Goal: Task Accomplishment & Management: Use online tool/utility

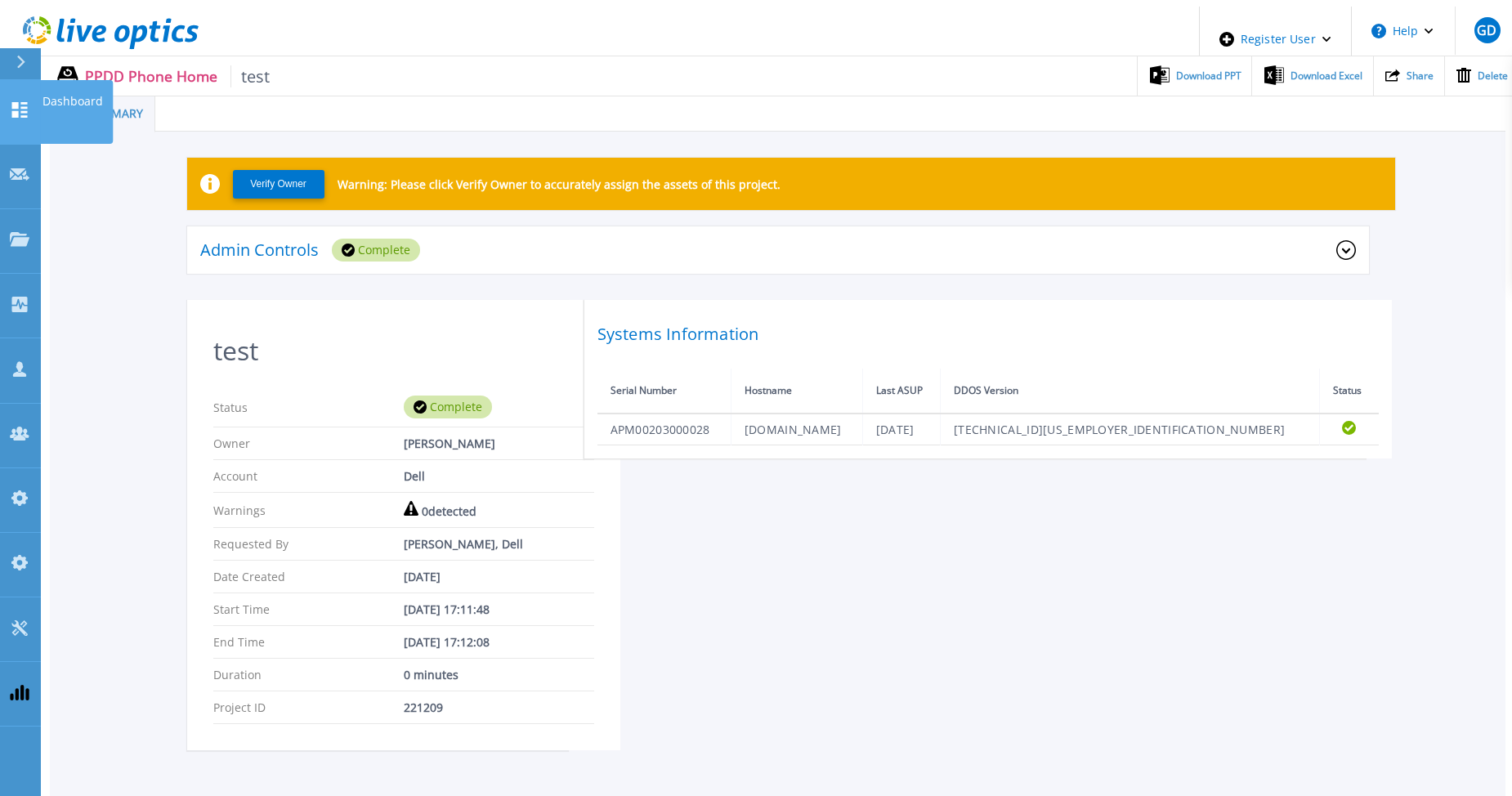
click at [16, 103] on icon at bounding box center [20, 110] width 16 height 16
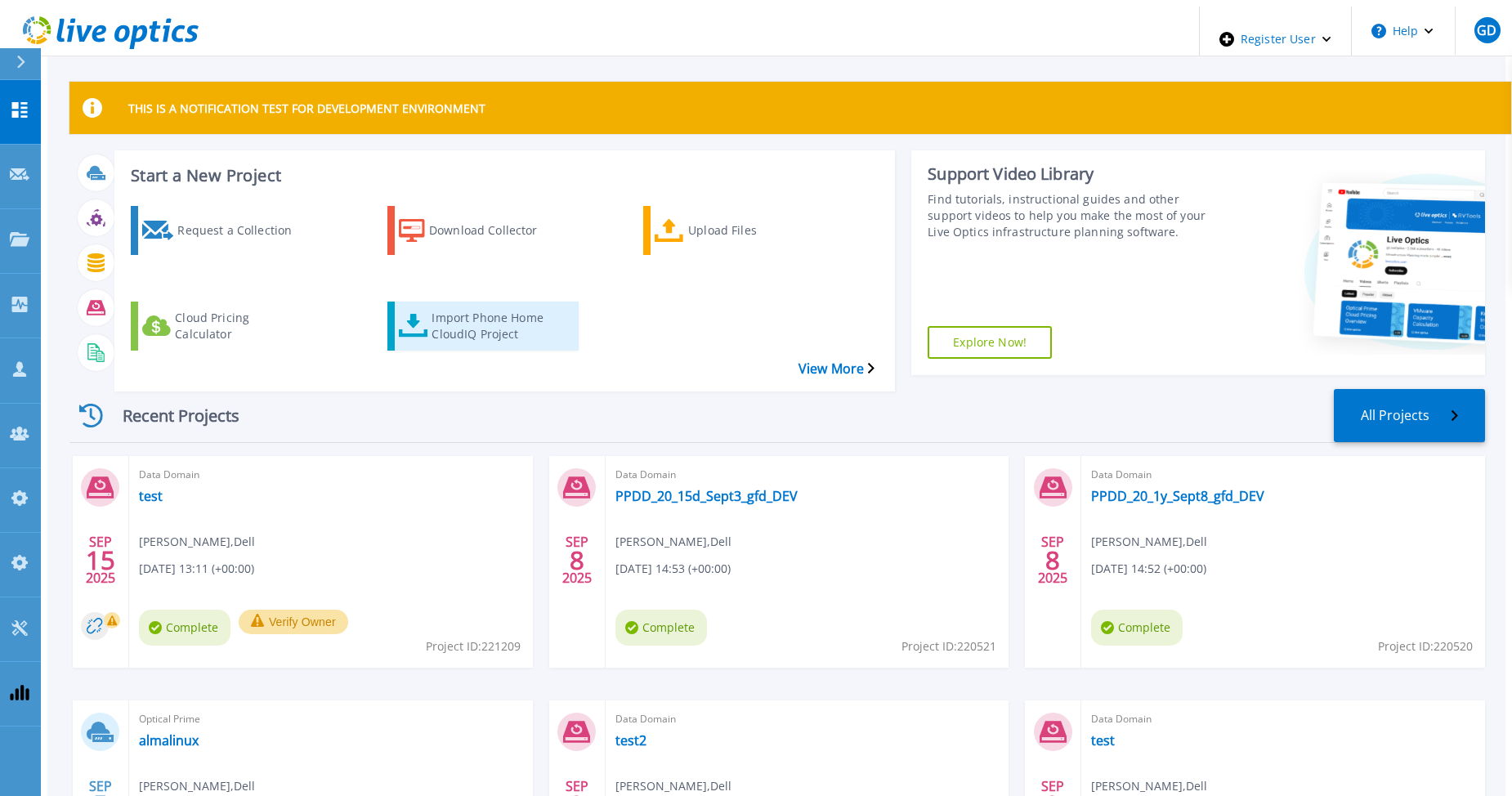
click at [475, 306] on div "Import Phone Home CloudIQ Project" at bounding box center [497, 326] width 131 height 40
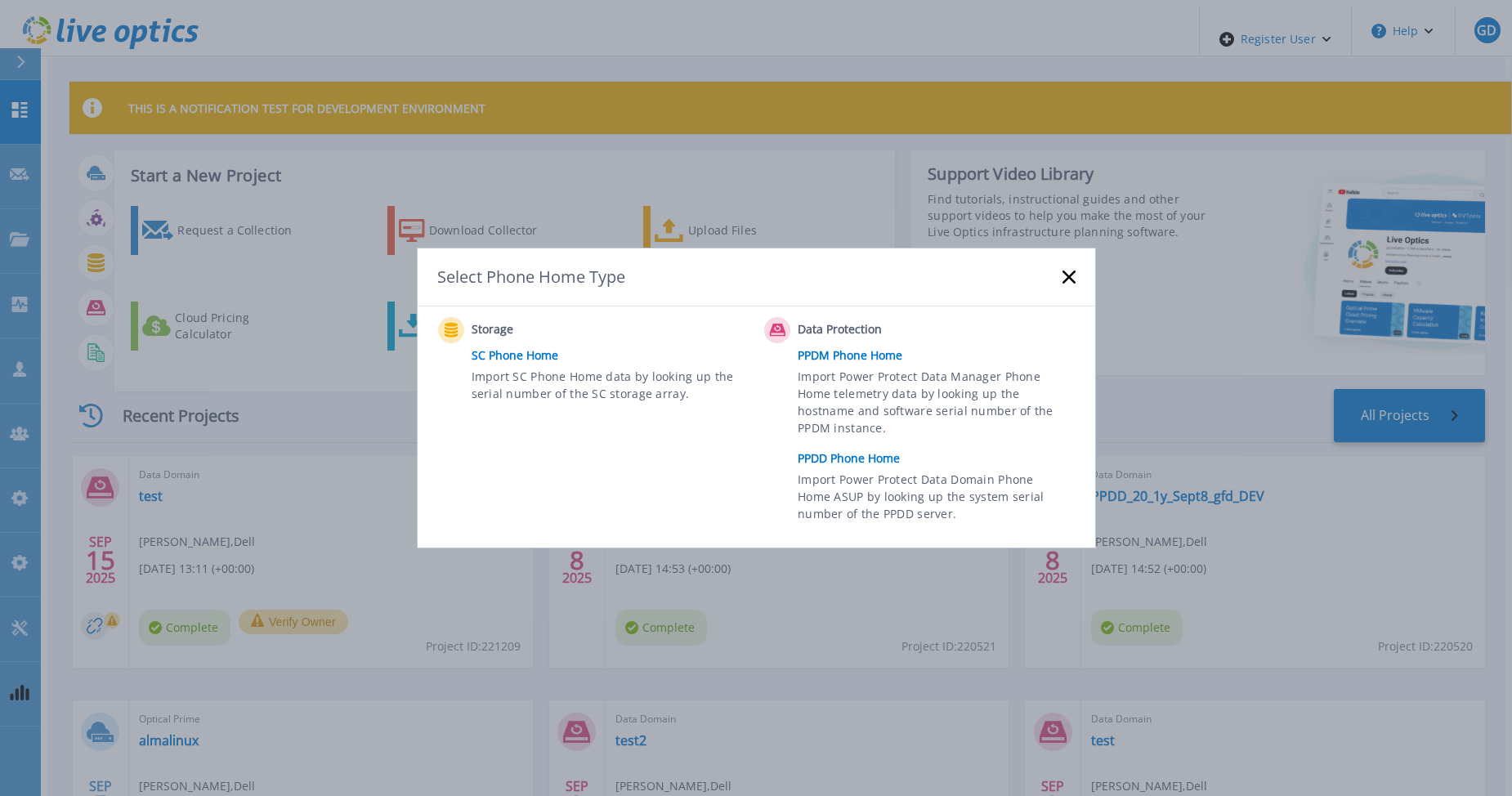
click at [822, 458] on link "PPDD Phone Home" at bounding box center [940, 458] width 285 height 24
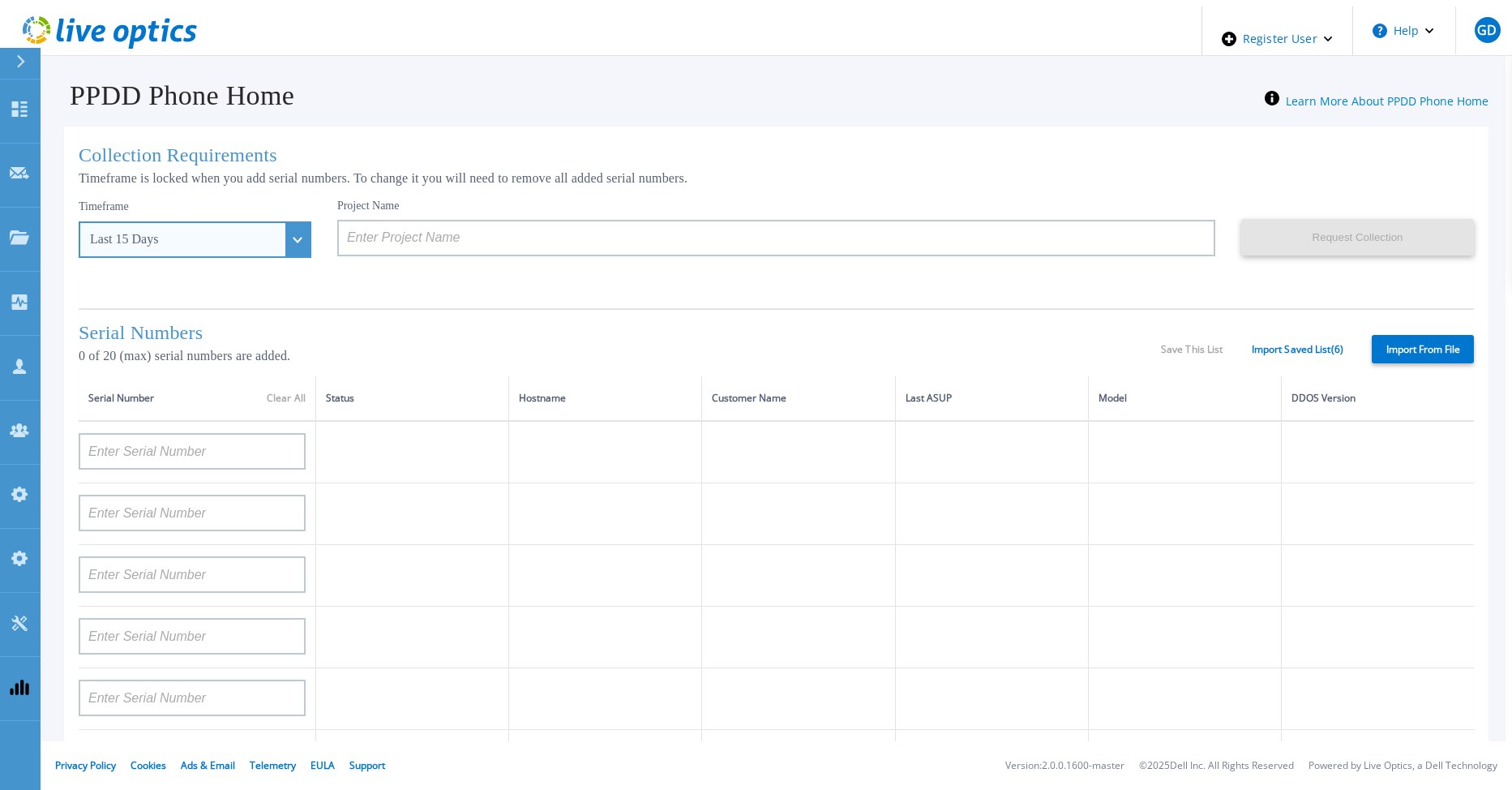
click at [254, 232] on div "Last 15 Days" at bounding box center [194, 239] width 232 height 36
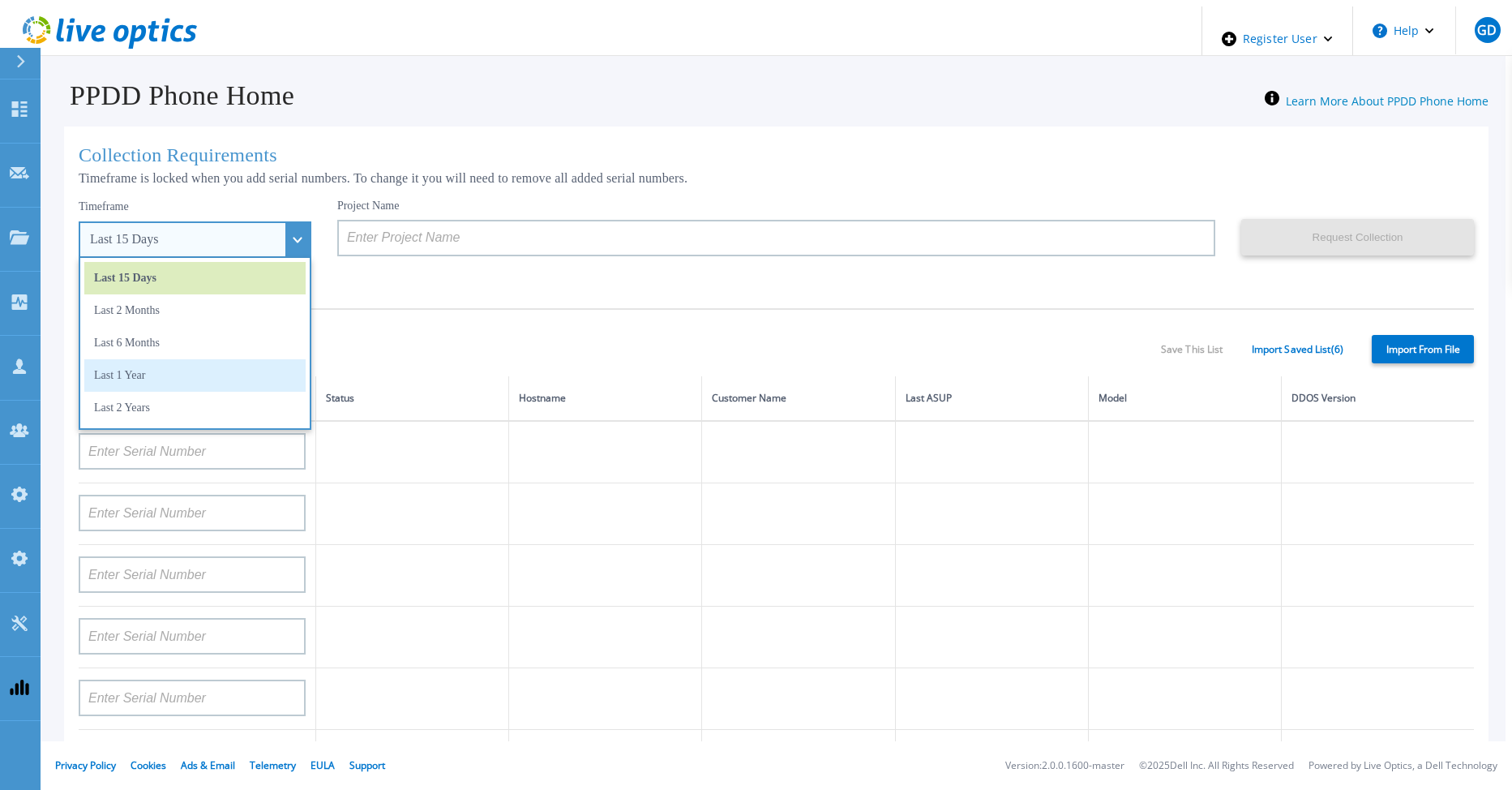
click at [180, 367] on li "Last 1 Year" at bounding box center [194, 375] width 221 height 33
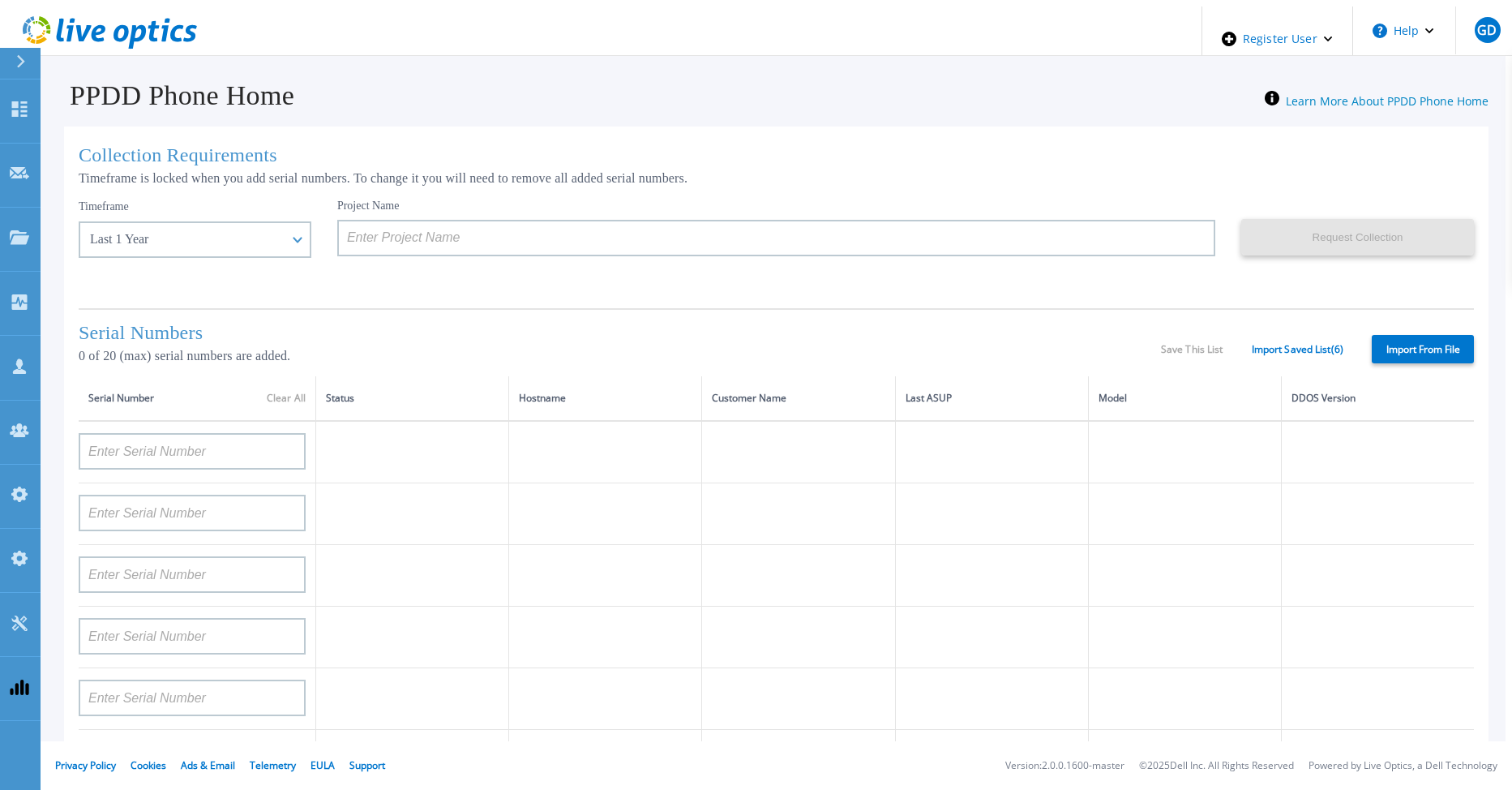
click at [1405, 343] on label "Import From File" at bounding box center [1422, 349] width 102 height 28
click at [0, 0] on input "Import From File" at bounding box center [0, 0] width 0 height 0
type input "APX00232004279"
type input "CKM00182801368"
type input "APM00172026365"
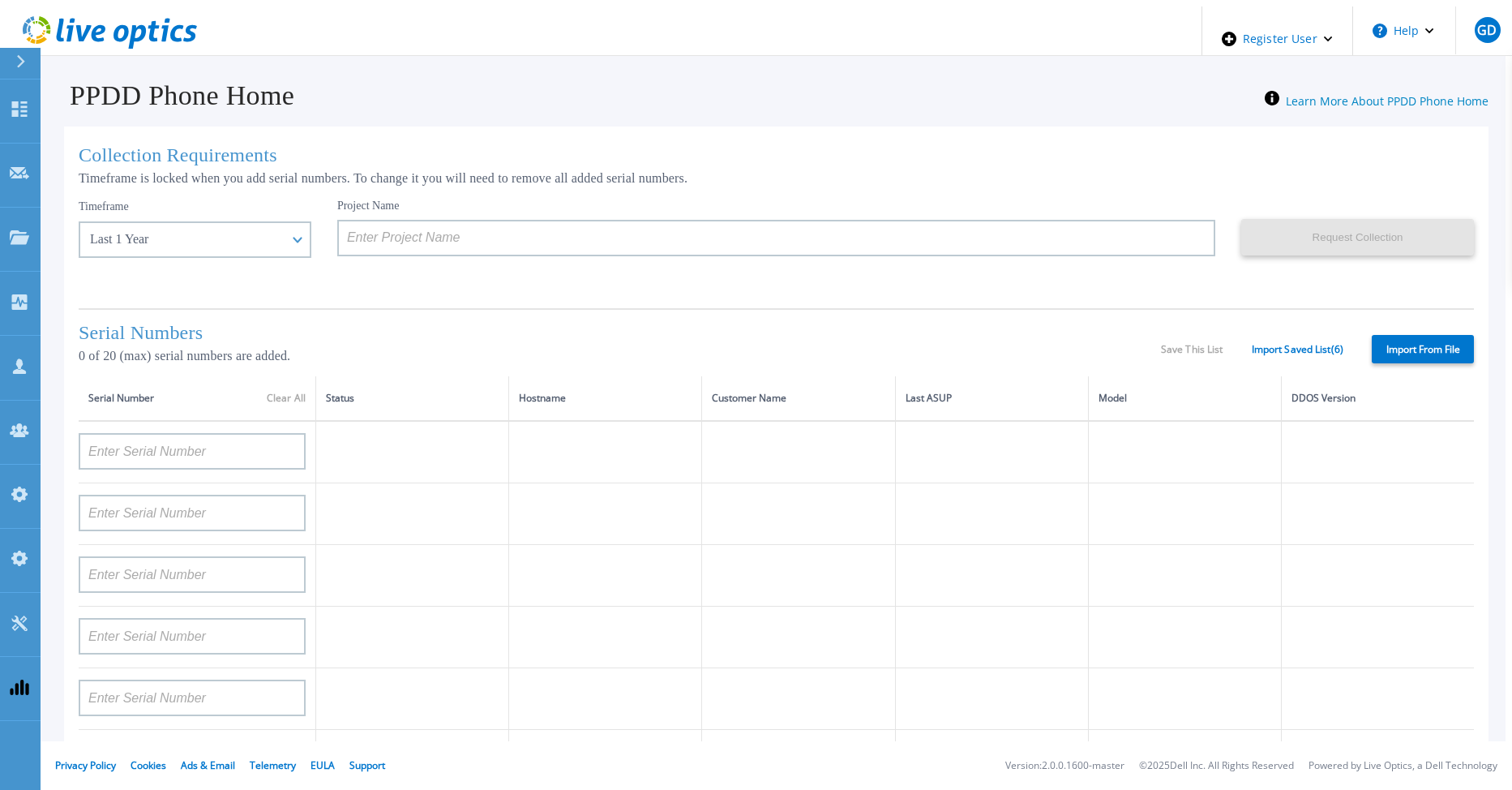
type input "APM00215217621"
type input "APM00203315283"
type input "FLA95144800045"
type input "APX00221800532"
type input "CKM00180702043"
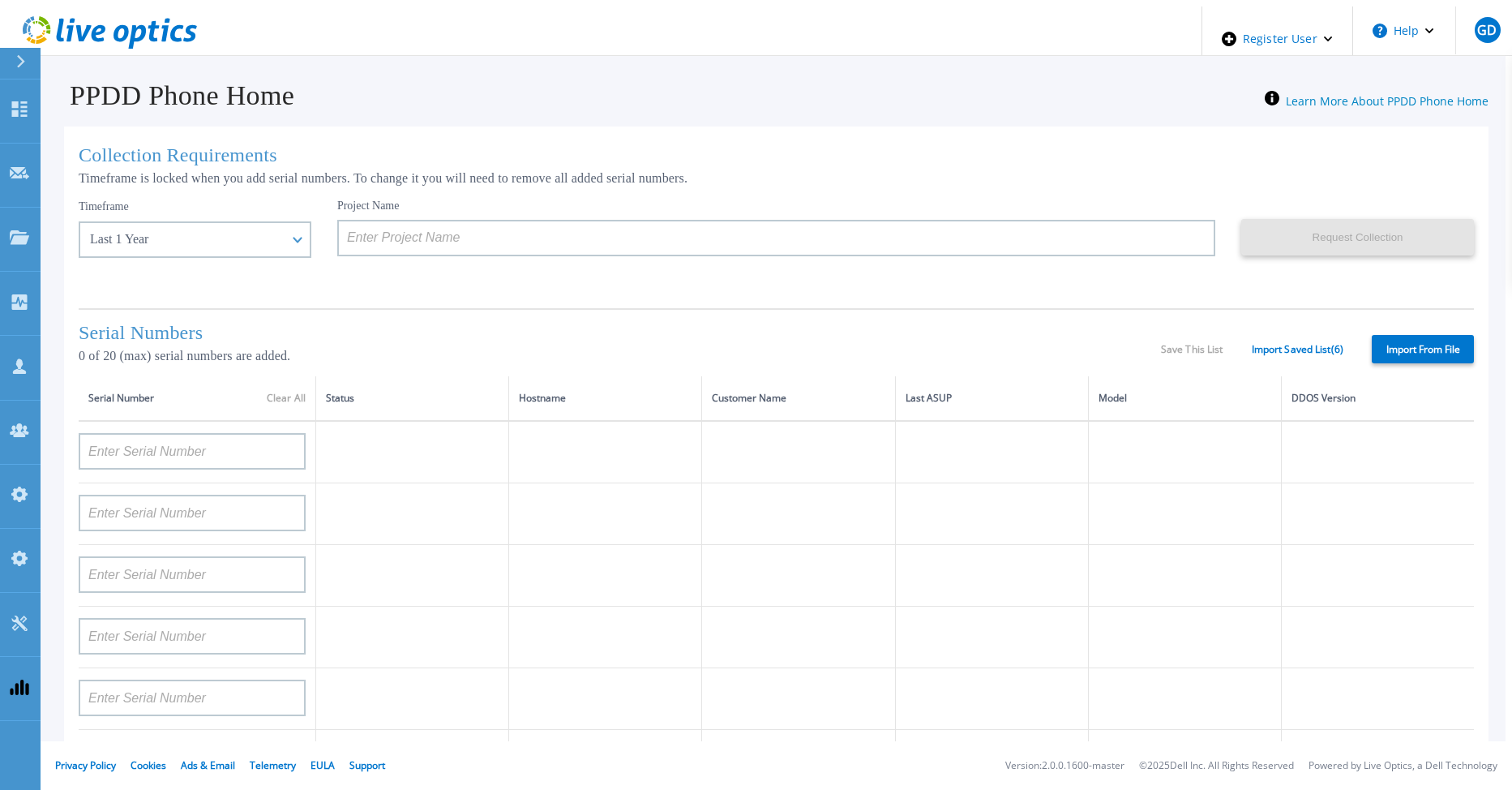
type input "APM00192536324"
type input "APM00213408990"
type input "AUDV81F67MDPHR"
type input "APX00232503747"
type input "CKM00193701478"
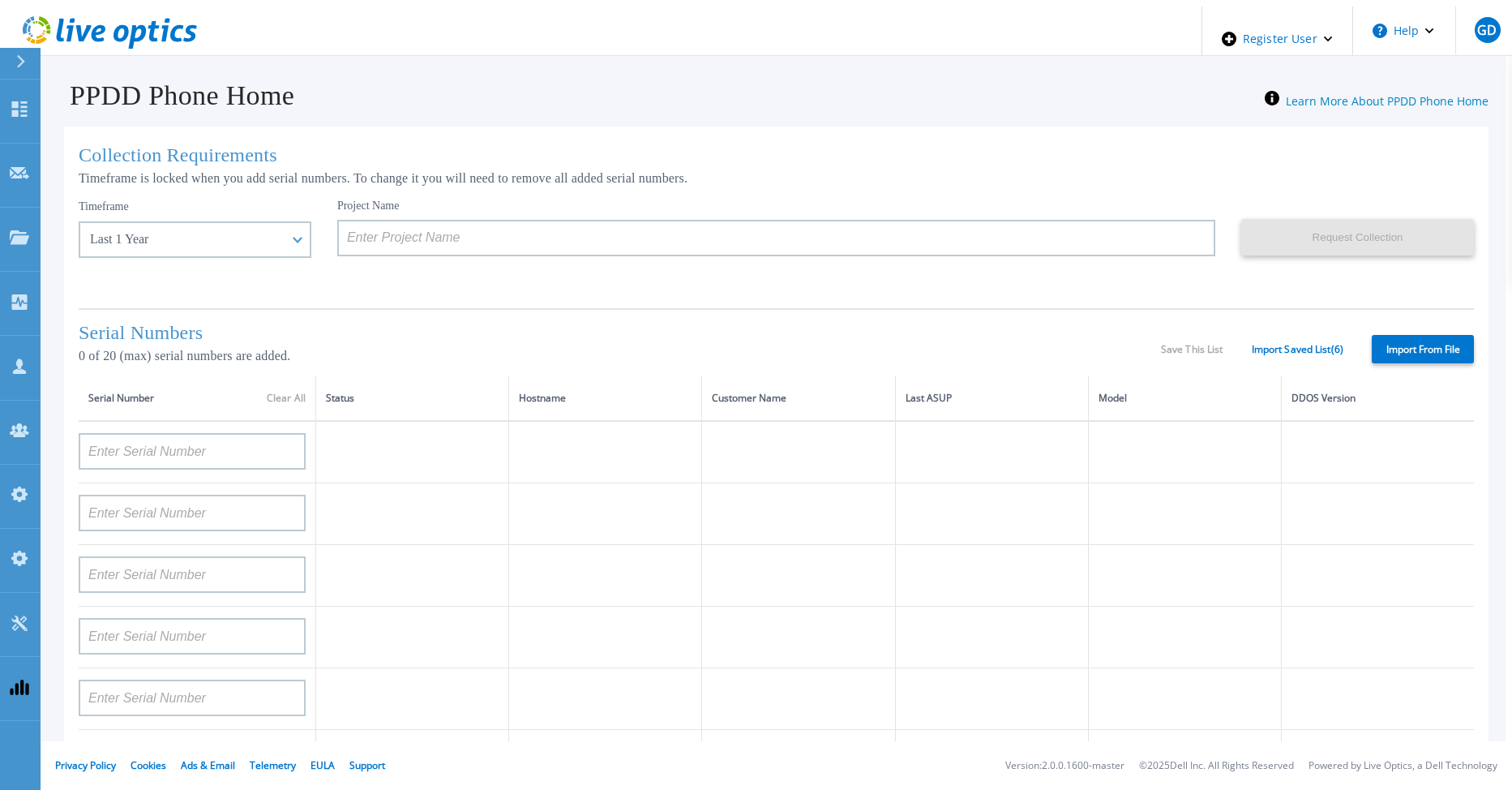
type input "APM00182820874"
type input "APM01203201493"
type input "APM00181610910"
type input "APM00212804710"
type input "FLA00141500029"
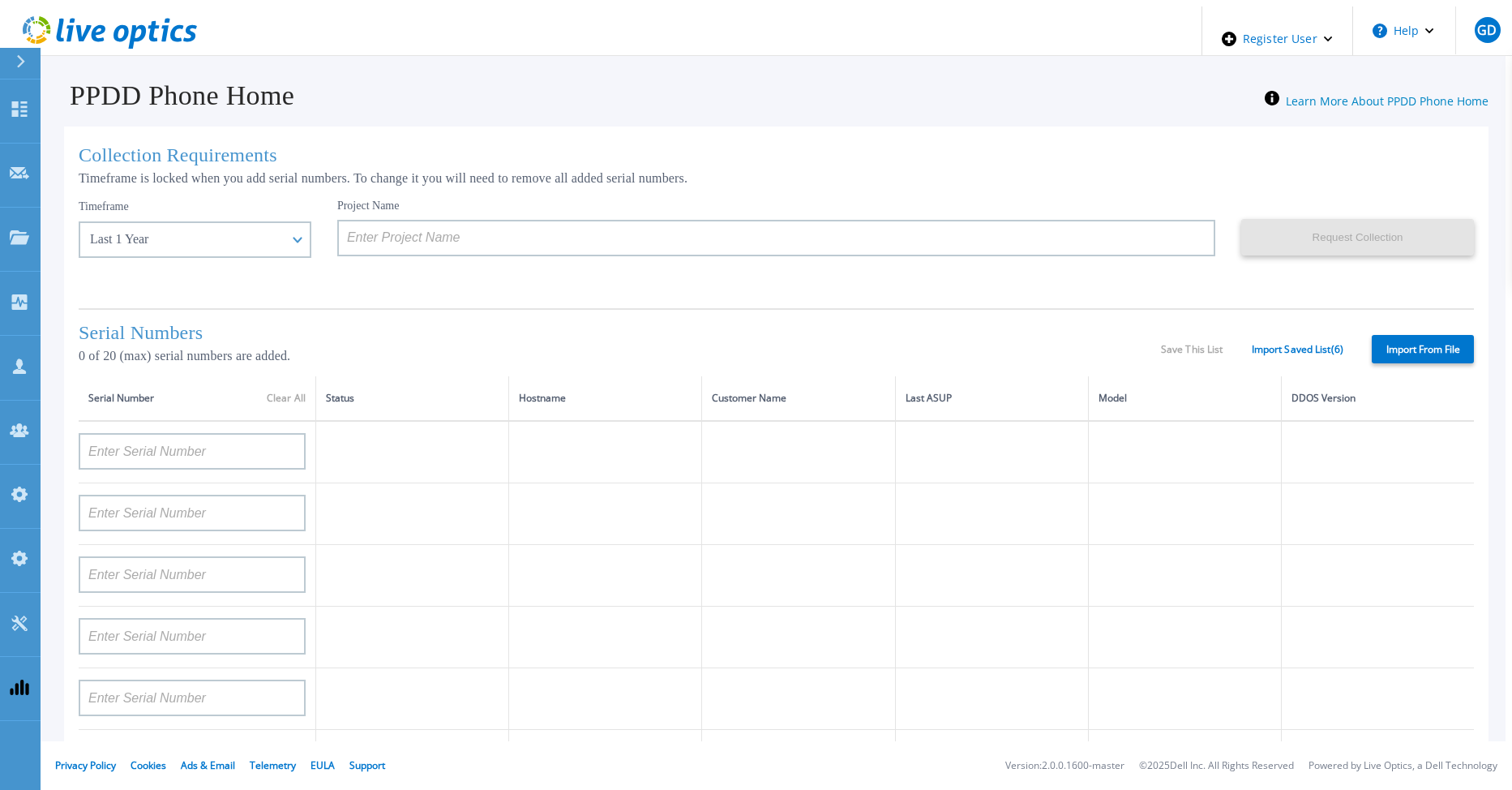
type input "IDD00140300058"
type input "APM01155207664"
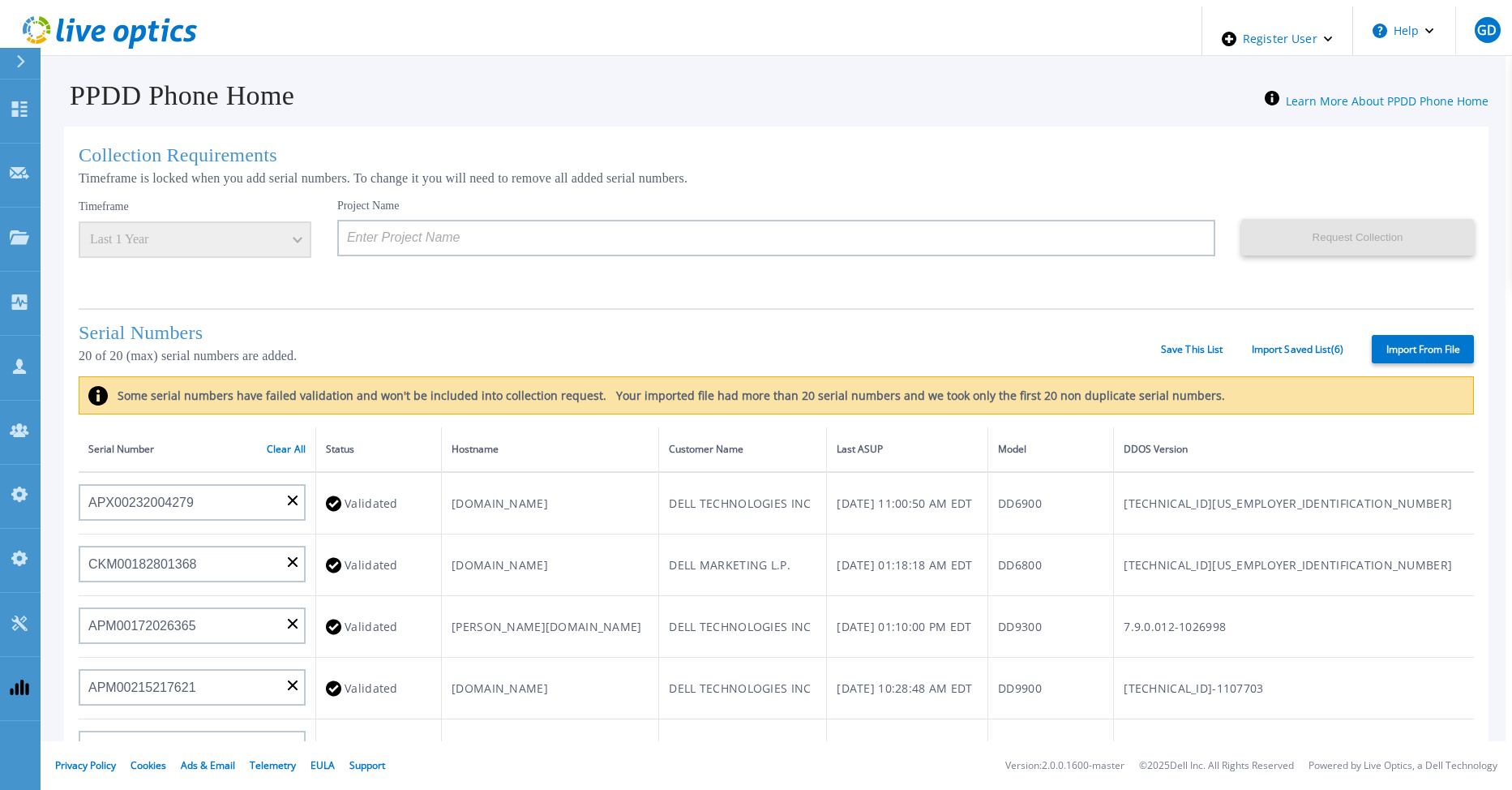
click at [1415, 343] on label "Import From File" at bounding box center [1422, 349] width 102 height 28
click at [0, 0] on input "Import From File" at bounding box center [0, 0] width 0 height 0
type input "APX00232004279"
type input "CKM00182801368"
type input "APM00172026365"
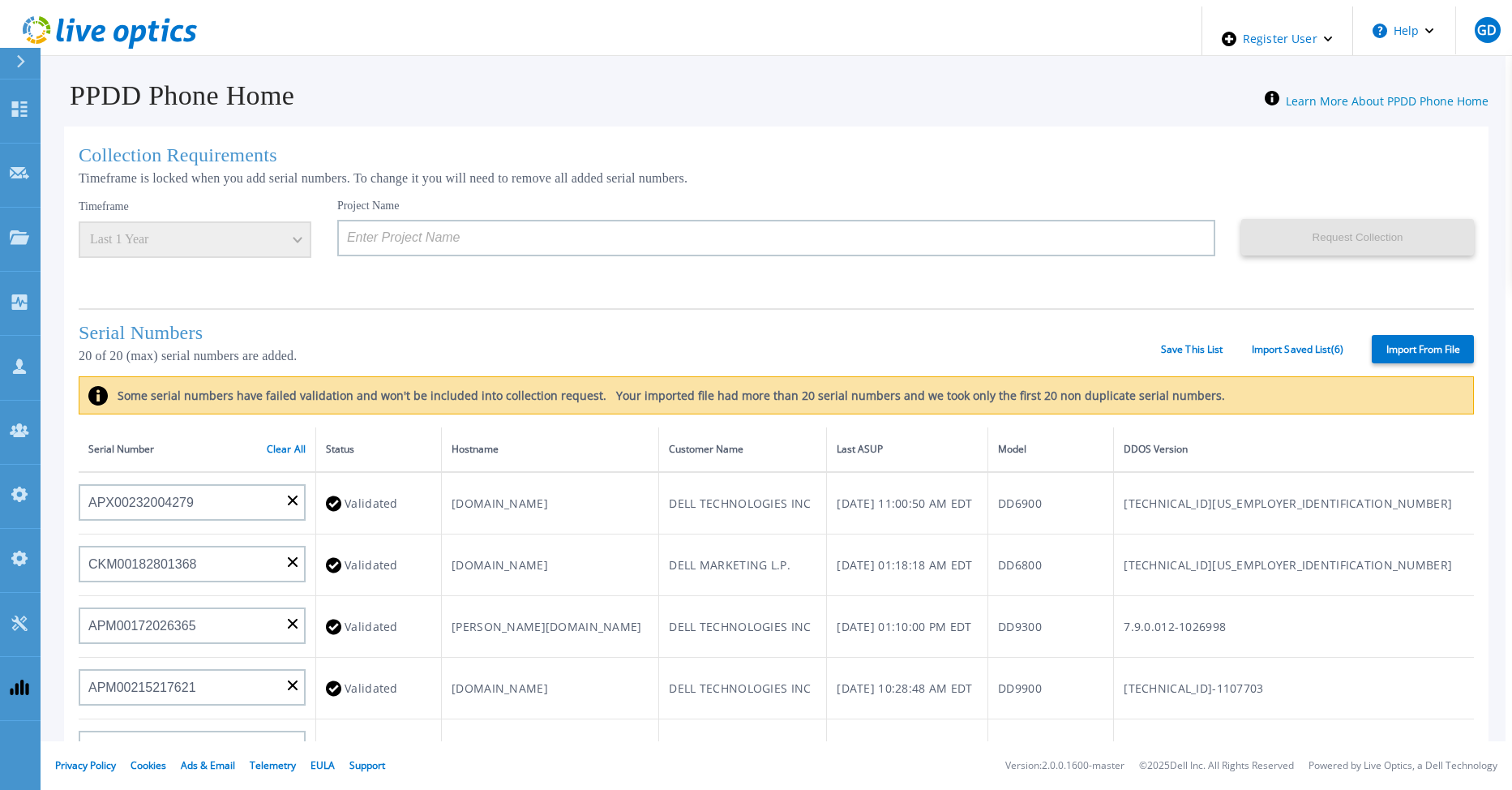
type input "APM00215217621"
type input "APM00203315283"
type input "FLA95144800045"
type input "APX00221800532"
type input "CKM00180702043"
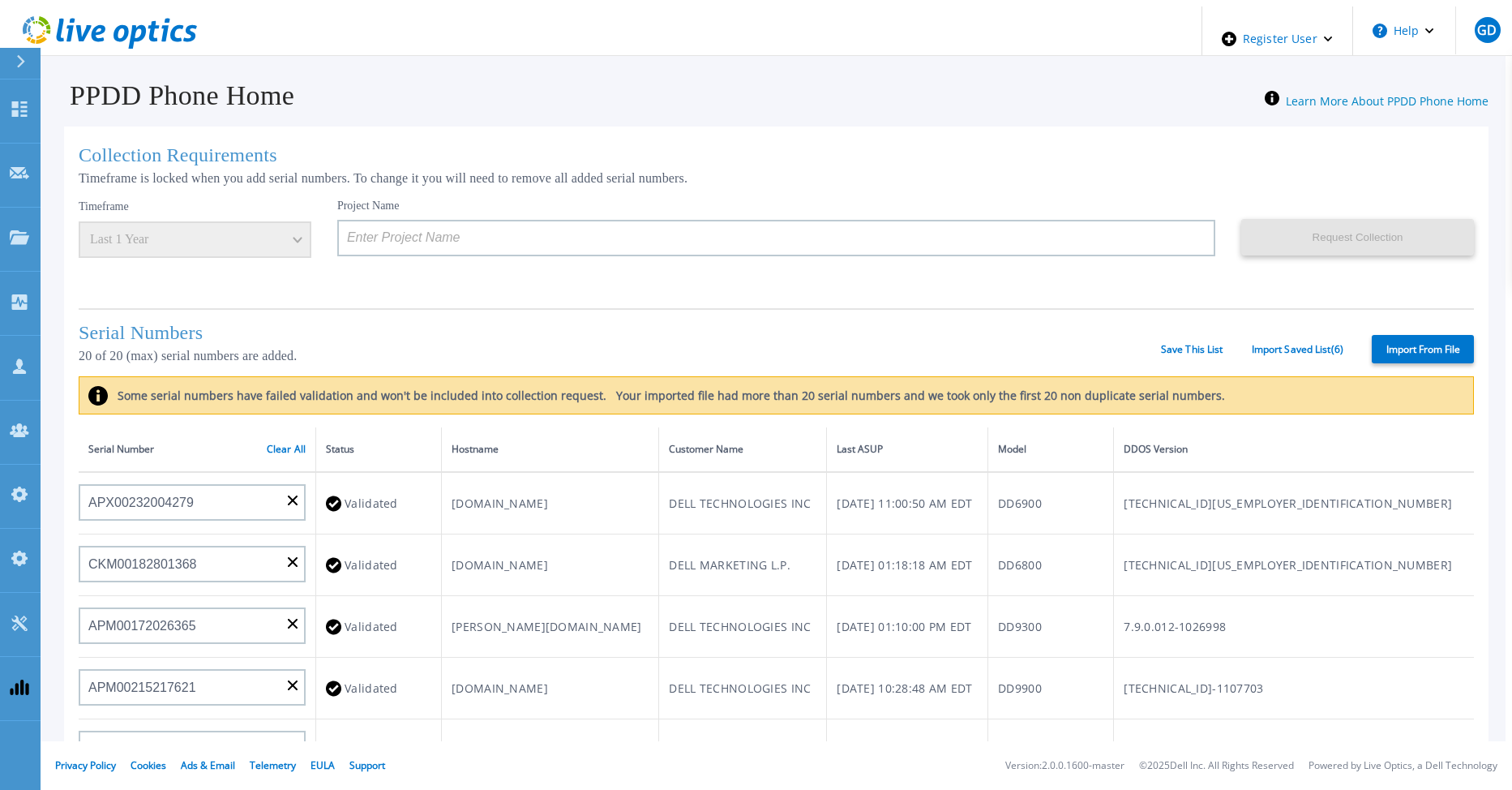
type input "APM00213408990"
type input "AUDV81F67MDPHR"
type input "APX00232503747"
type input "CKM00193701478"
type input "APM00182820874"
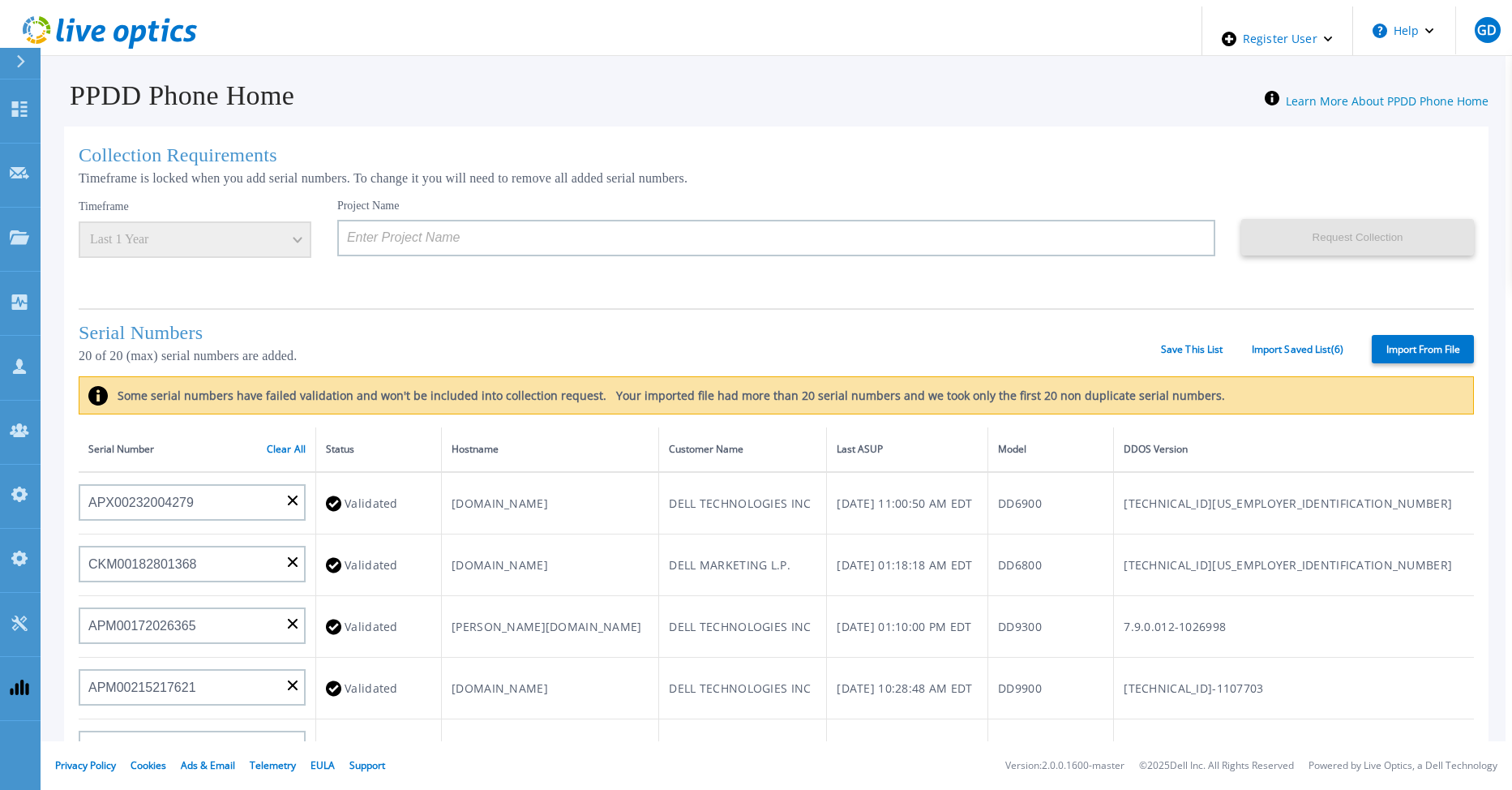
type input "APM01203201493"
type input "APM00181610910"
type input "APM00212804710"
type input "FLA00141500029"
type input "IDD00140300058"
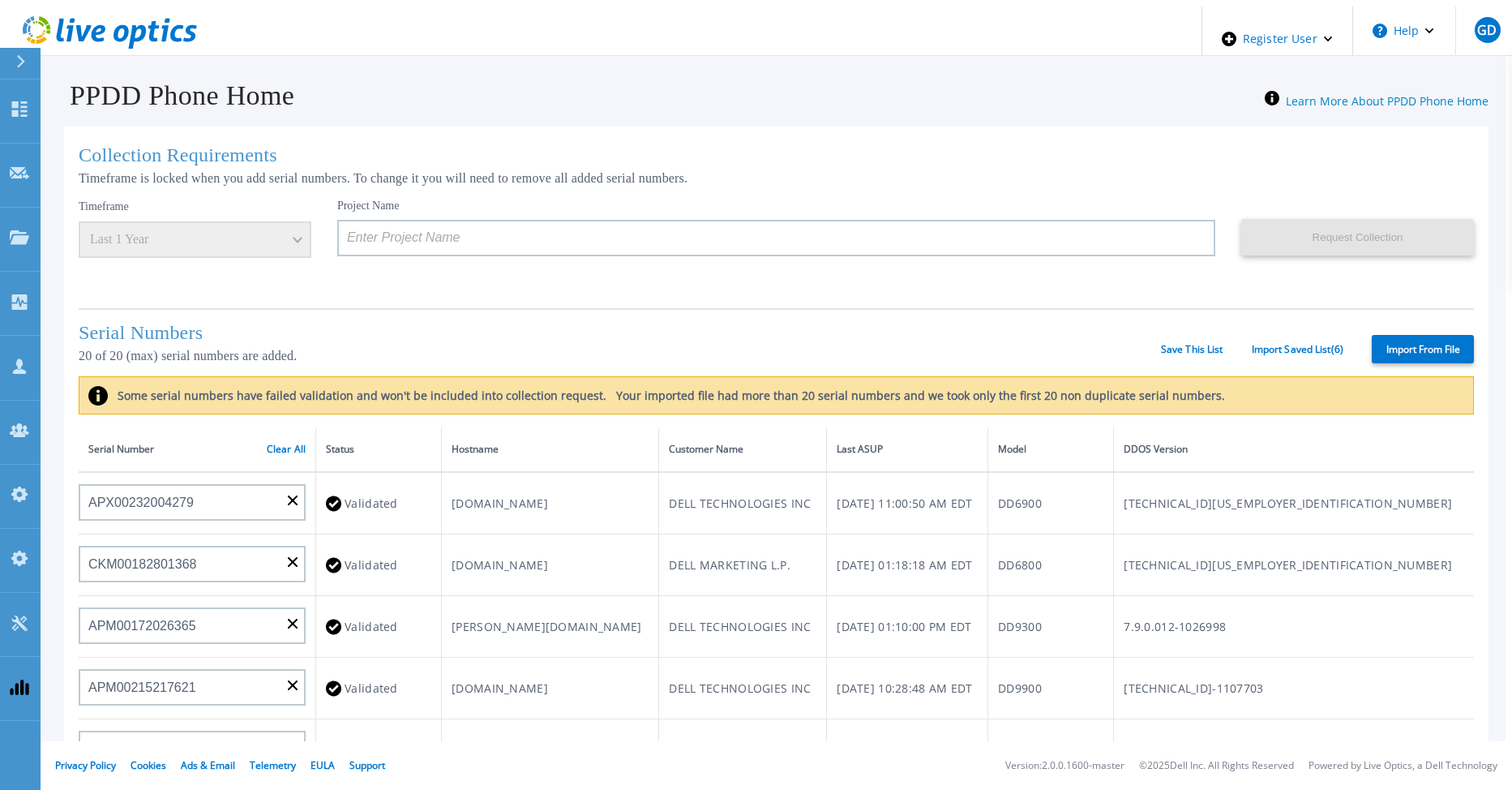
type input "APM01155207664"
type input "CKM01210505037"
click at [1400, 344] on label "Import From File" at bounding box center [1422, 349] width 102 height 28
click at [0, 0] on input "Import From File" at bounding box center [0, 0] width 0 height 0
type input "APX00232004279"
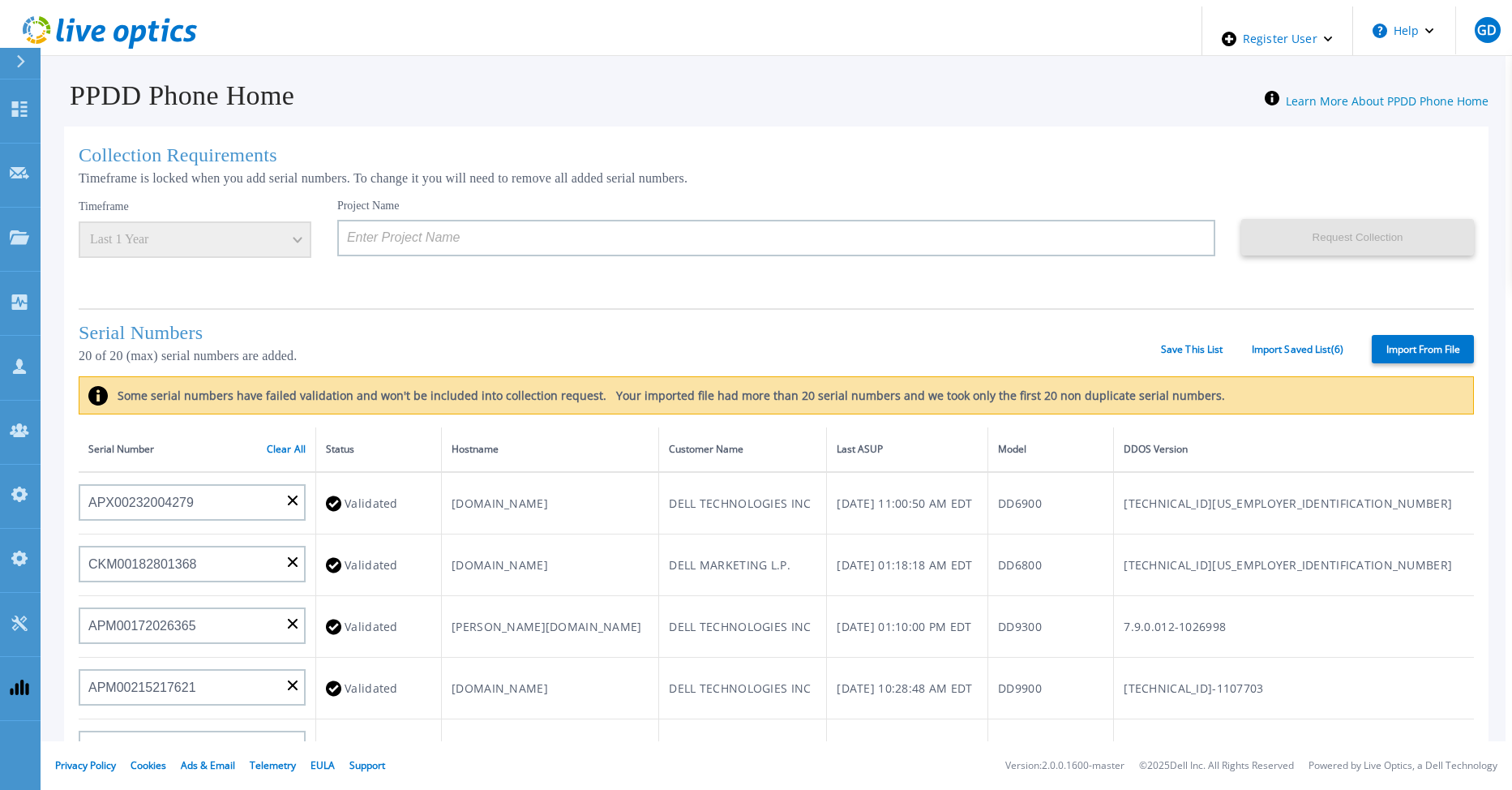
type input "CKM00182801368"
type input "APM00172026365"
type input "APM00215217621"
type input "APM00203315283"
type input "FLA95144800045"
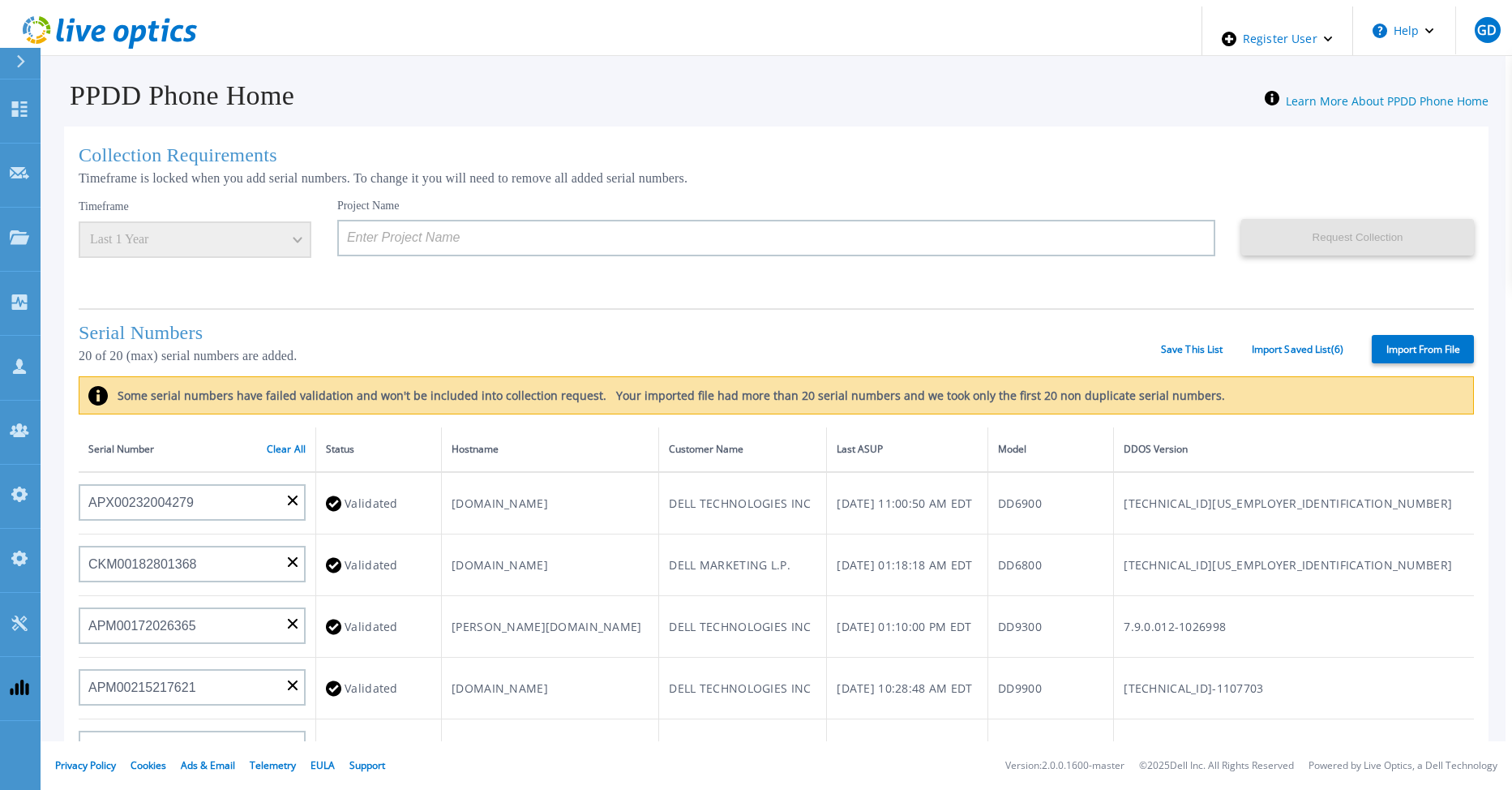
type input "APX00221800532"
type input "CKM00180702043"
type input "APM00213408990"
type input "AUDV81F67MDPHR"
type input "APX00232503747"
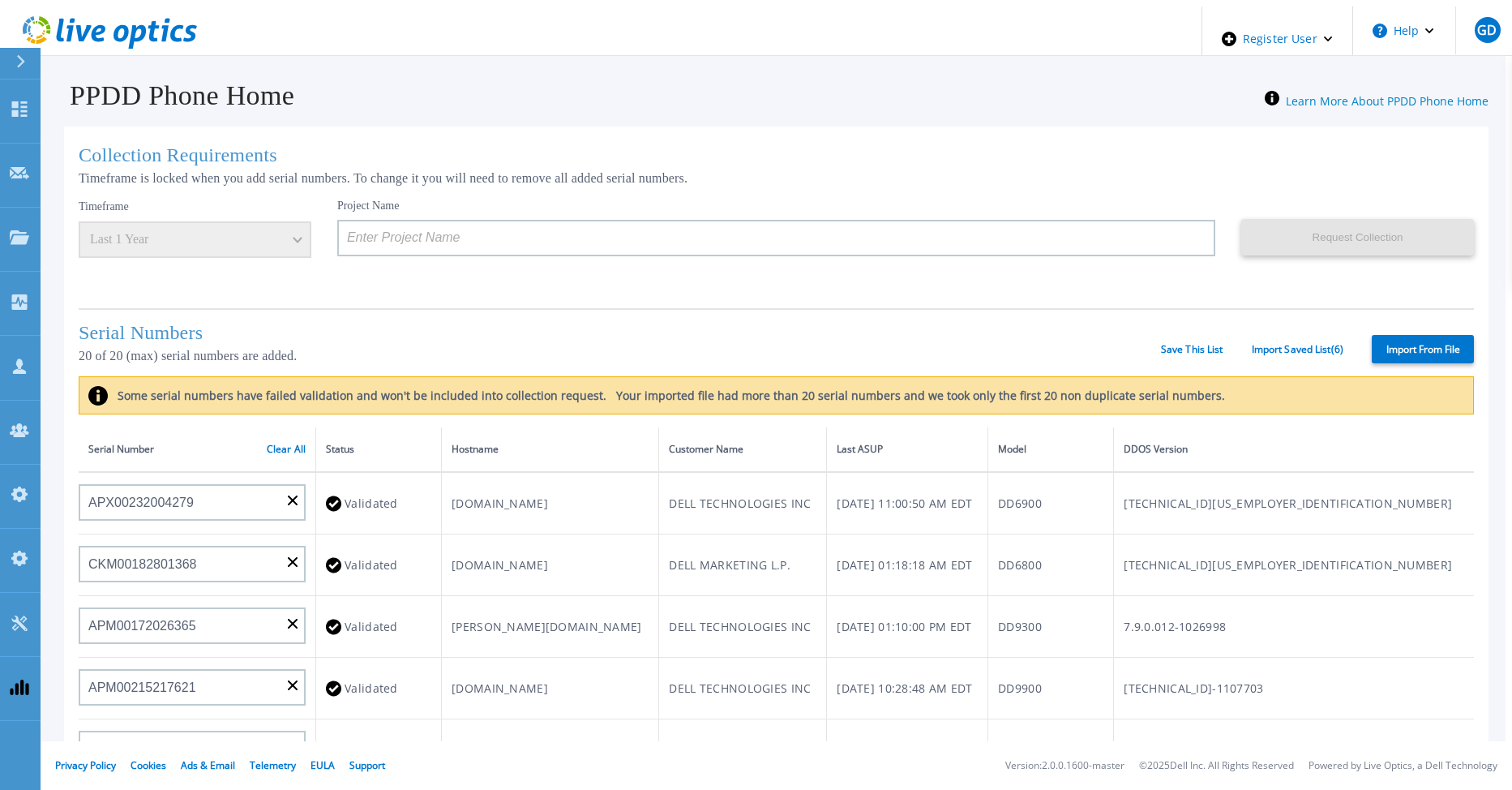
type input "CKM00193701478"
type input "APM00182820874"
type input "APM01203201493"
type input "APM00181610910"
type input "APM00212804710"
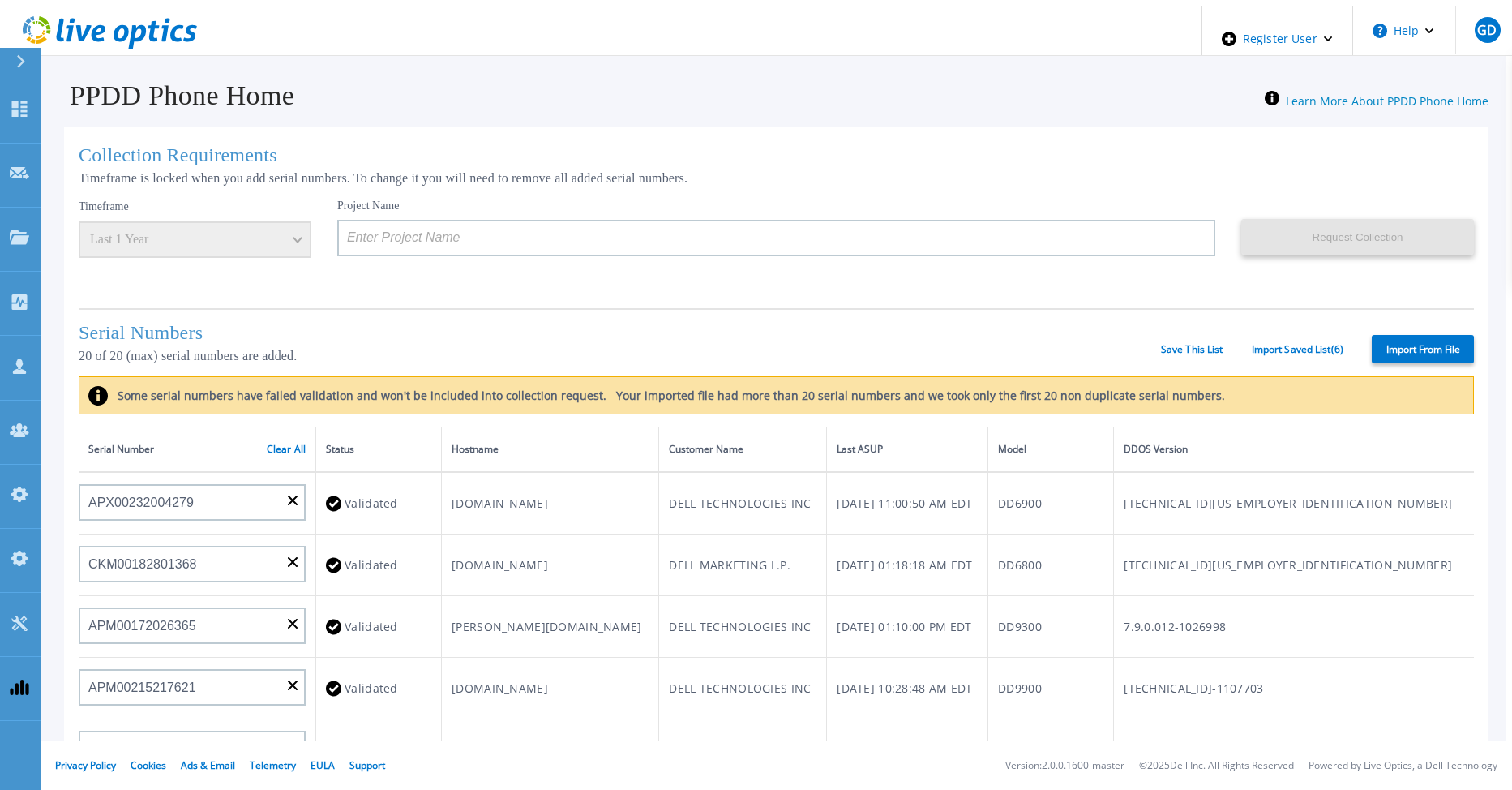
type input "APM01155207664"
type input "CKM01210505037"
type input "APX00232503745"
type input "APM00201200019"
click at [1193, 344] on link "Save This List" at bounding box center [1192, 349] width 63 height 11
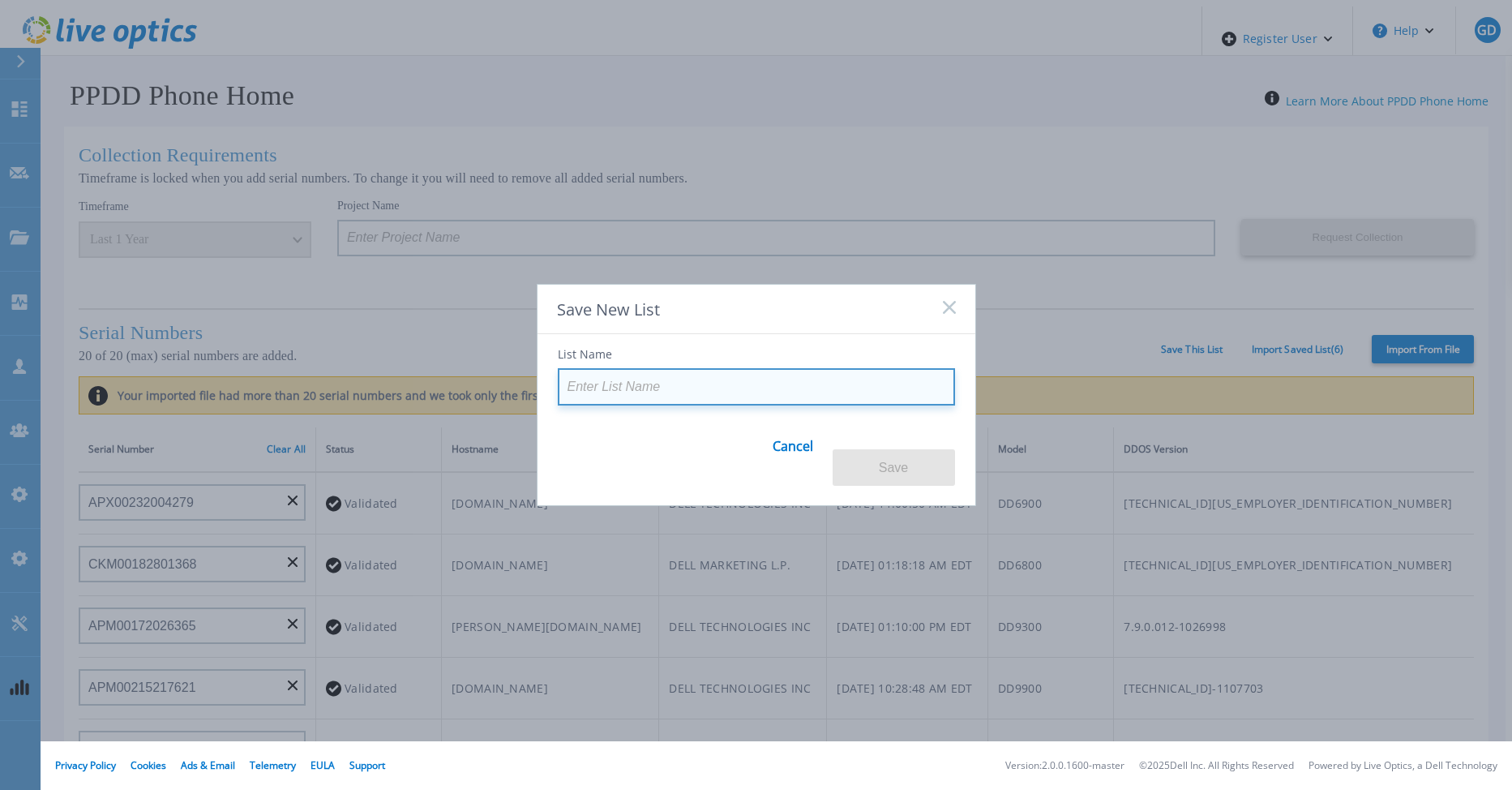
click at [600, 386] on input at bounding box center [757, 387] width 398 height 37
paste input "this is a long list name that was created to test long list names for the PPDD …"
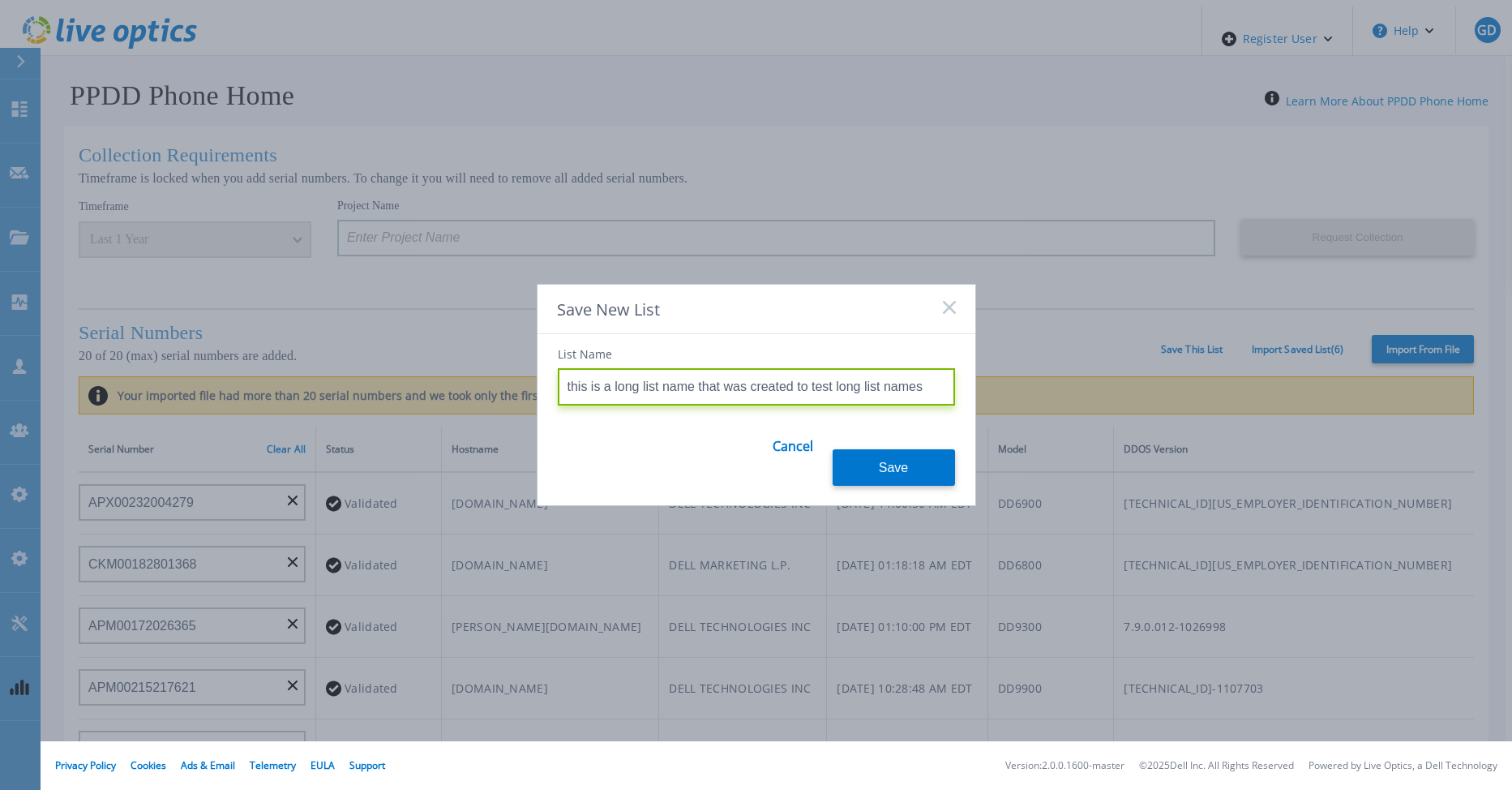
scroll to position [0, 379]
type input "this is a long list name that was created to test long list names for the PPDD …"
click at [885, 464] on button "Save" at bounding box center [893, 467] width 122 height 36
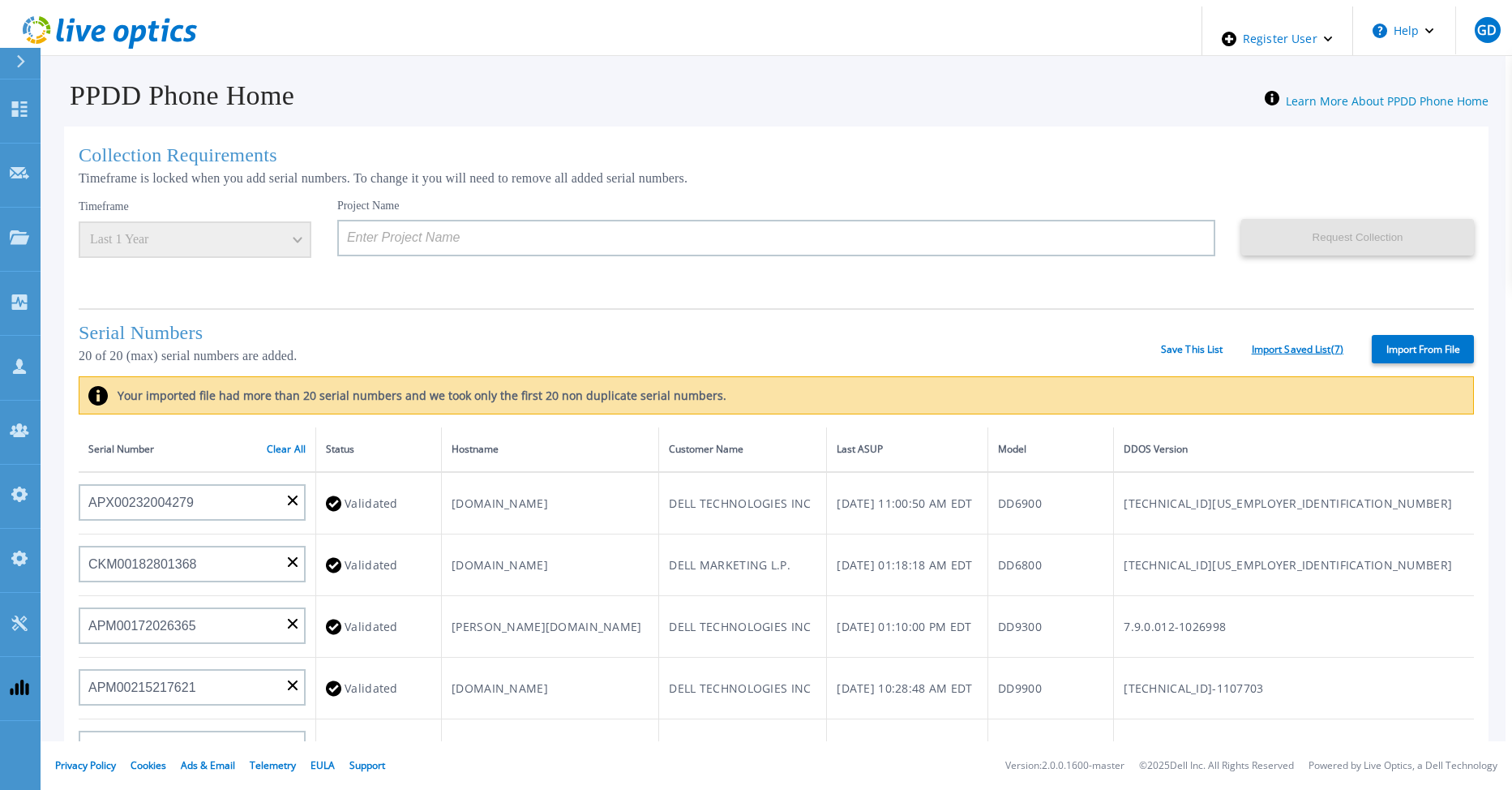
click at [1267, 347] on link "Import Saved List ( 7 )" at bounding box center [1297, 349] width 91 height 11
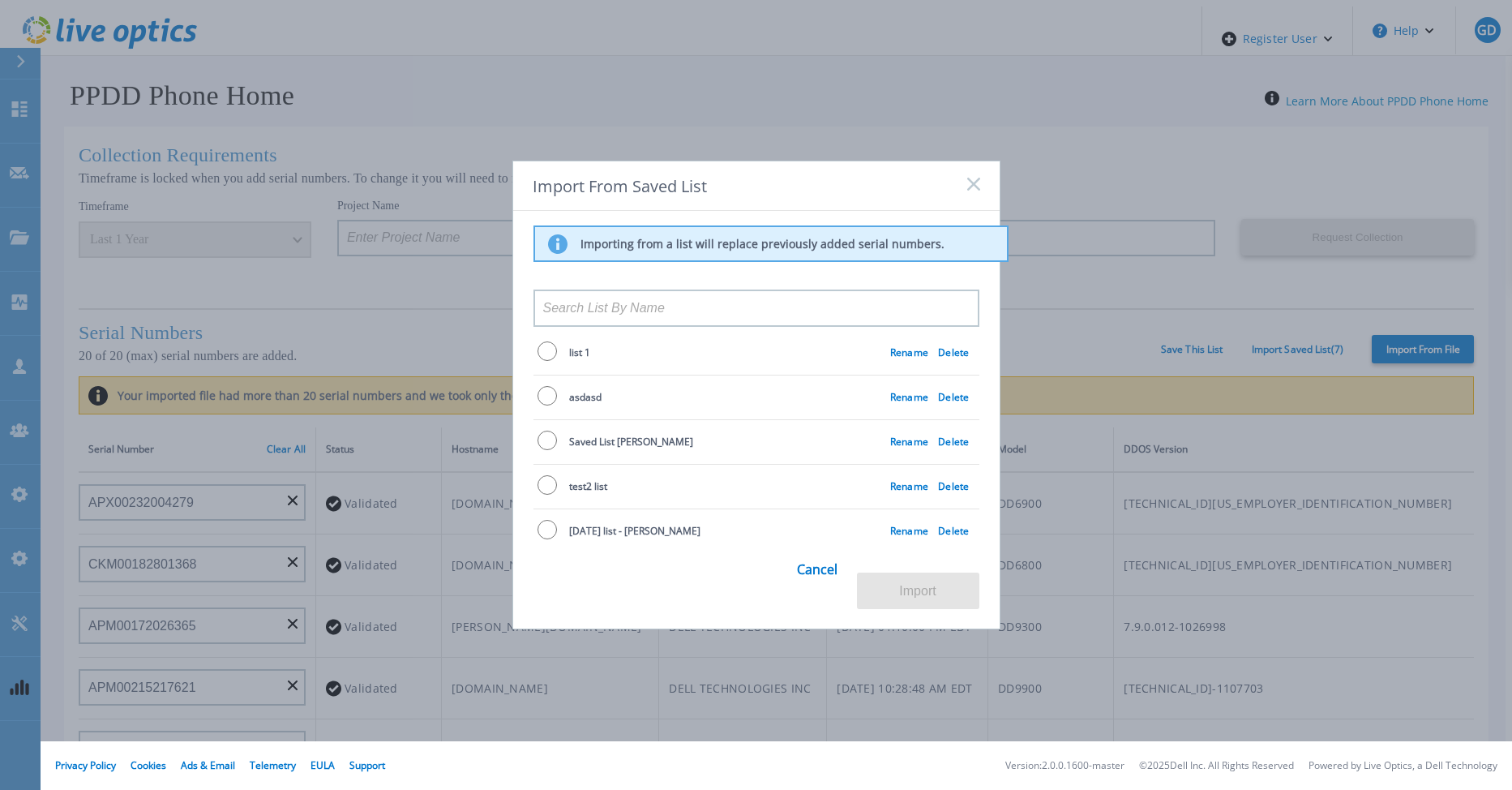
scroll to position [103, 0]
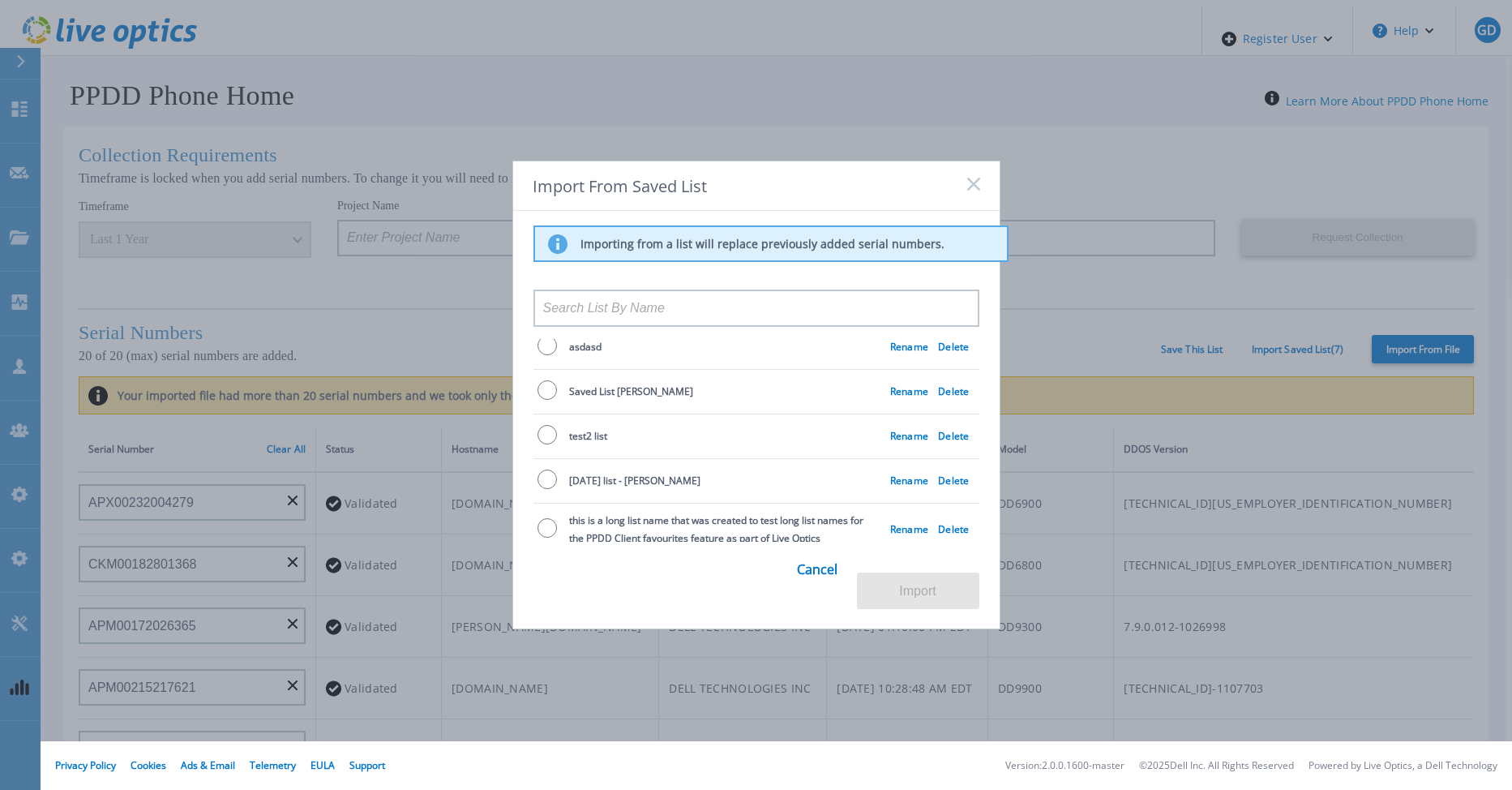
click at [539, 522] on input "radio" at bounding box center [547, 528] width 20 height 20
radio input "true"
click at [910, 589] on button "Import" at bounding box center [917, 590] width 122 height 36
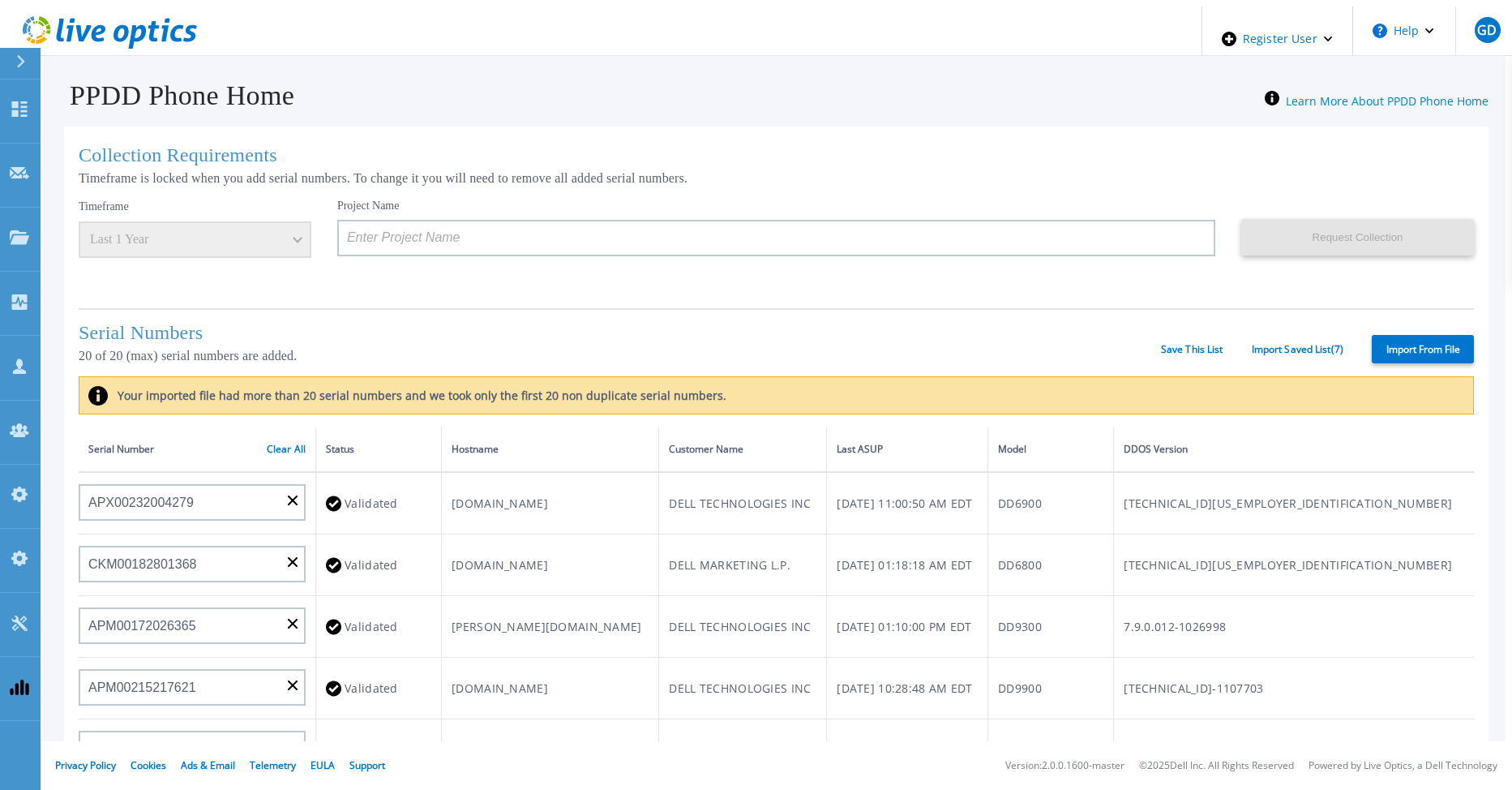
type input "APX00232004279"
type input "CKM00182801368"
type input "APM00172026365"
type input "APM00215217621"
type input "APM00203315283"
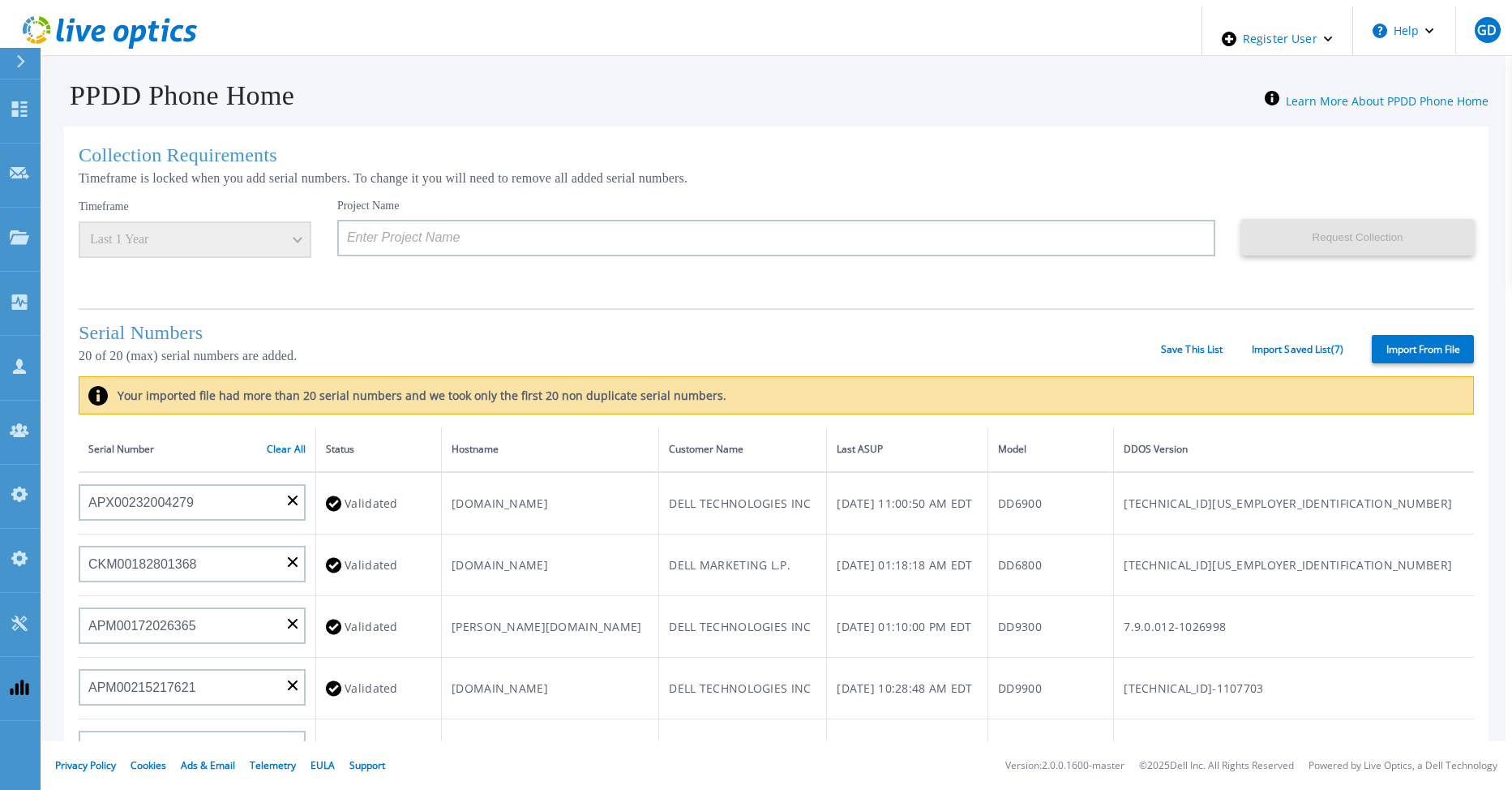
type input "FLA95144800045"
type input "APX00221800532"
type input "CKM00180702043"
type input "APM00213408990"
type input "AUDV81F67MDPHR"
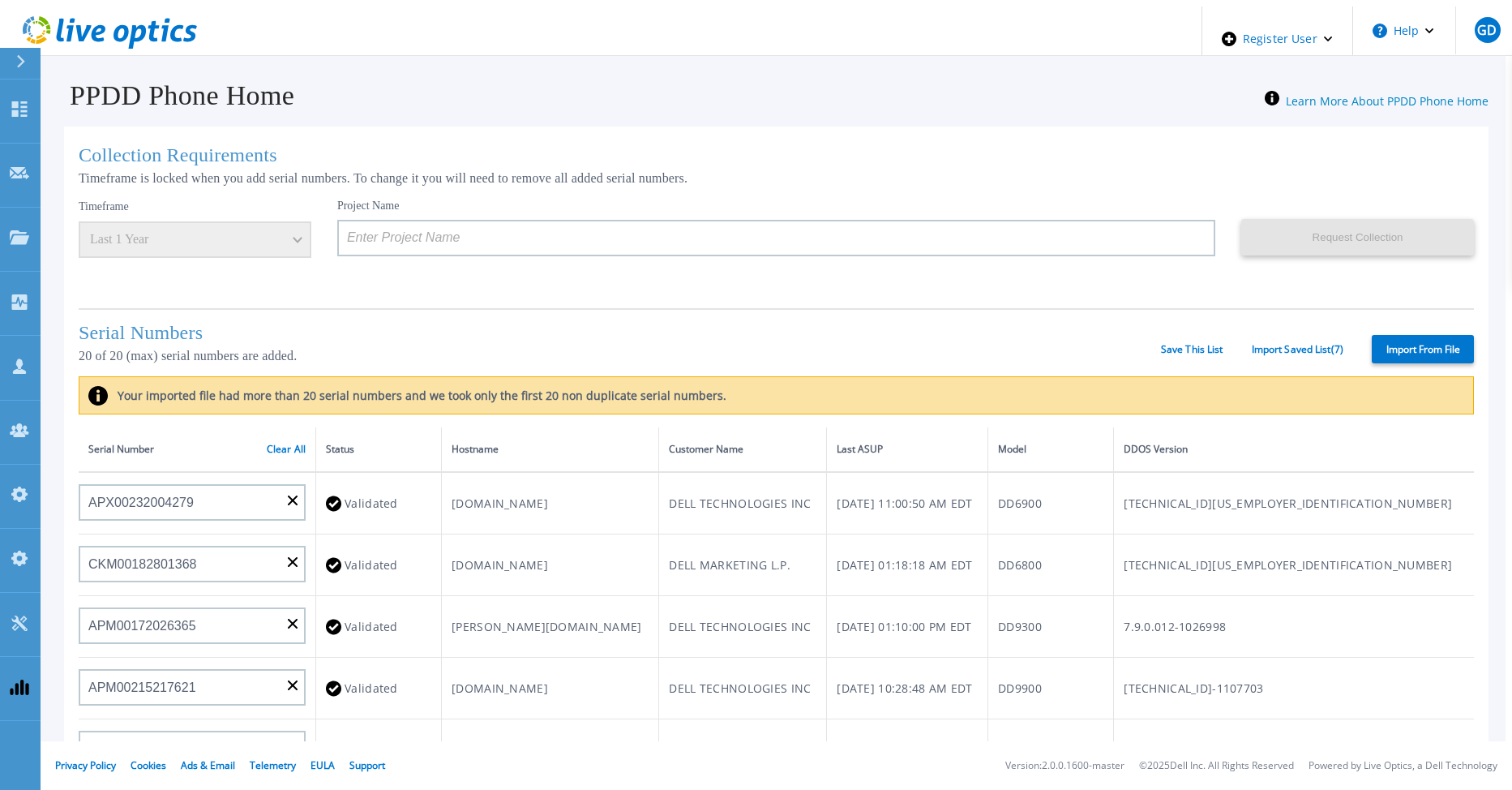
type input "APX00232503747"
type input "CKM00193701478"
type input "APM00182820874"
type input "APM01203201493"
type input "APM00181610910"
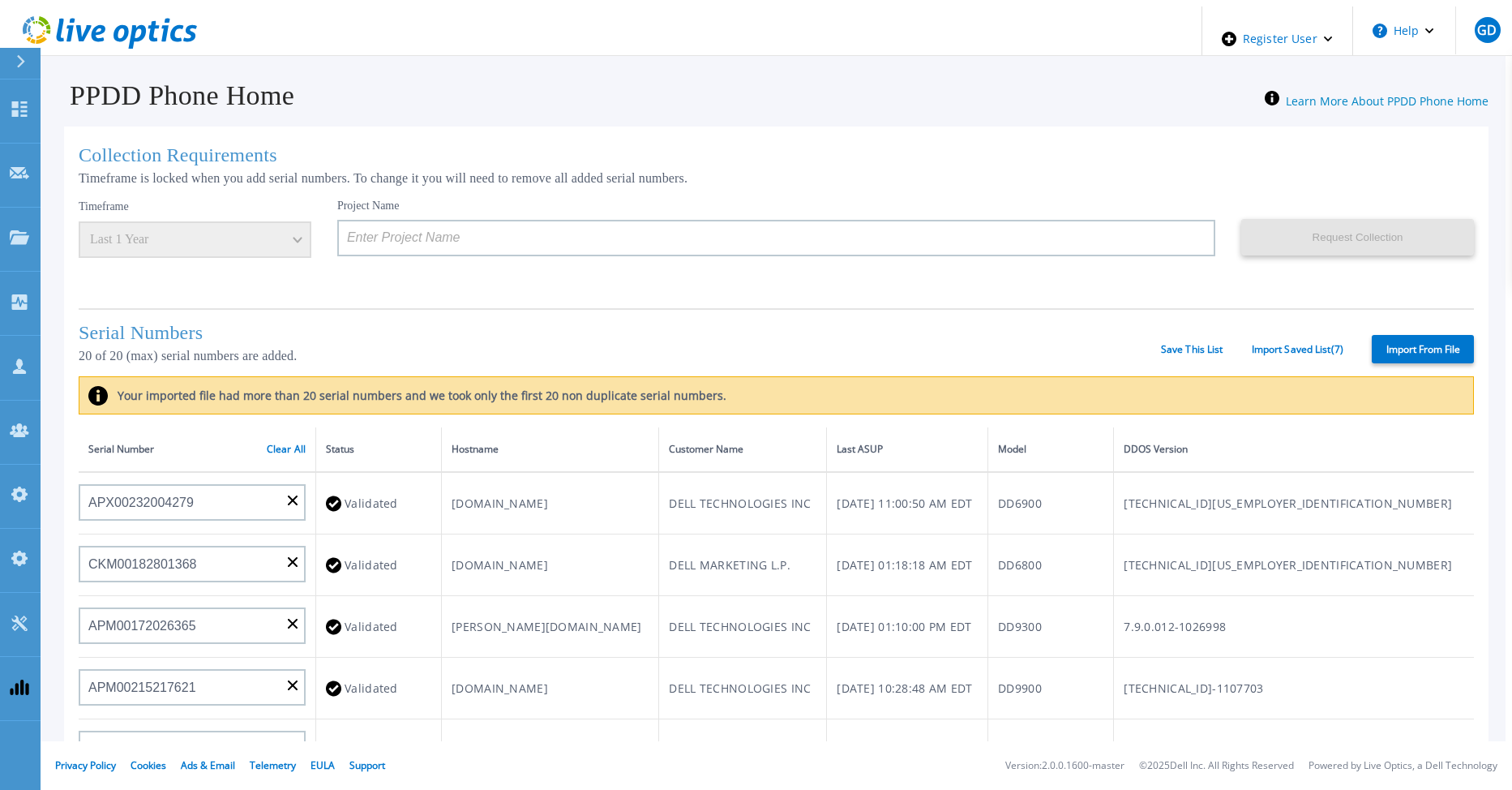
type input "APM00212804710"
type input "APM01155207664"
type input "CKM01210505037"
type input "APX00232503745"
type input "APM00201200019"
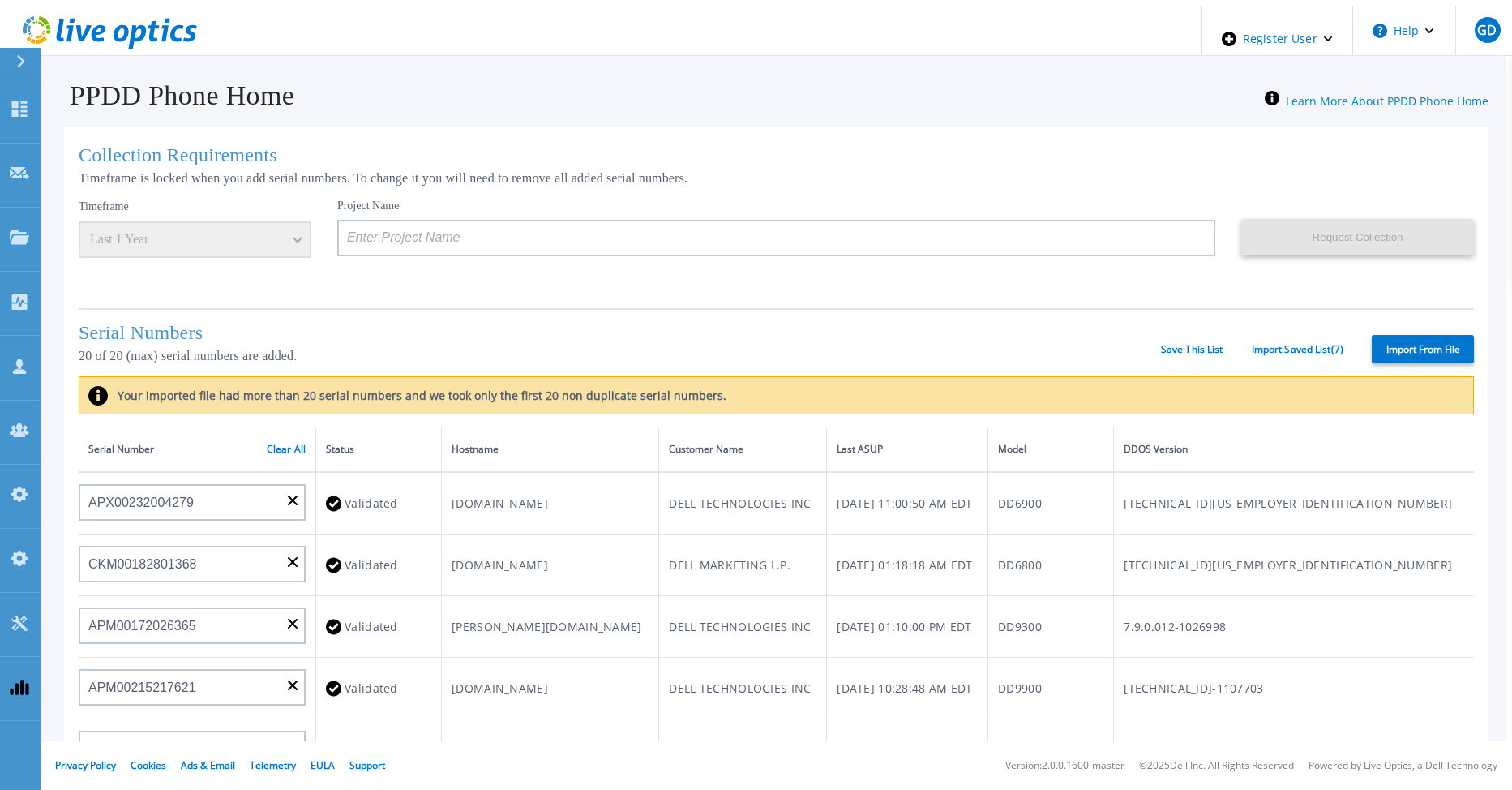
click at [1183, 344] on link "Save This List" at bounding box center [1192, 349] width 63 height 11
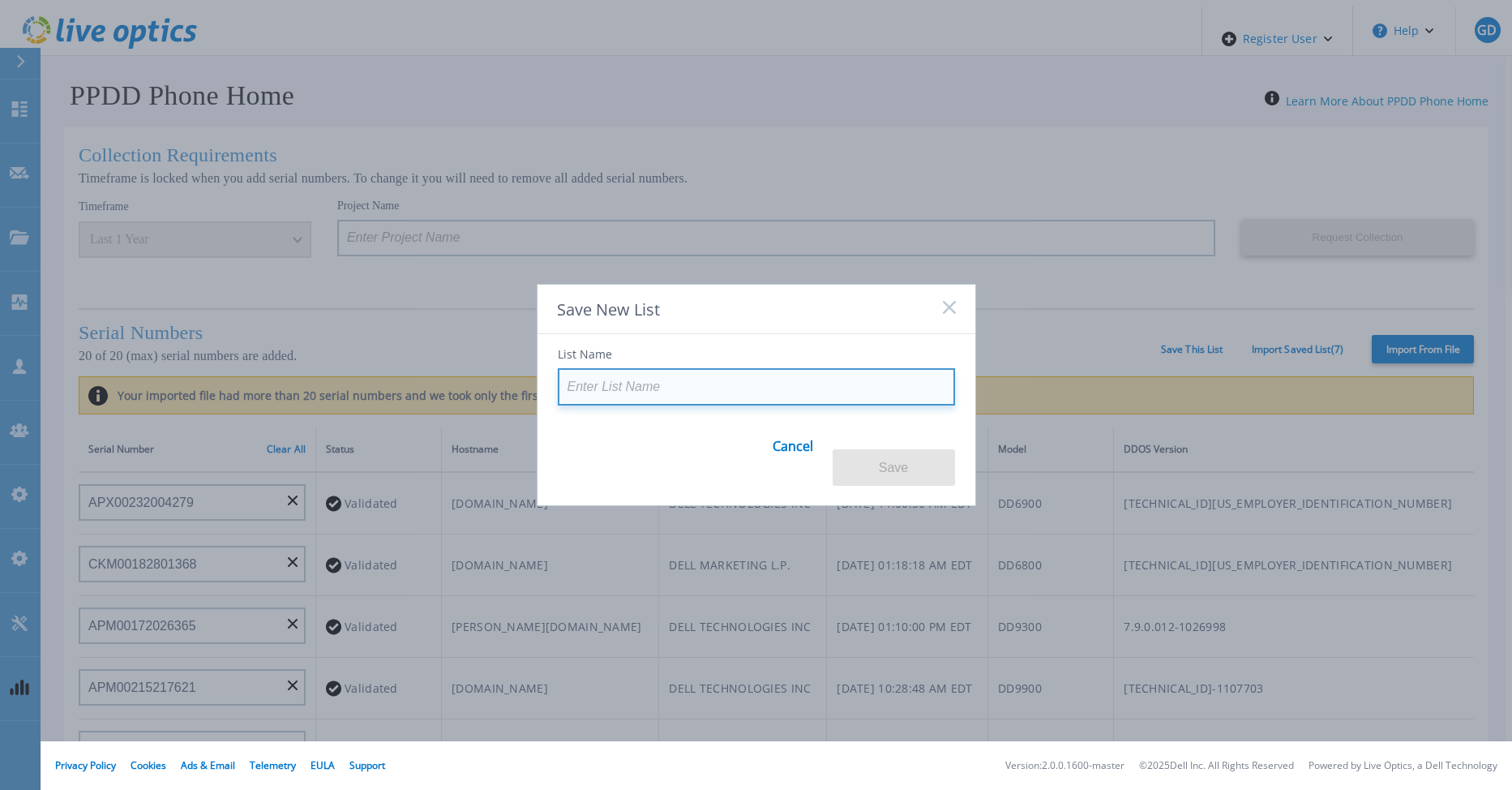
click at [679, 400] on input at bounding box center [757, 387] width 398 height 37
paste input "this is a long list name that was created to test long list names for the PPDD …"
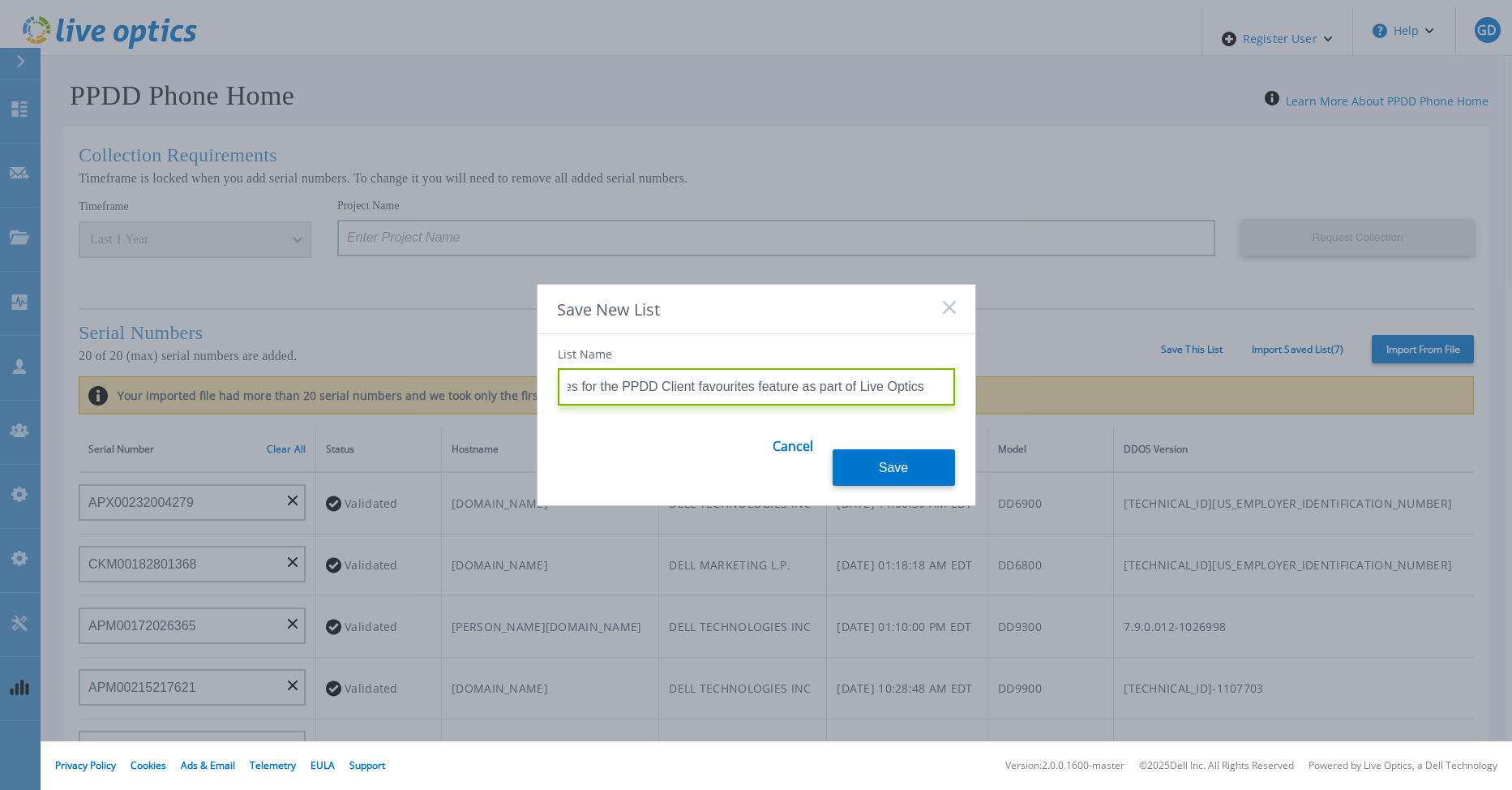
click at [637, 398] on input "this is a long list name that was created to test long list names for the PPDD …" at bounding box center [757, 387] width 398 height 37
type input "this is a long list name that was created to test long list names for the PPDD …"
click at [895, 472] on button "Save" at bounding box center [893, 467] width 122 height 36
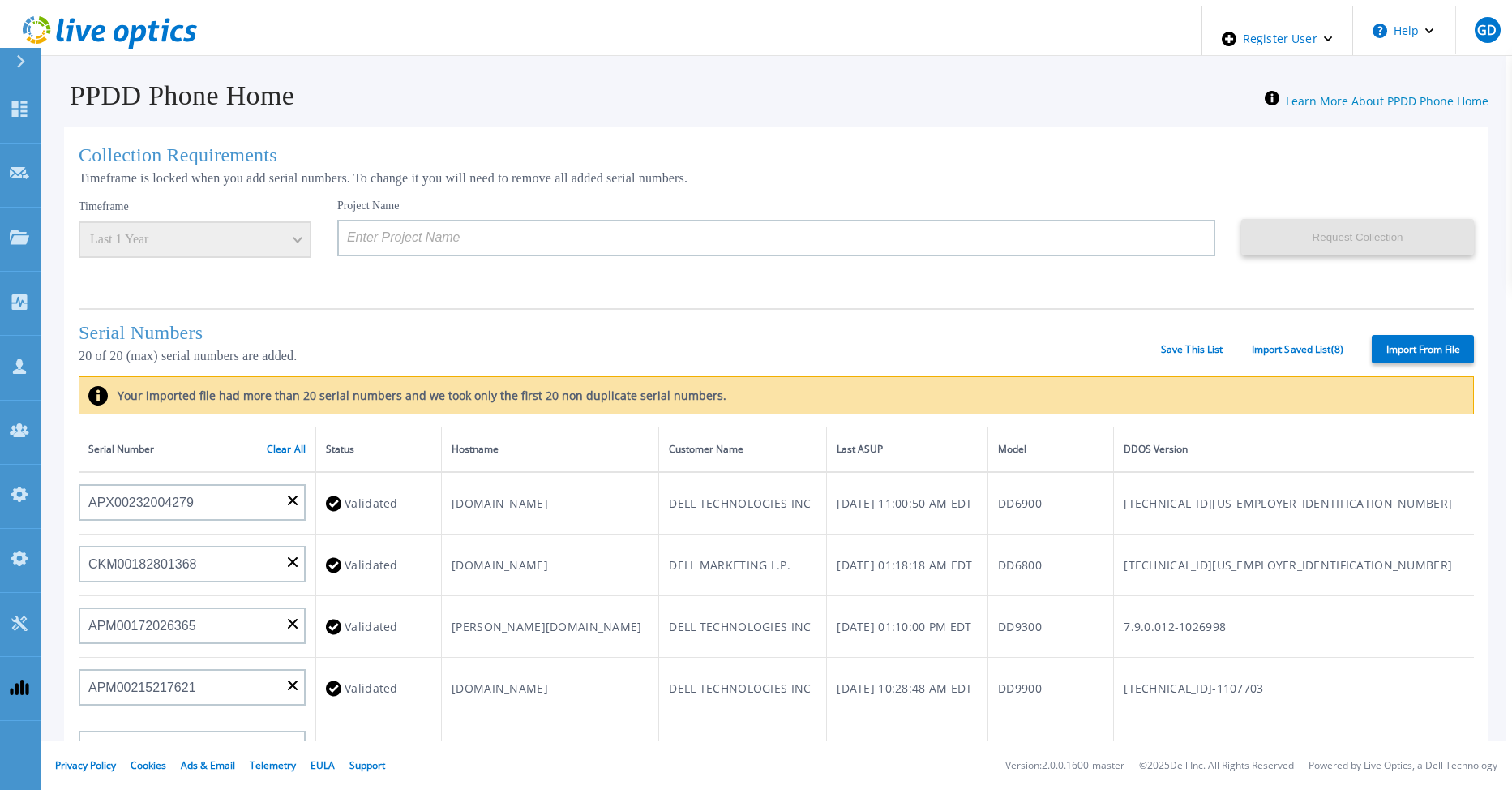
click at [1269, 344] on link "Import Saved List ( 8 )" at bounding box center [1297, 349] width 91 height 11
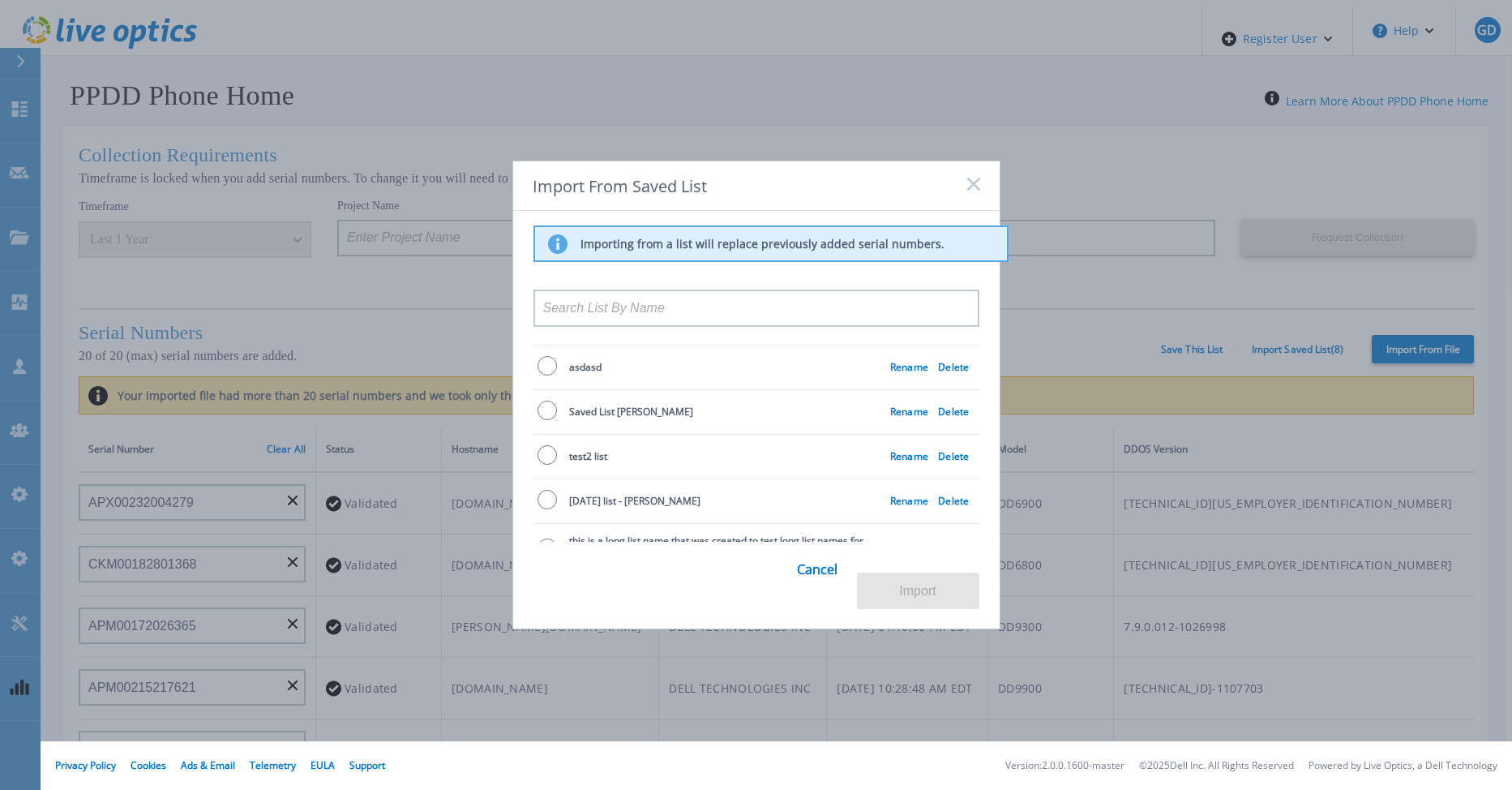
scroll to position [156, 0]
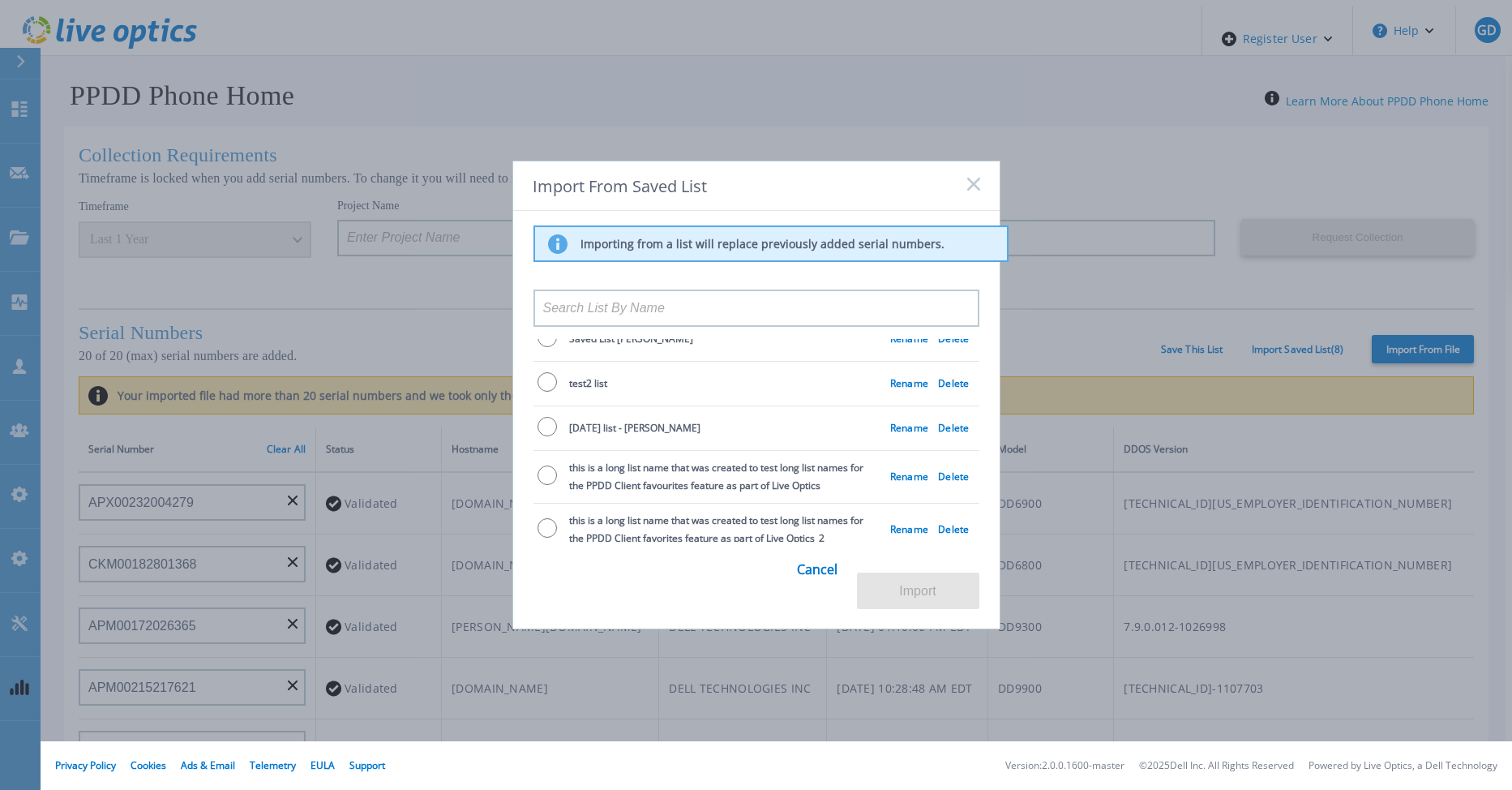
click at [545, 472] on input "radio" at bounding box center [547, 475] width 20 height 20
radio input "true"
click at [941, 470] on link "Delete" at bounding box center [953, 476] width 31 height 14
click at [890, 470] on link "Rename" at bounding box center [909, 476] width 38 height 14
click at [544, 523] on input "radio" at bounding box center [547, 528] width 20 height 20
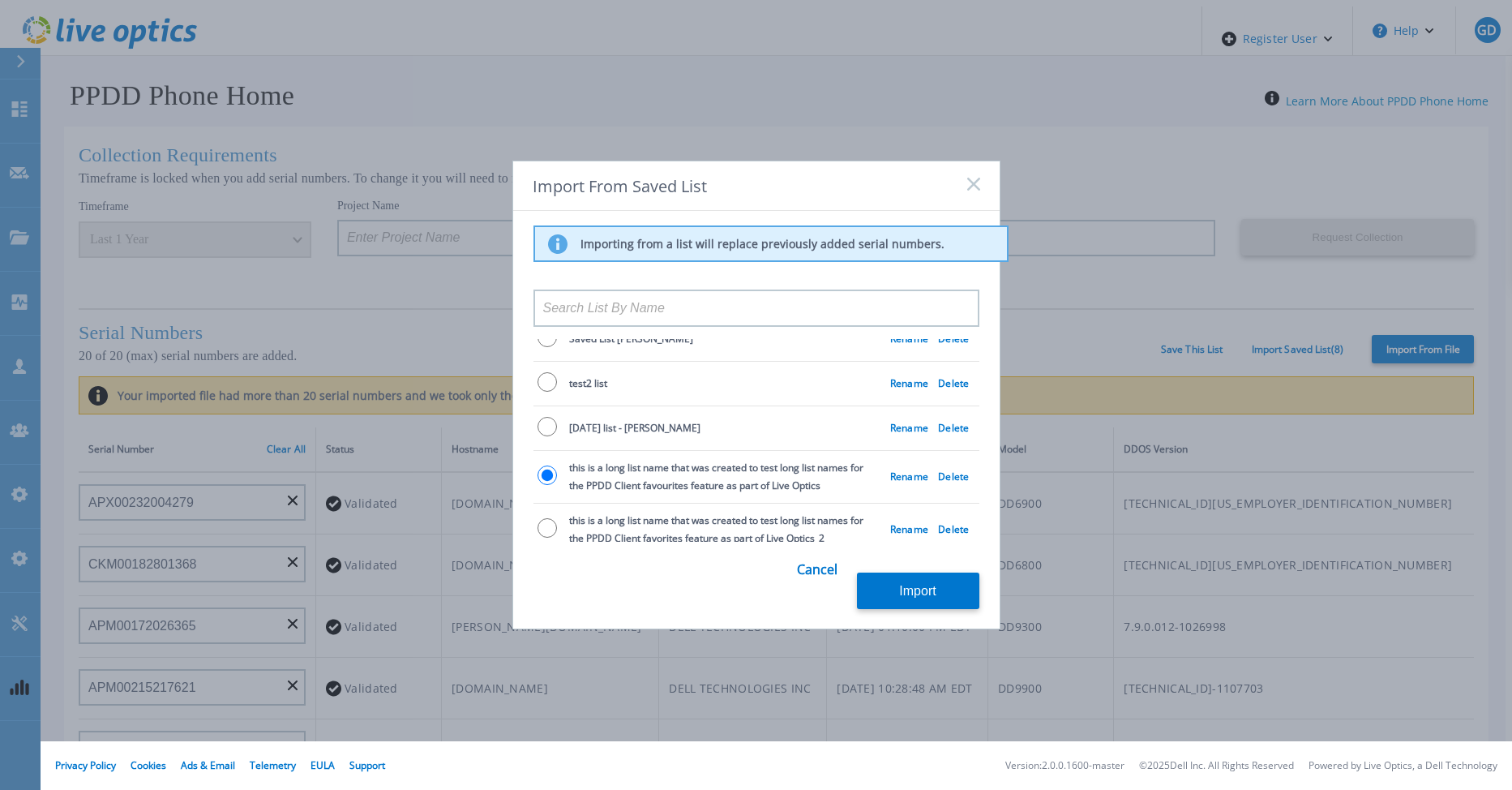
radio input "true"
click at [922, 590] on button "Import" at bounding box center [917, 590] width 122 height 36
type input "APX00232004279"
type input "CKM00182801368"
type input "APM00172026365"
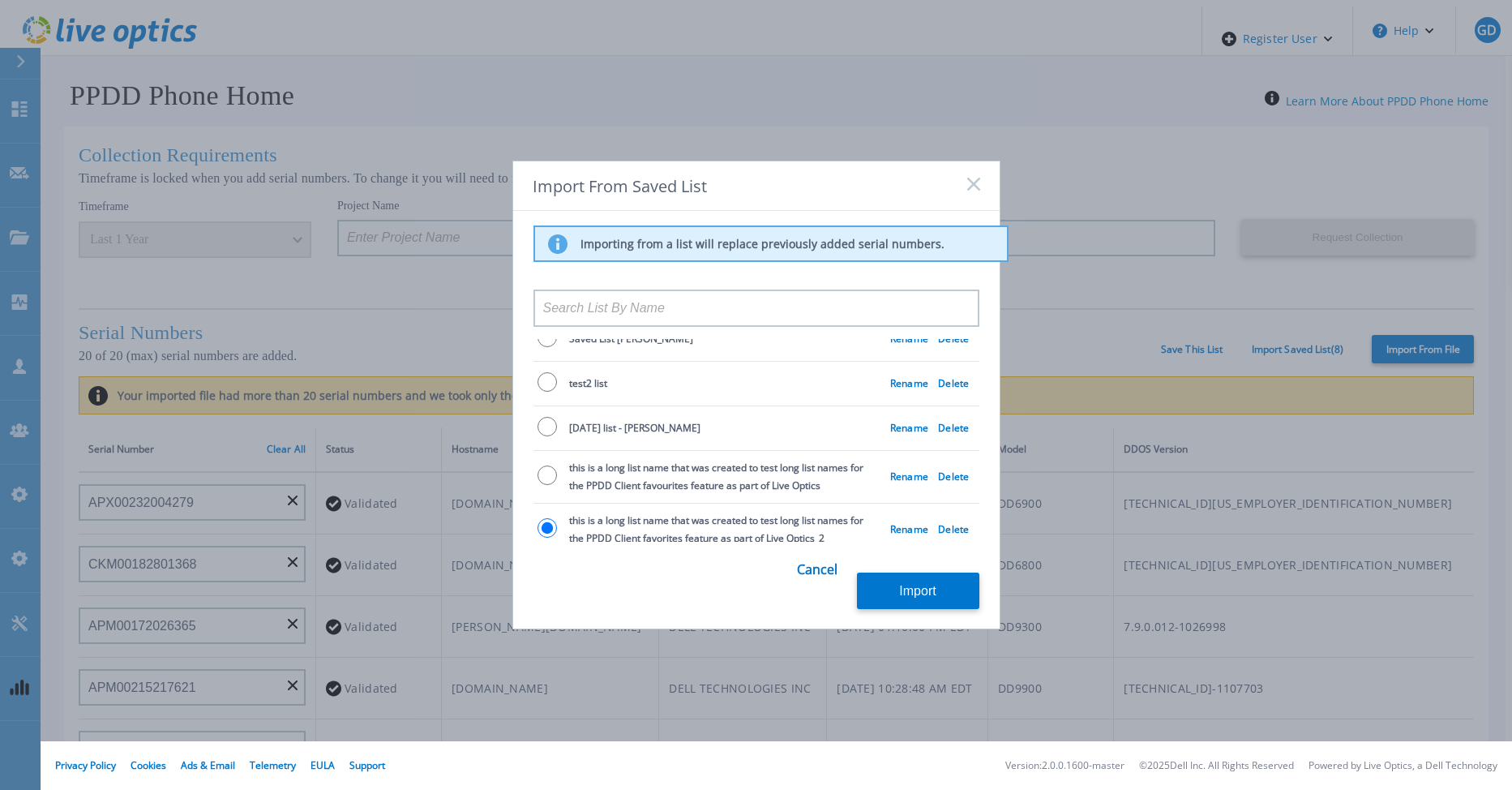
type input "APM00215217621"
type input "APM00203315283"
type input "FLA95144800045"
type input "APX00221800532"
type input "CKM00180702043"
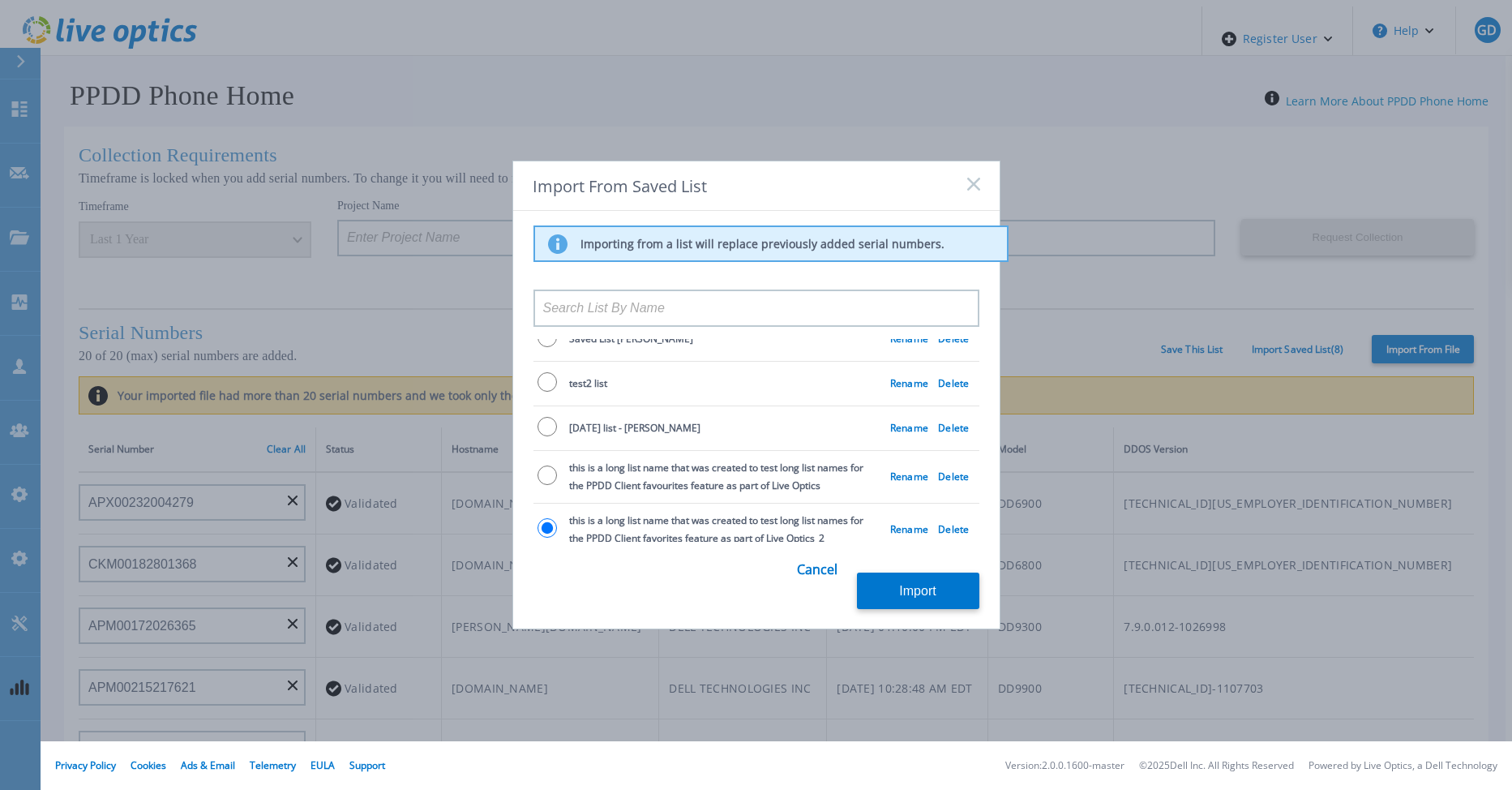
type input "APM00213408990"
type input "AUDV81F67MDPHR"
type input "APX00232503747"
type input "CKM00193701478"
type input "APM00182820874"
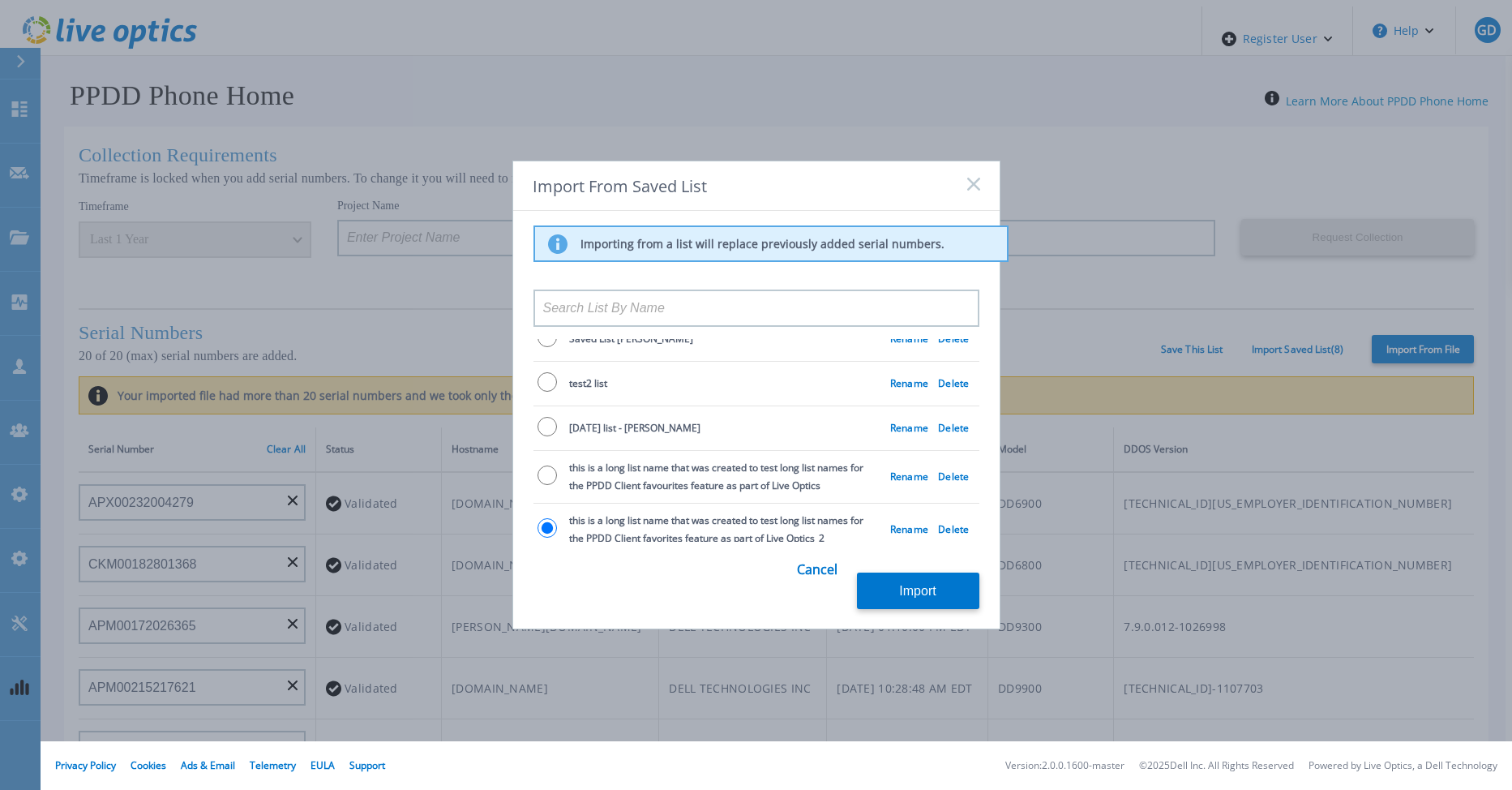
type input "APM01203201493"
type input "APM00181610910"
type input "APM00212804710"
type input "APM01155207664"
type input "CKM01210505037"
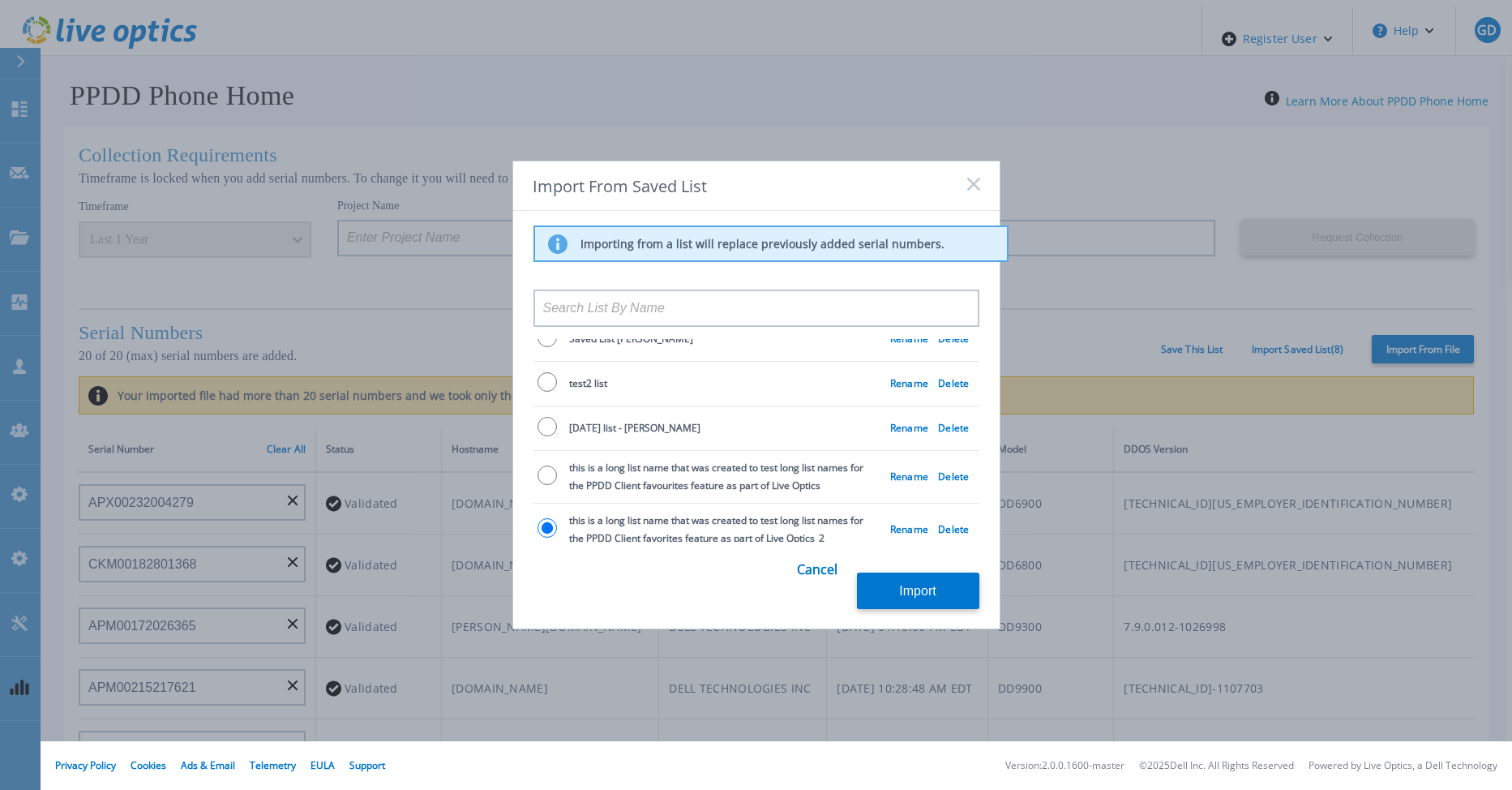
type input "APX00232503745"
type input "APM00201200019"
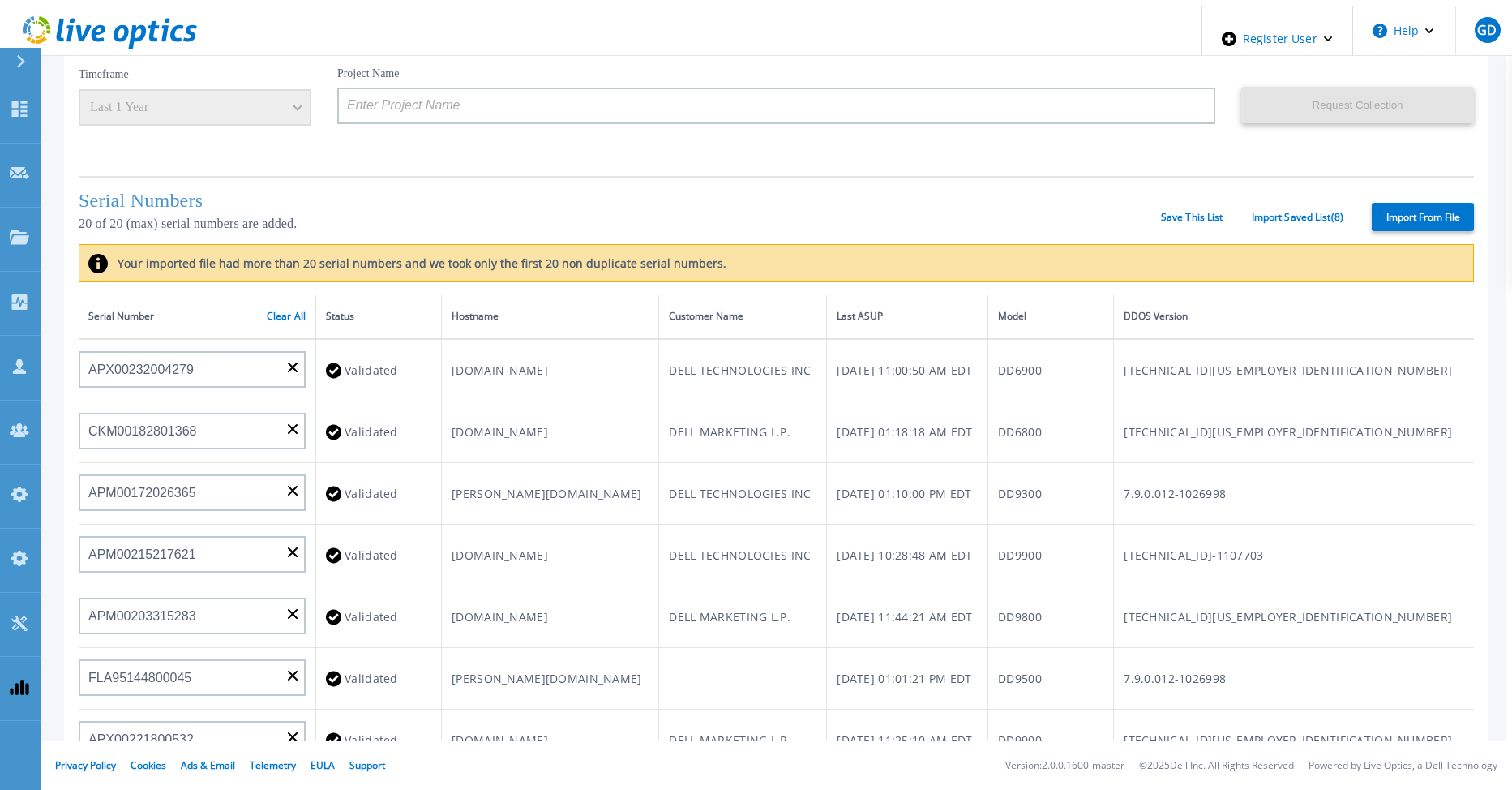
scroll to position [0, 0]
click at [28, 102] on icon at bounding box center [19, 109] width 20 height 16
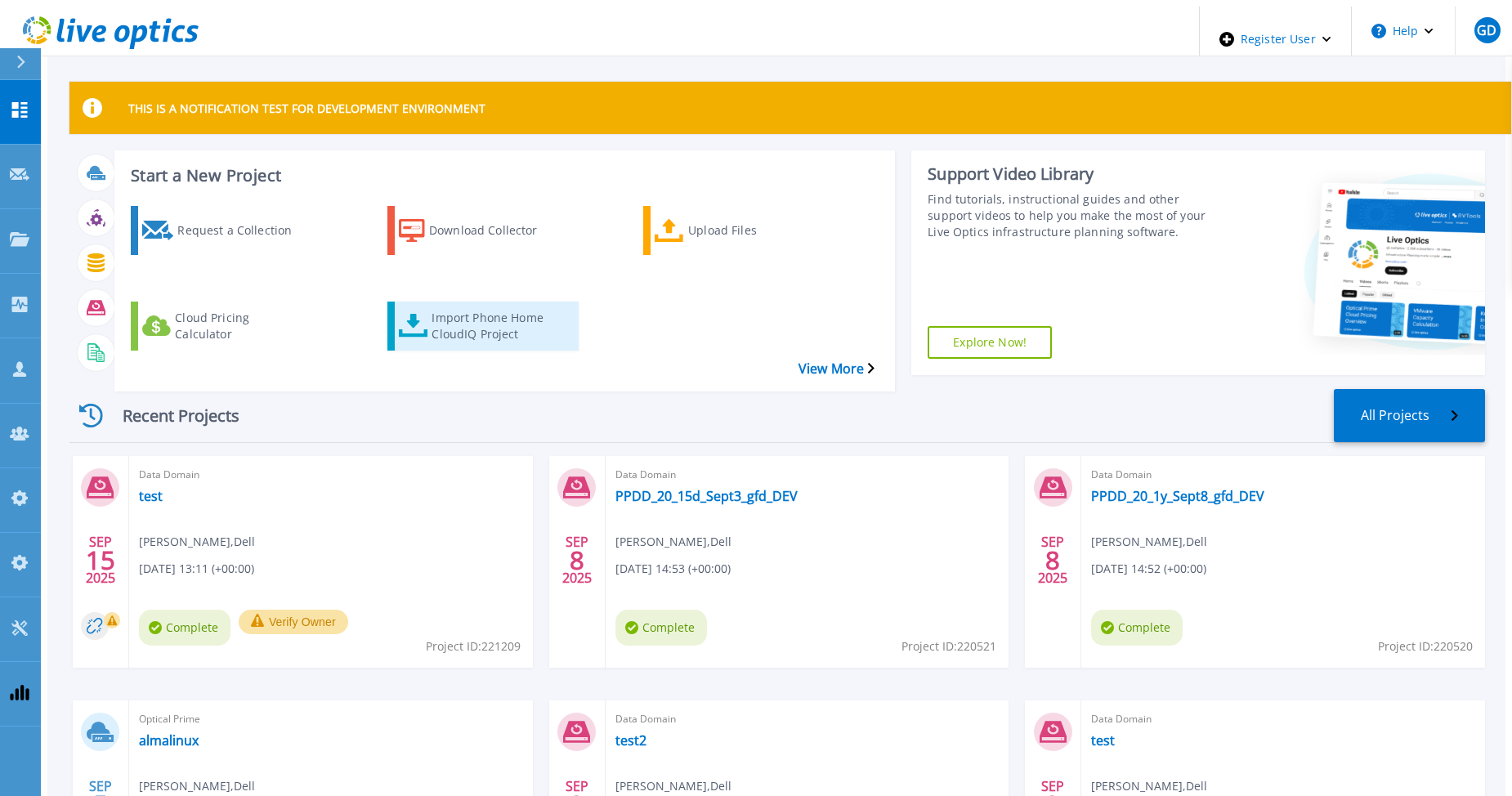
click at [471, 306] on div "Import Phone Home CloudIQ Project" at bounding box center [497, 326] width 131 height 40
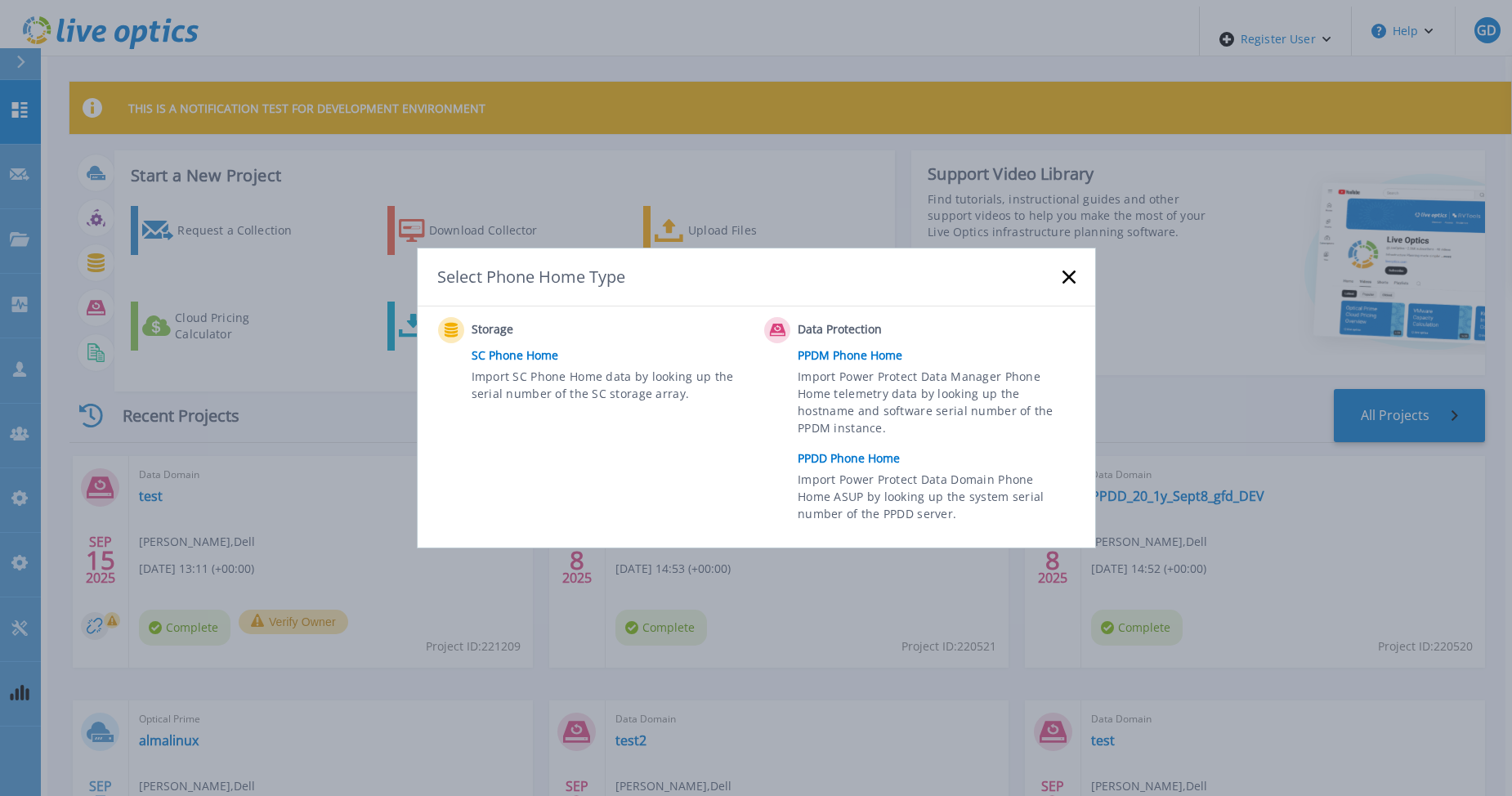
click at [823, 458] on link "PPDD Phone Home" at bounding box center [940, 458] width 285 height 24
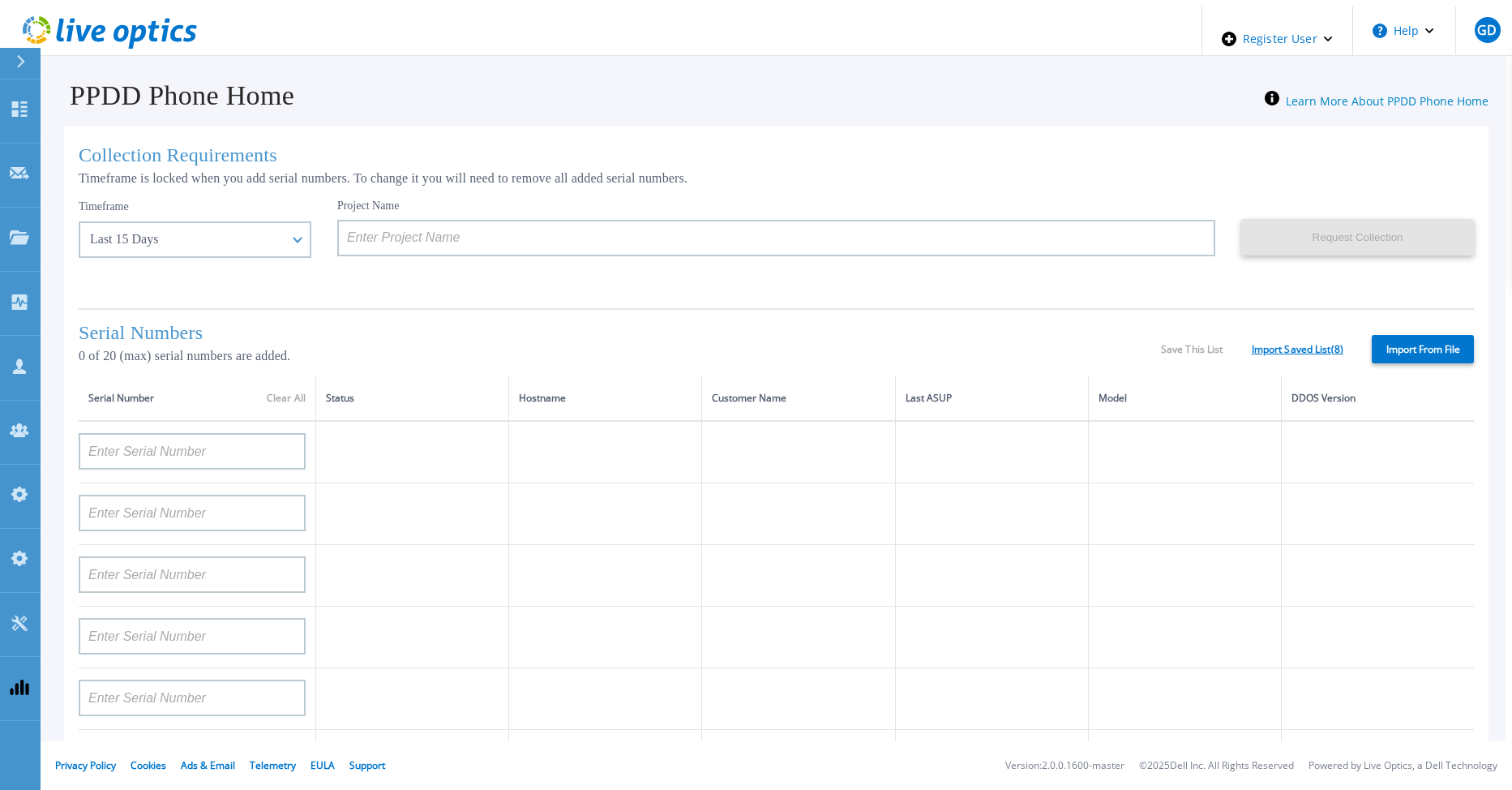
click at [1292, 345] on link "Import Saved List ( 8 )" at bounding box center [1297, 349] width 91 height 11
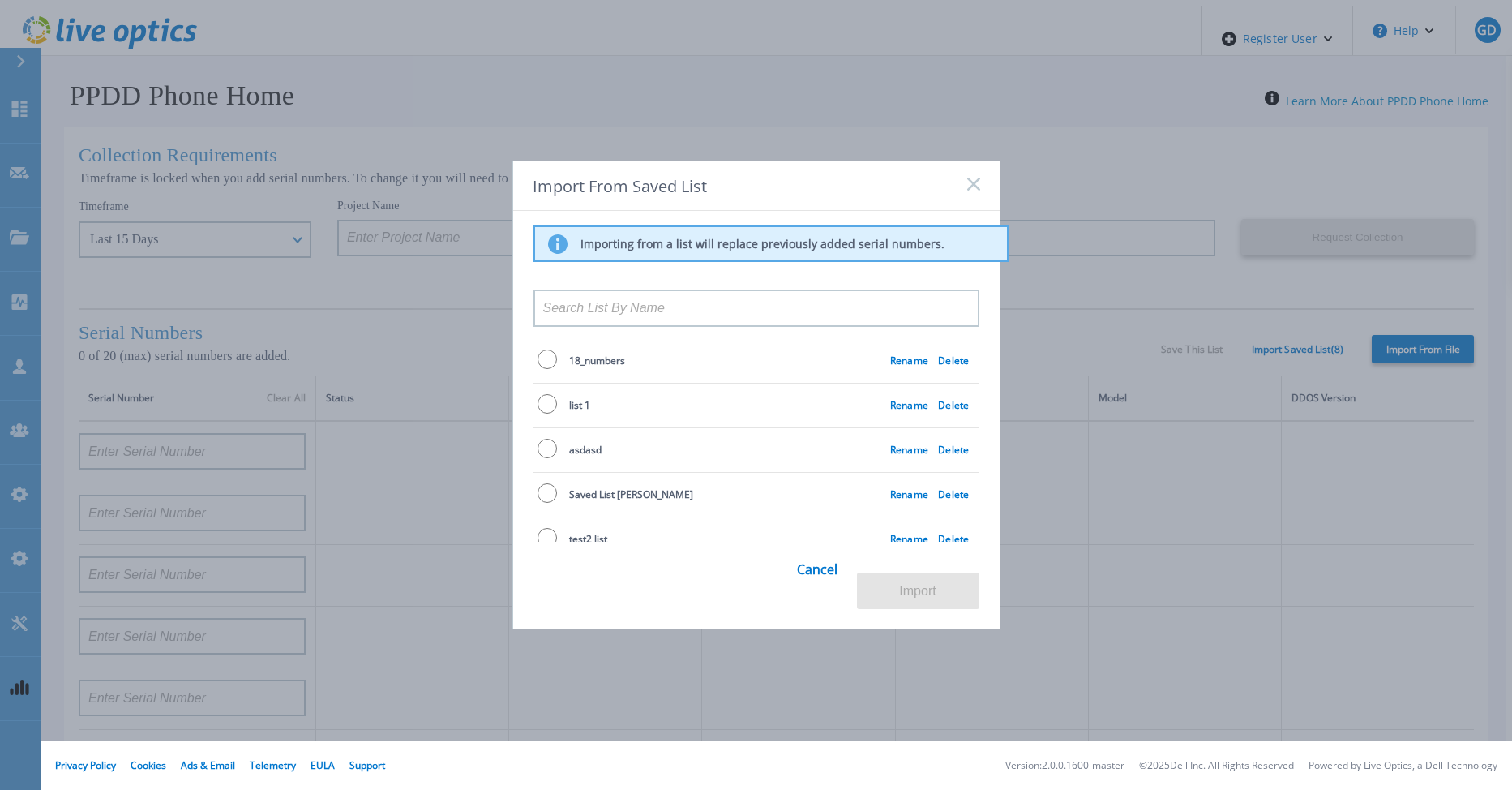
scroll to position [156, 0]
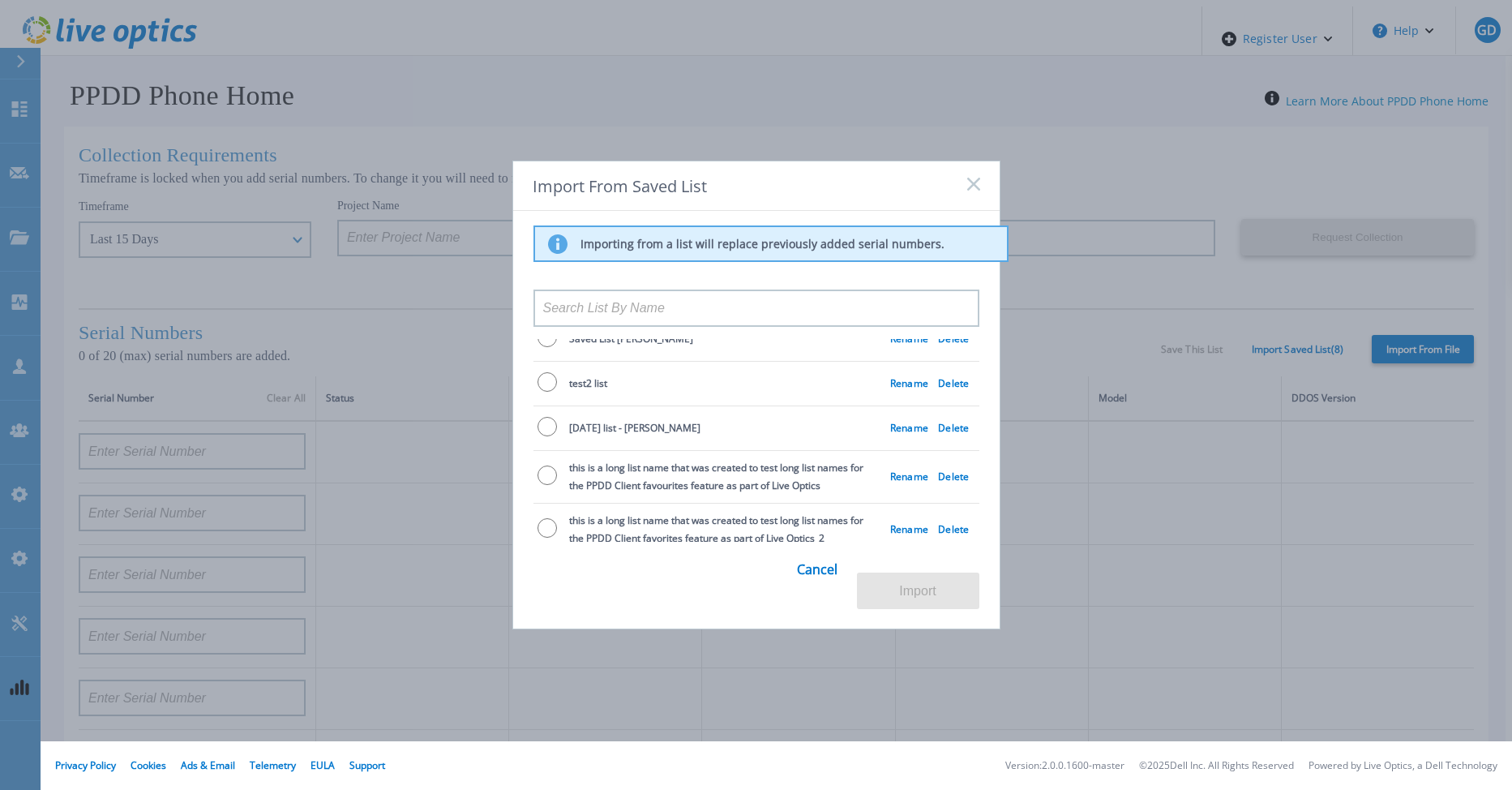
click at [544, 519] on input "radio" at bounding box center [547, 528] width 20 height 20
radio input "true"
click at [917, 587] on button "Import" at bounding box center [917, 590] width 122 height 36
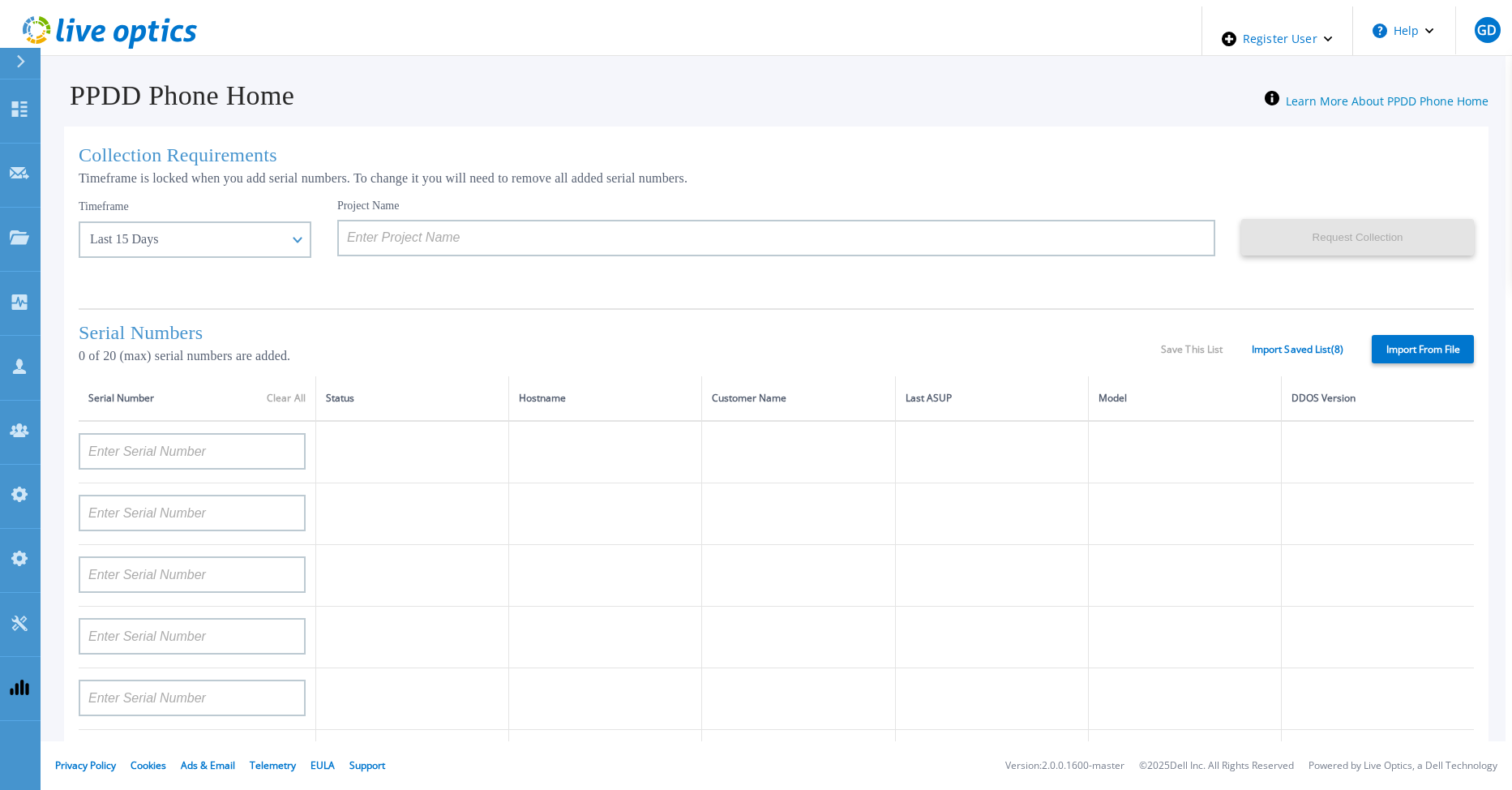
type input "APX00232004279"
type input "CKM00182801368"
type input "APM00172026365"
type input "APM00215217621"
type input "APM00203315283"
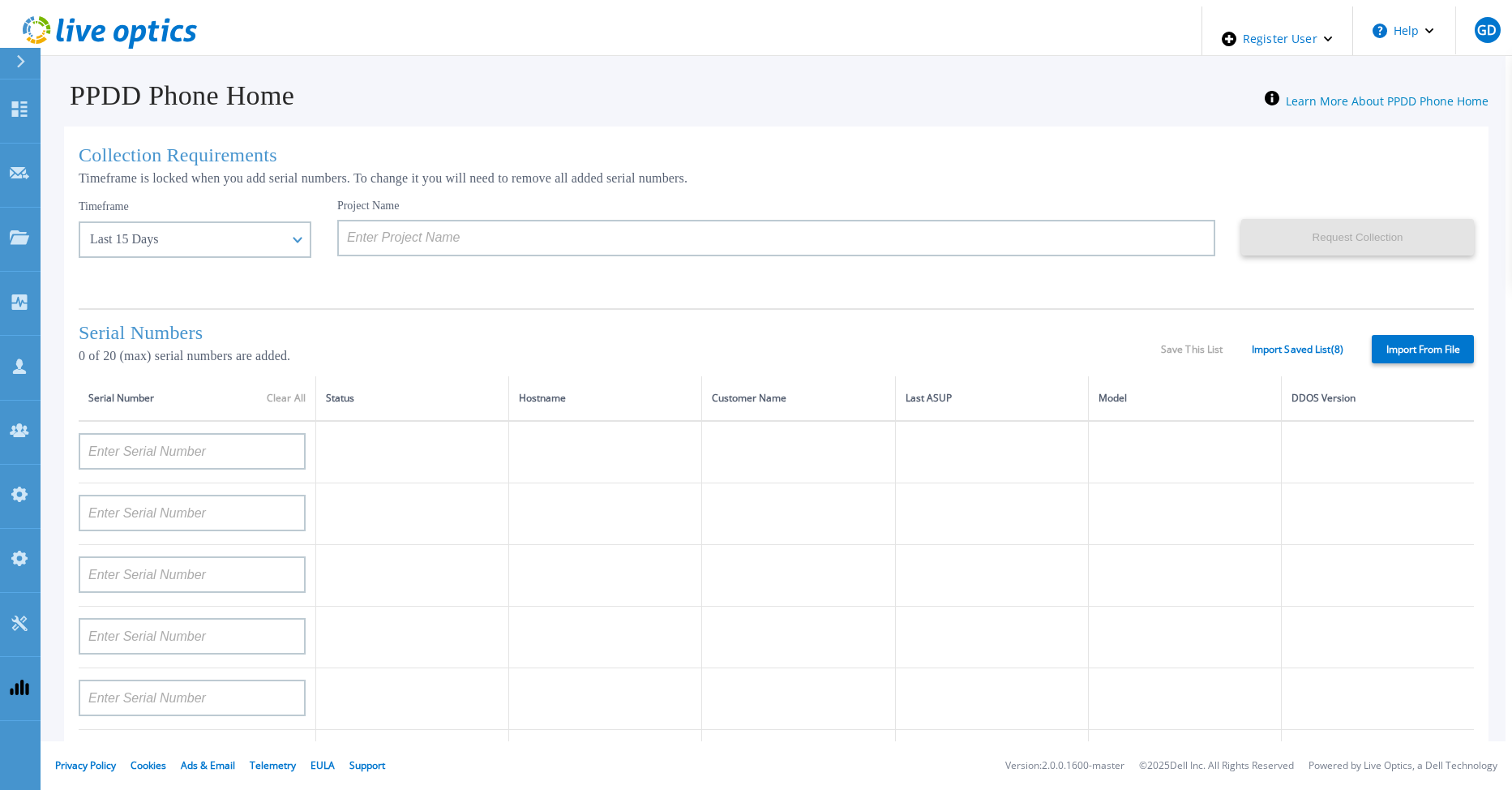
type input "FLA95144800045"
type input "APX00221800532"
type input "CKM00180702043"
type input "APM00213408990"
type input "AUDV81F67MDPHR"
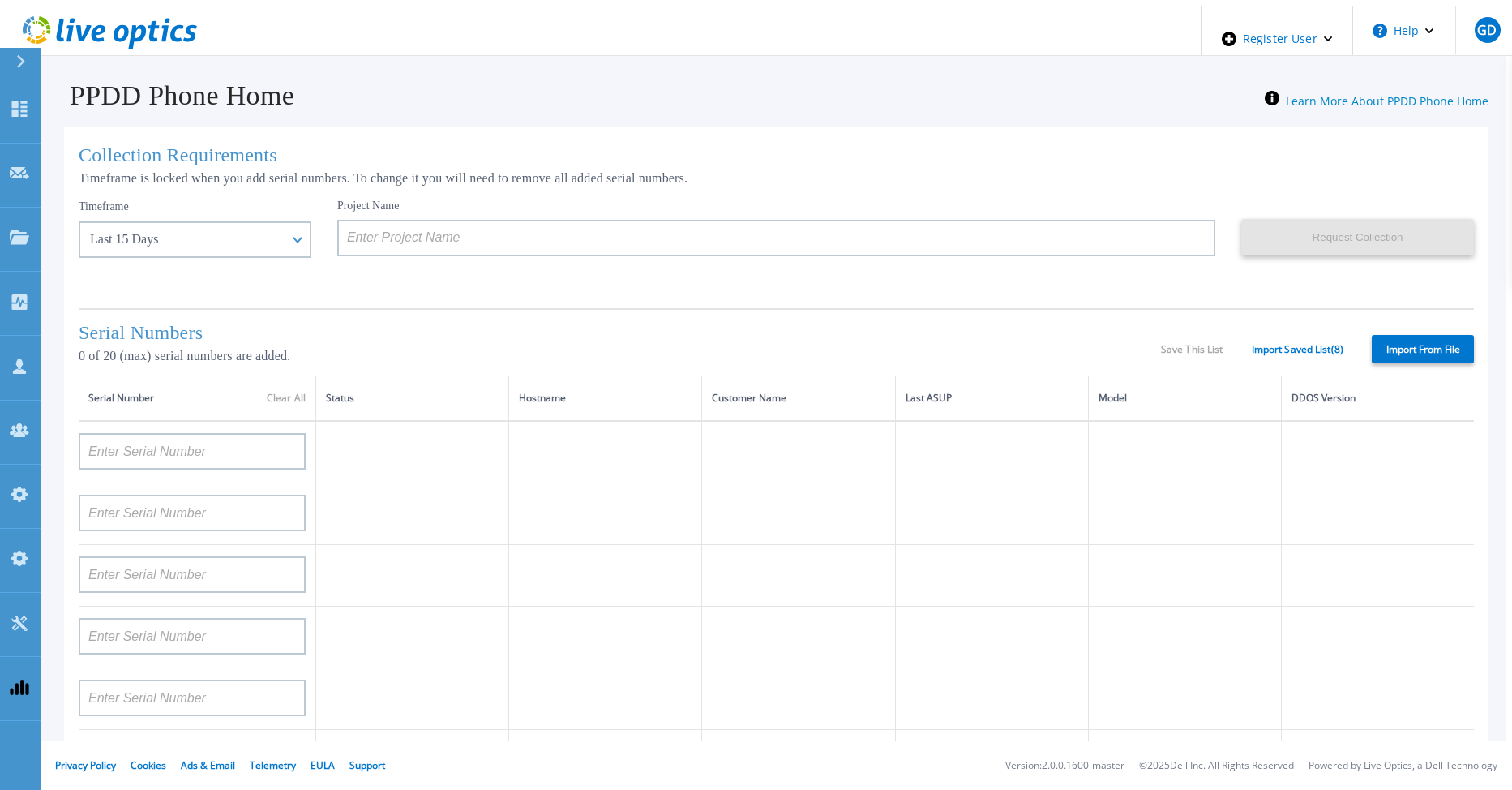
type input "APX00232503747"
type input "CKM00193701478"
type input "APM00182820874"
type input "APM01203201493"
type input "APM00181610910"
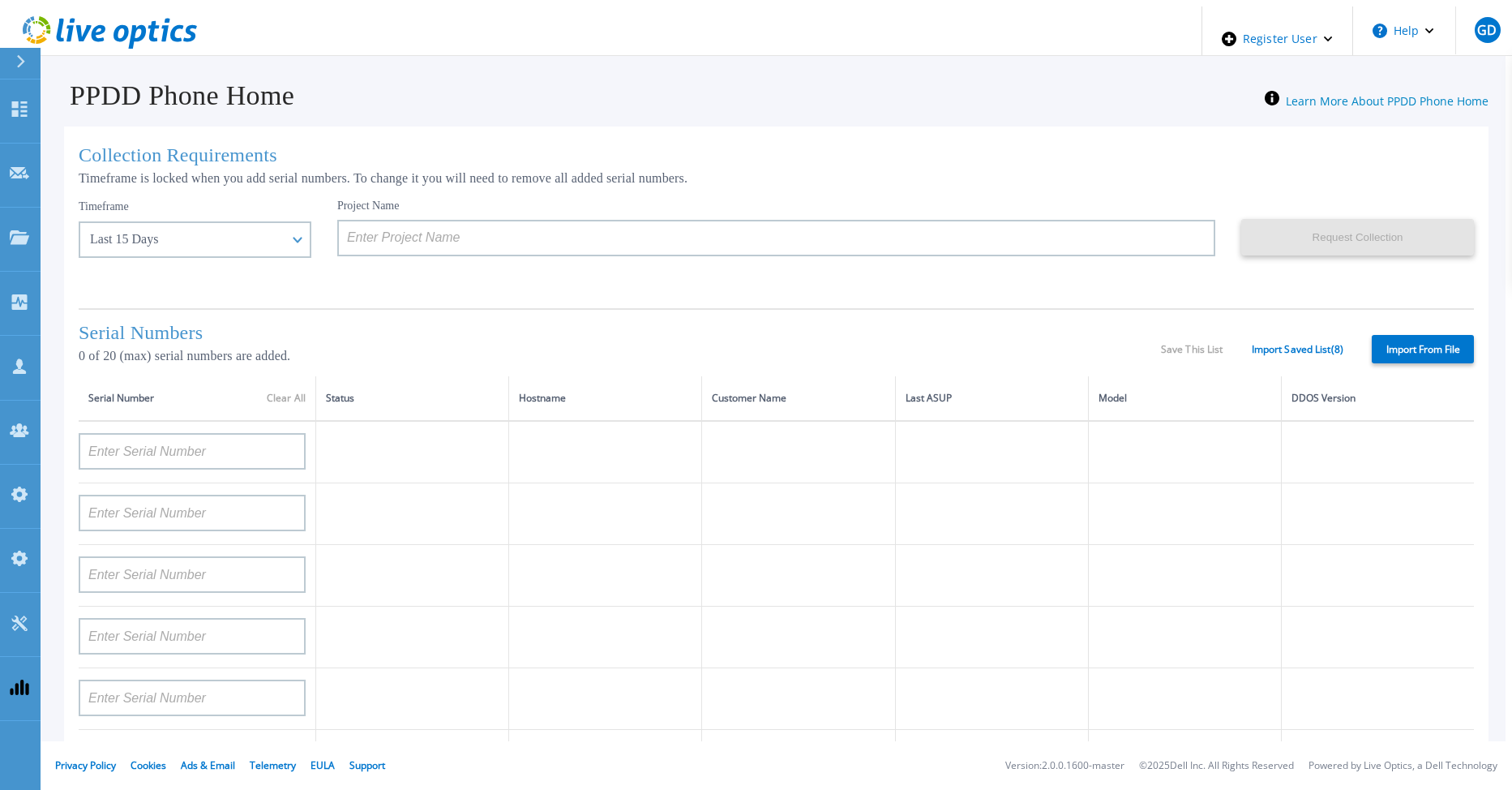
type input "APM00212804710"
type input "APM01155207664"
type input "CKM01210505037"
type input "APX00232503745"
type input "APM00201200019"
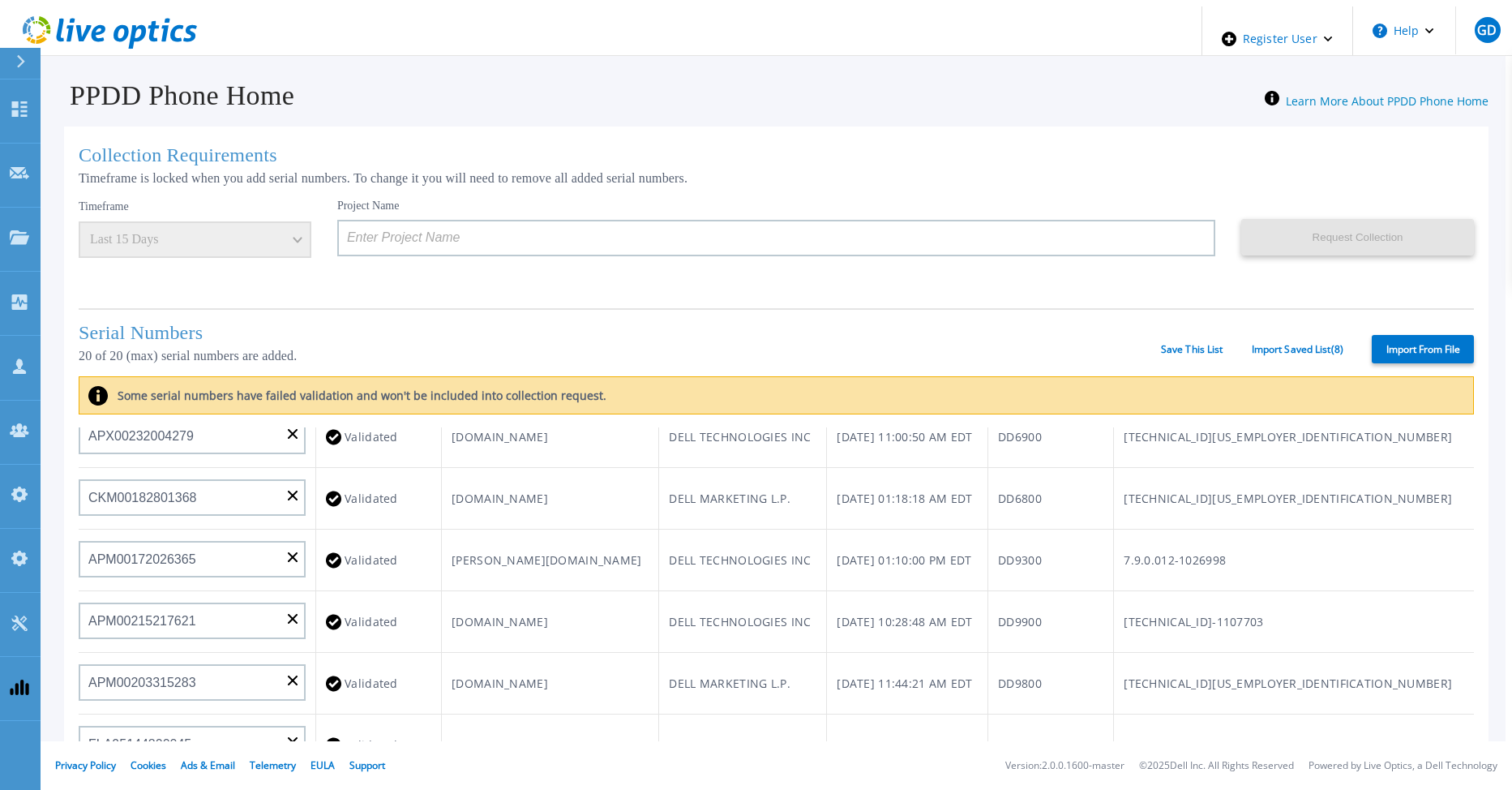
scroll to position [0, 0]
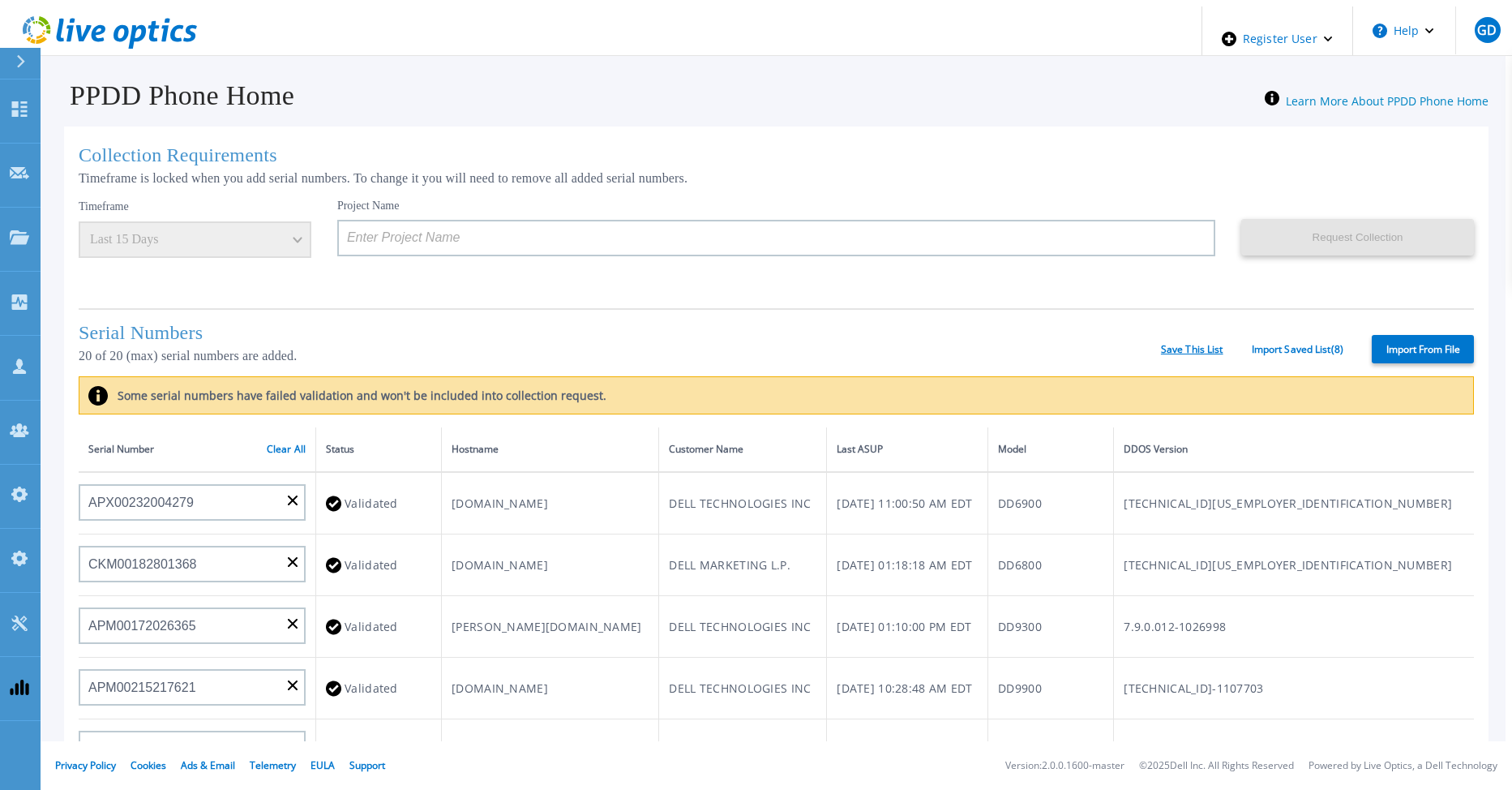
click at [1188, 348] on link "Save This List" at bounding box center [1192, 349] width 63 height 11
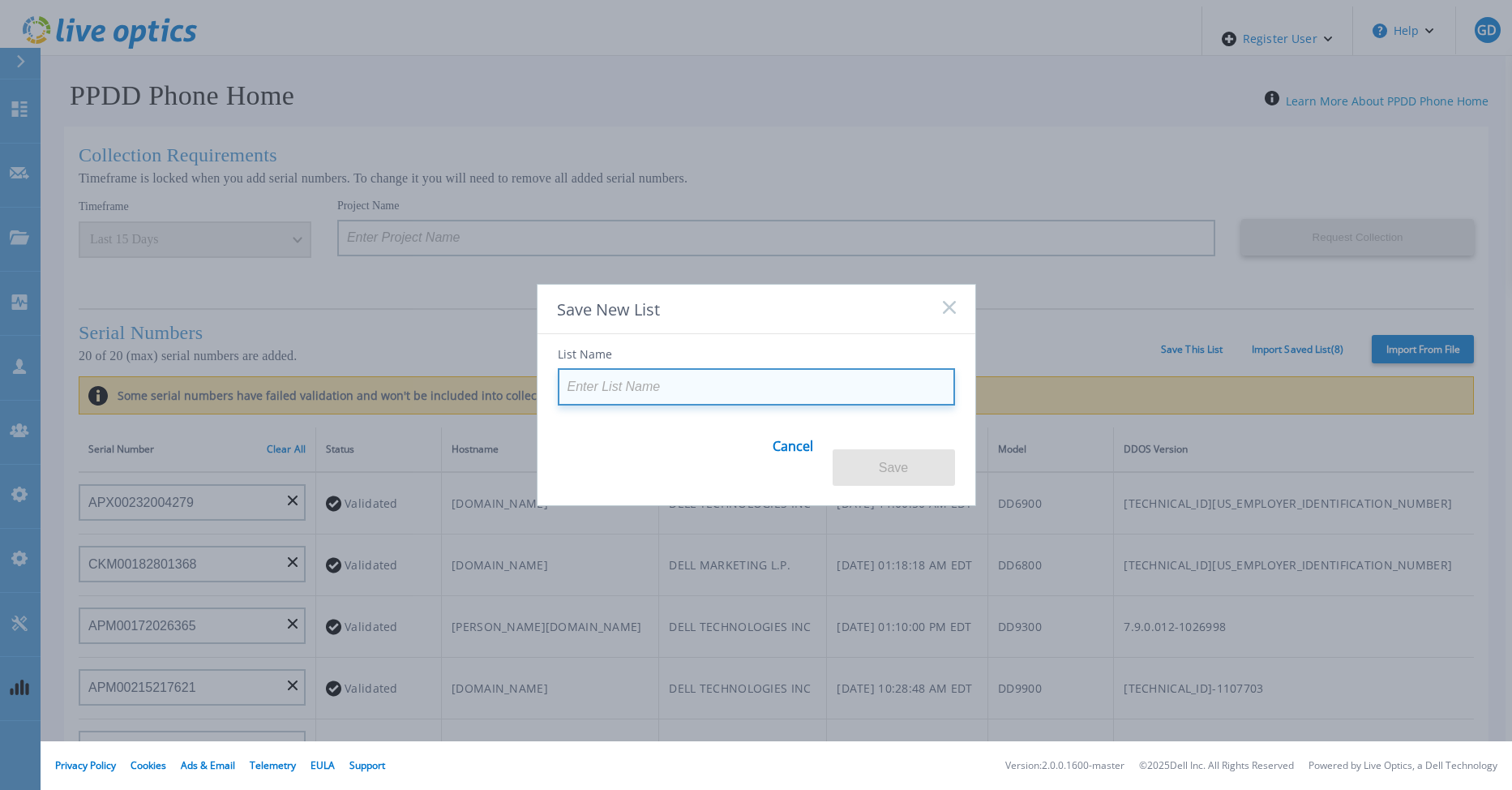
click at [637, 384] on input at bounding box center [757, 387] width 398 height 37
click at [585, 396] on input at bounding box center [757, 387] width 398 height 37
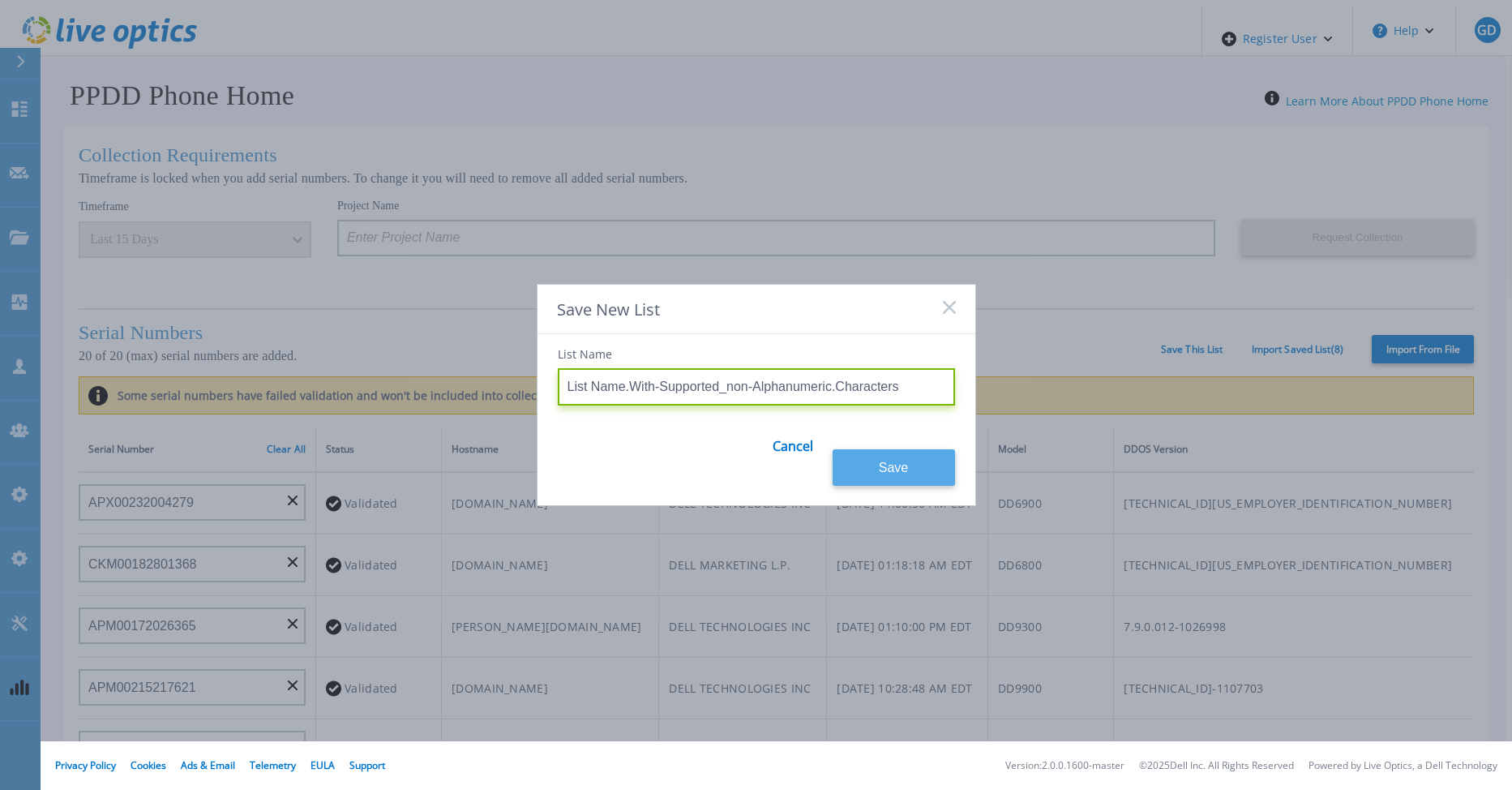
type input "List Name.With-Supported_non-Alphanumeric.Characters"
click at [895, 455] on button "Save" at bounding box center [893, 467] width 122 height 36
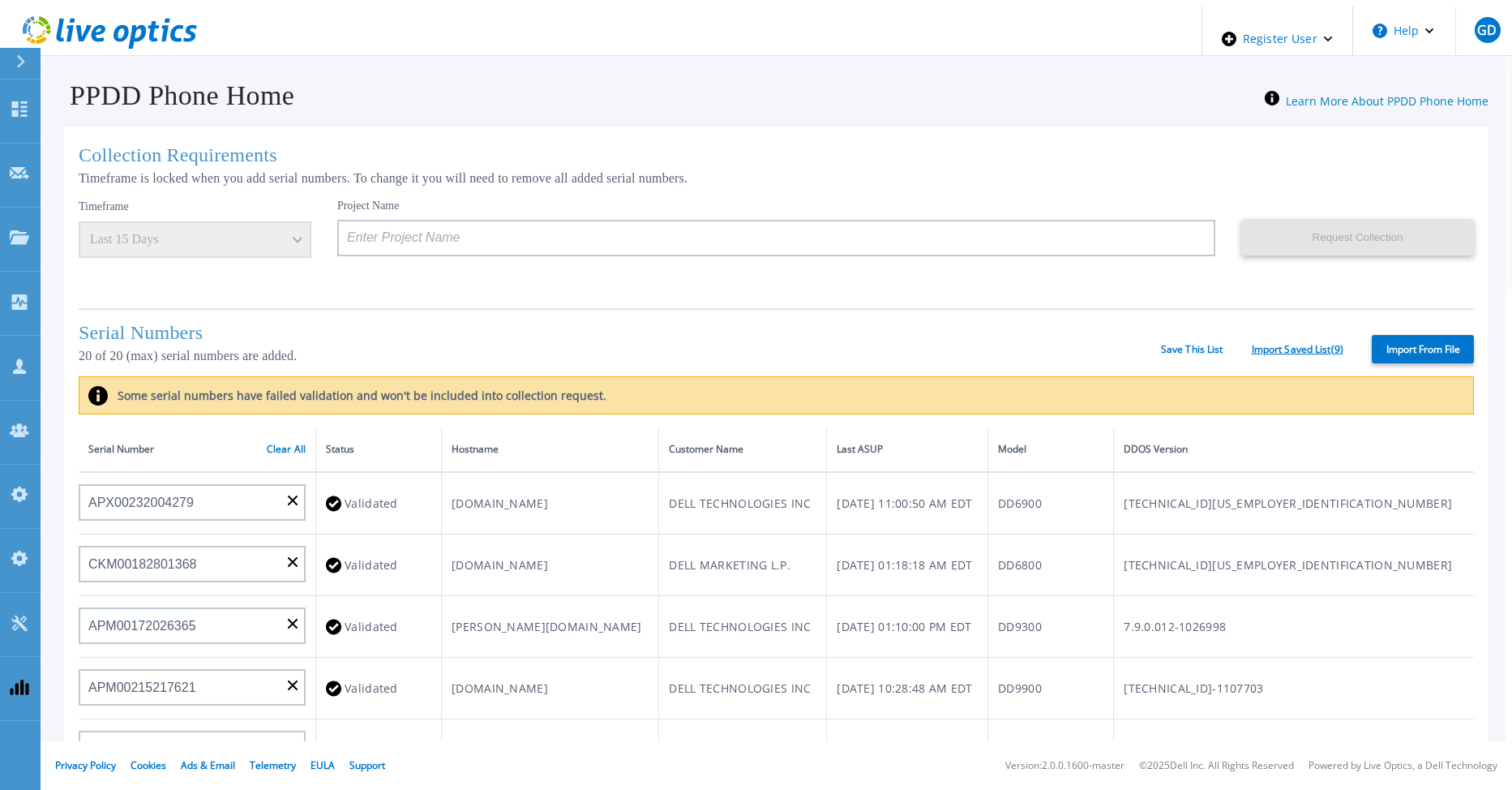
click at [1270, 345] on link "Import Saved List ( 9 )" at bounding box center [1297, 349] width 91 height 11
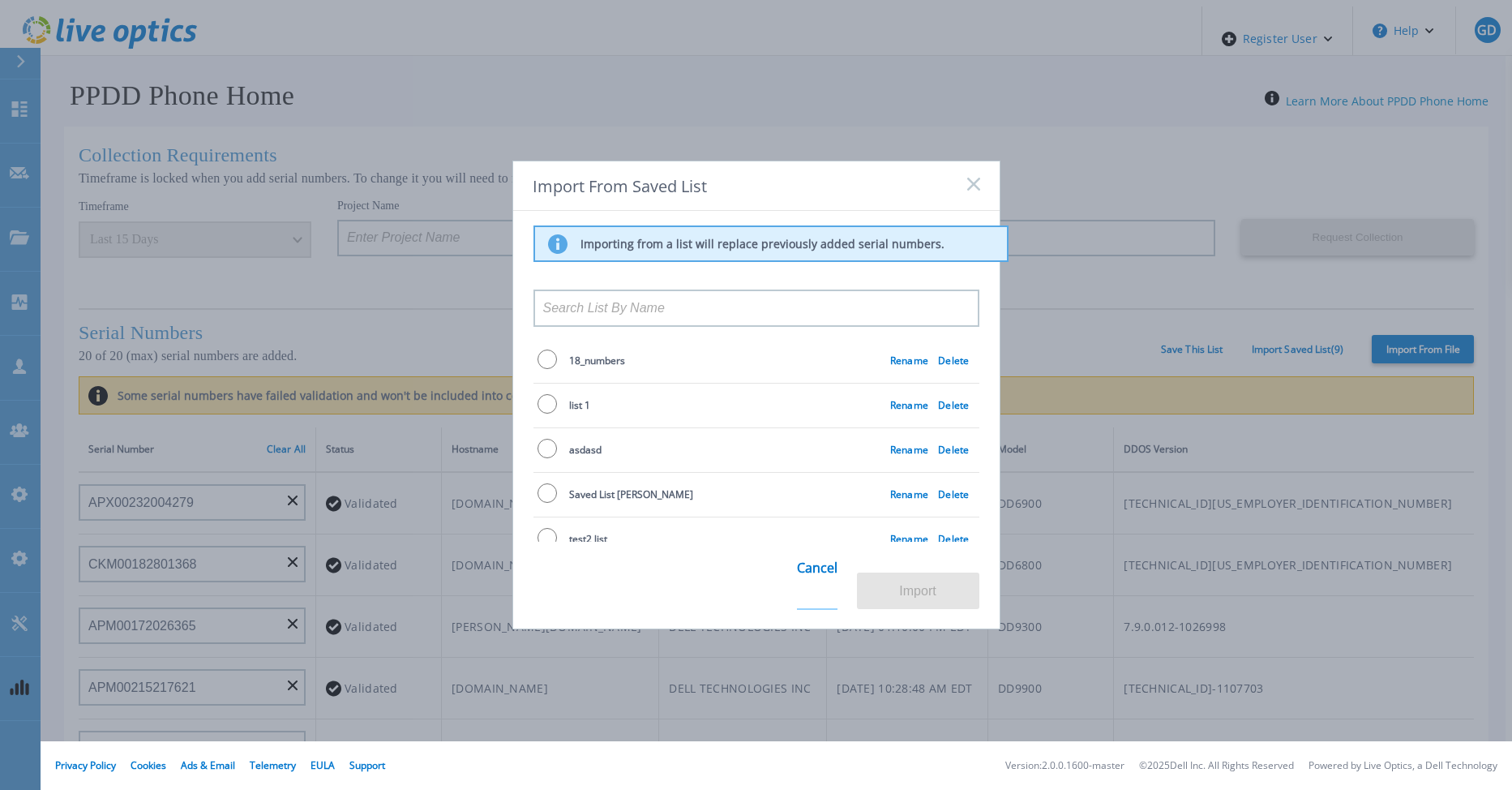
click at [830, 588] on link "Cancel" at bounding box center [817, 578] width 40 height 63
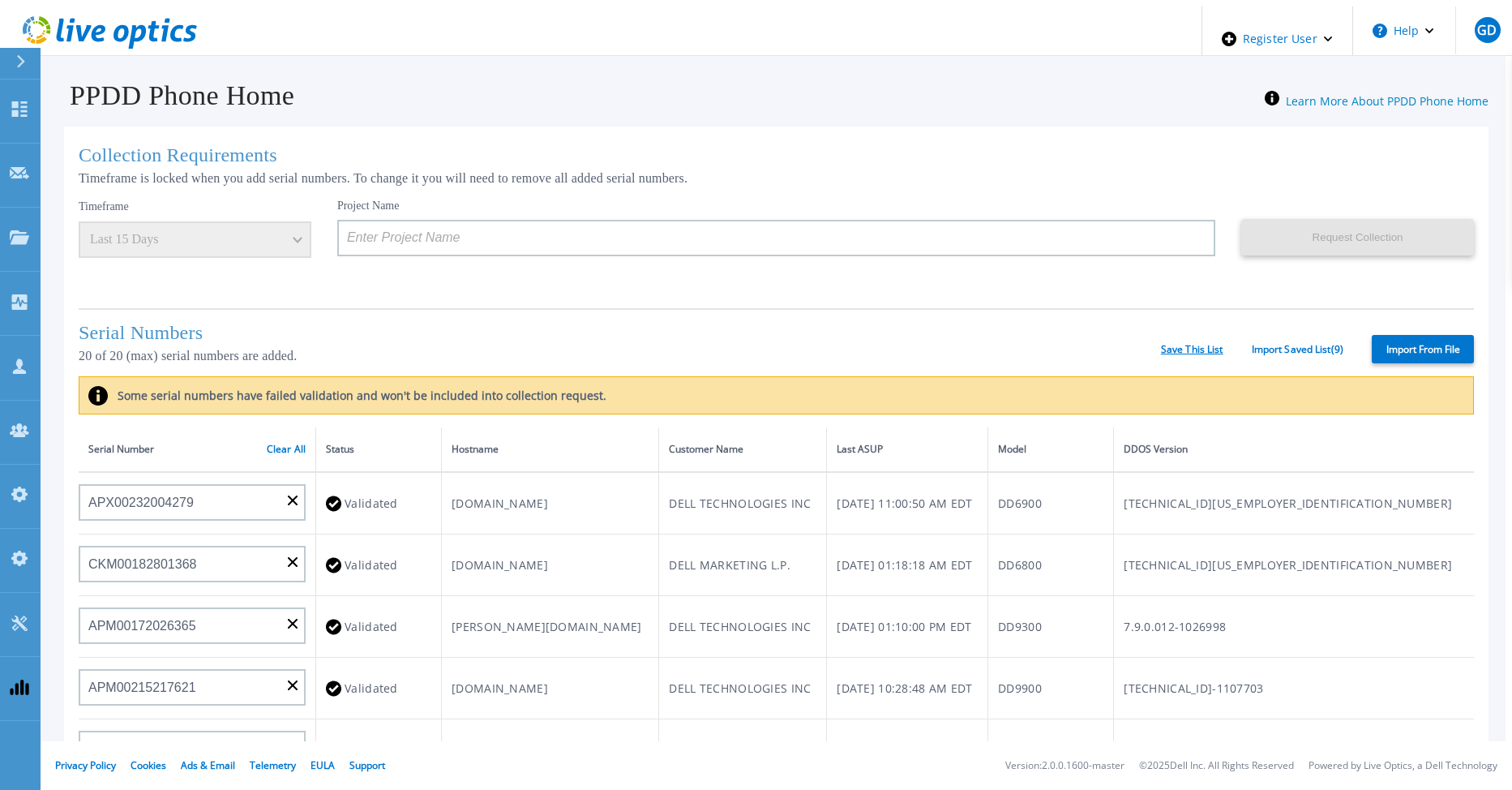
click at [1181, 344] on link "Save This List" at bounding box center [1192, 349] width 63 height 11
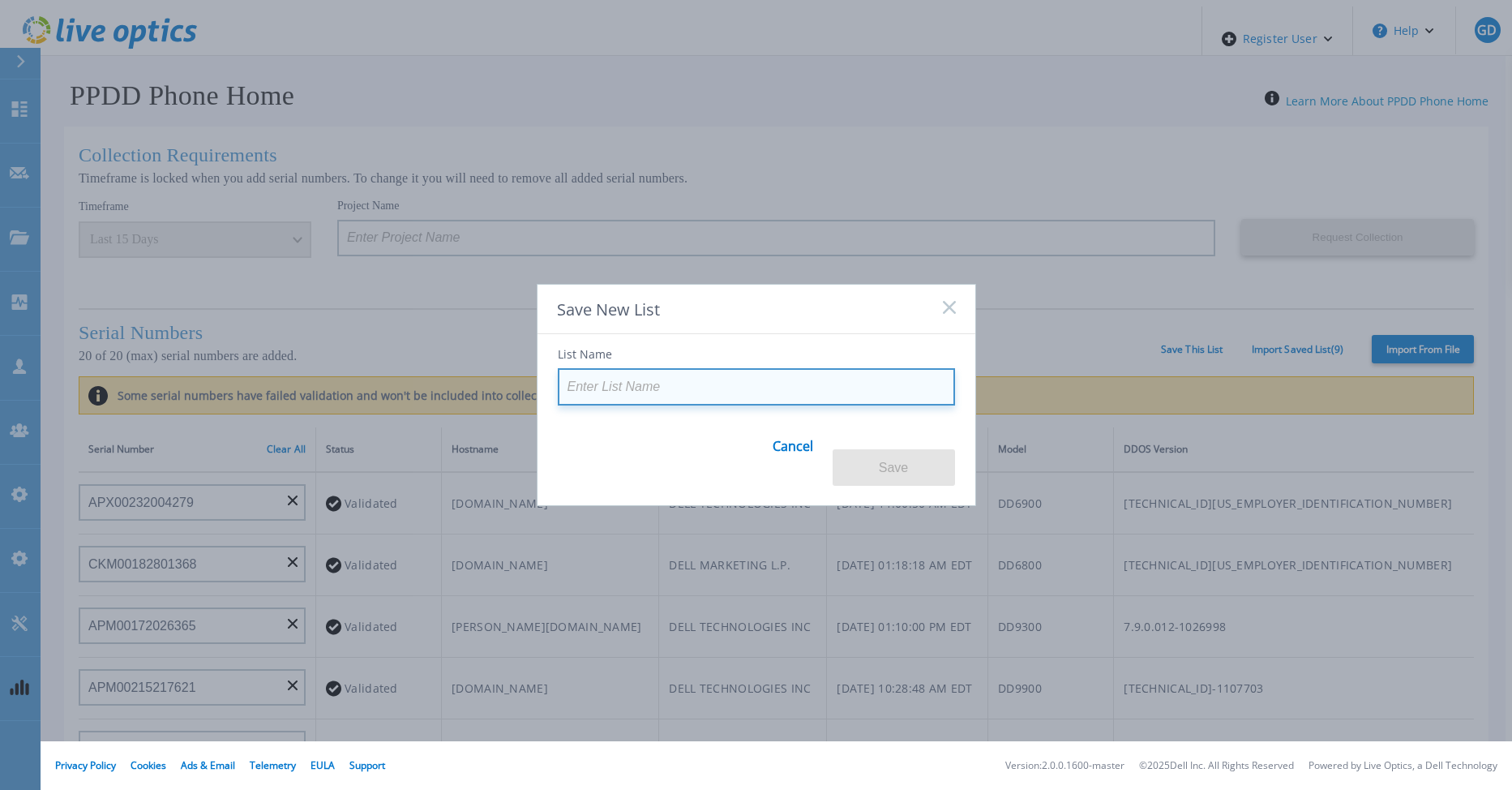
click at [682, 398] on input at bounding box center [757, 387] width 398 height 37
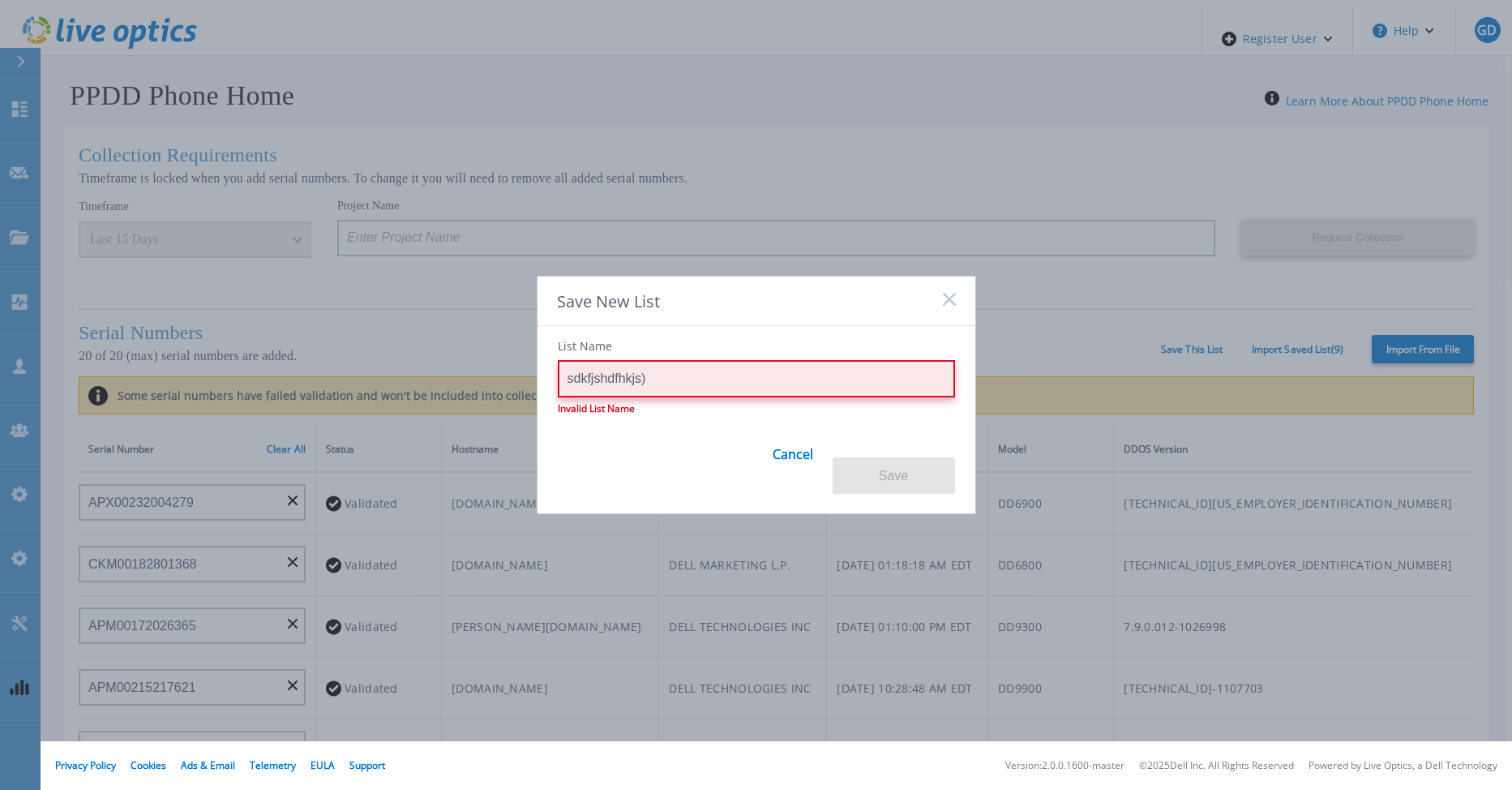
click at [719, 380] on input "sdkfjshdfhkjs)" at bounding box center [757, 379] width 398 height 37
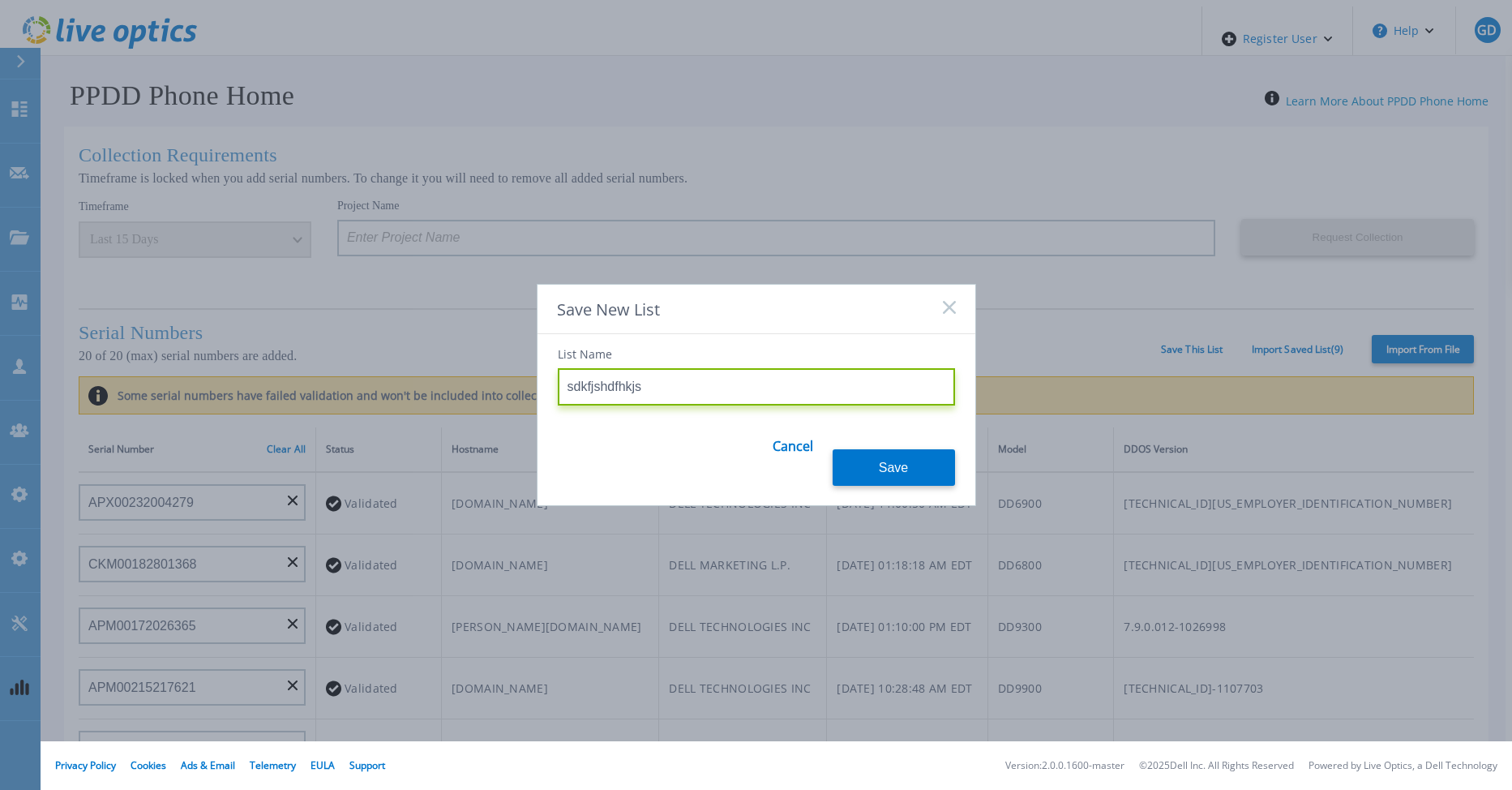
type input "sdkfjshdfhkjs"
drag, startPoint x: 790, startPoint y: 455, endPoint x: 833, endPoint y: 451, distance: 43.2
click at [790, 455] on link "Cancel" at bounding box center [792, 456] width 40 height 62
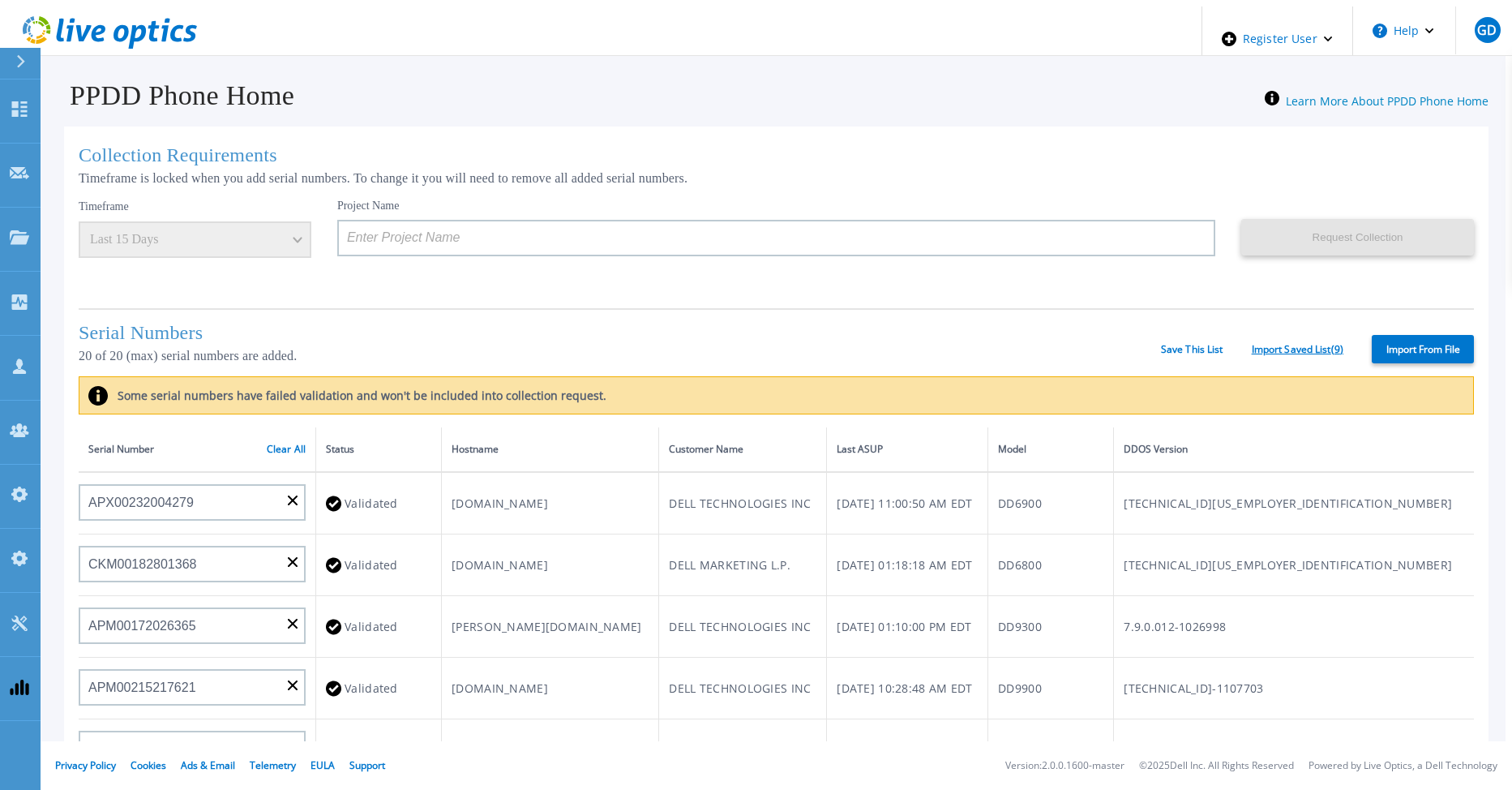
click at [1253, 344] on link "Import Saved List ( 9 )" at bounding box center [1297, 349] width 91 height 11
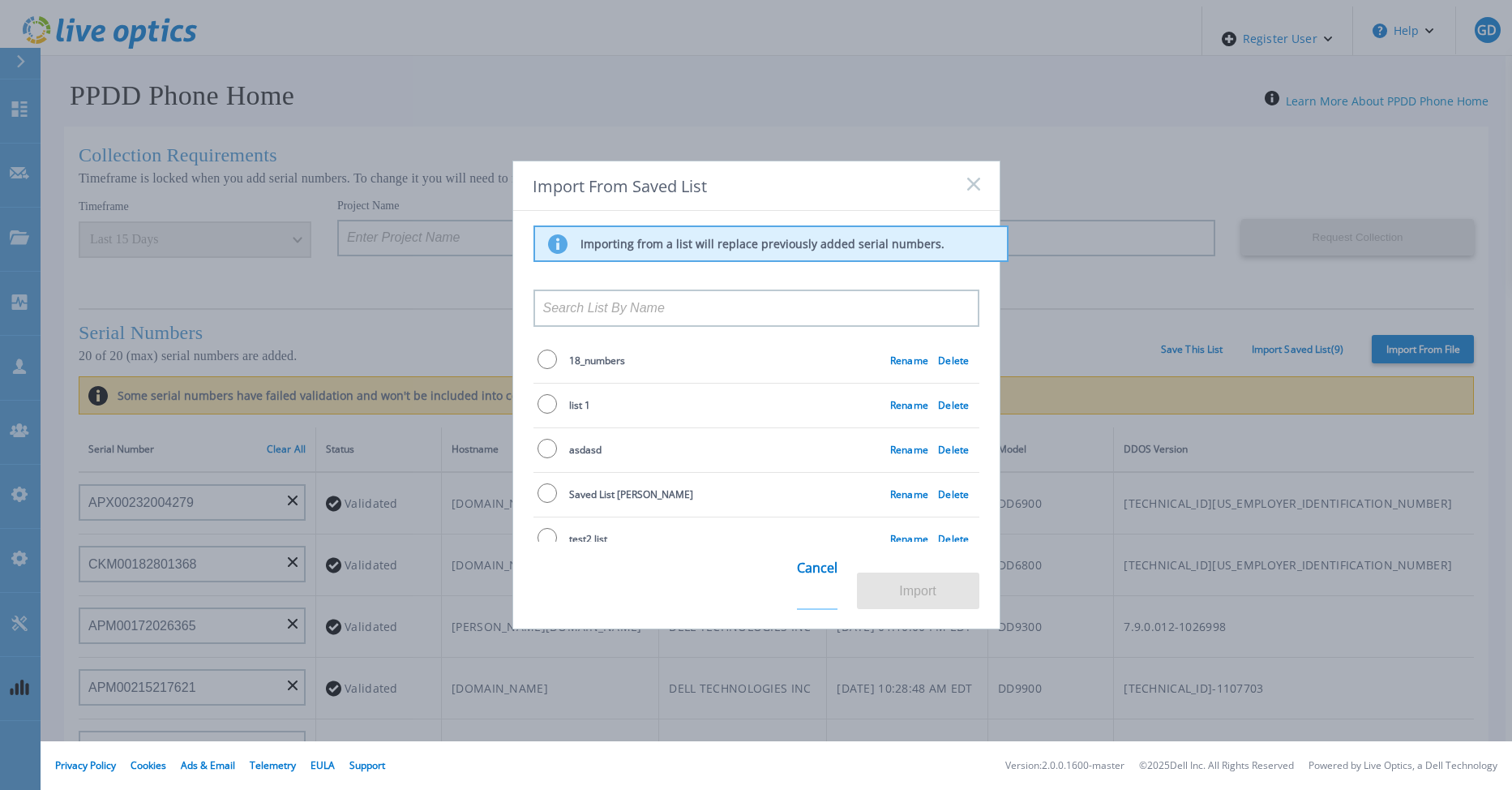
click at [811, 583] on link "Cancel" at bounding box center [817, 578] width 40 height 63
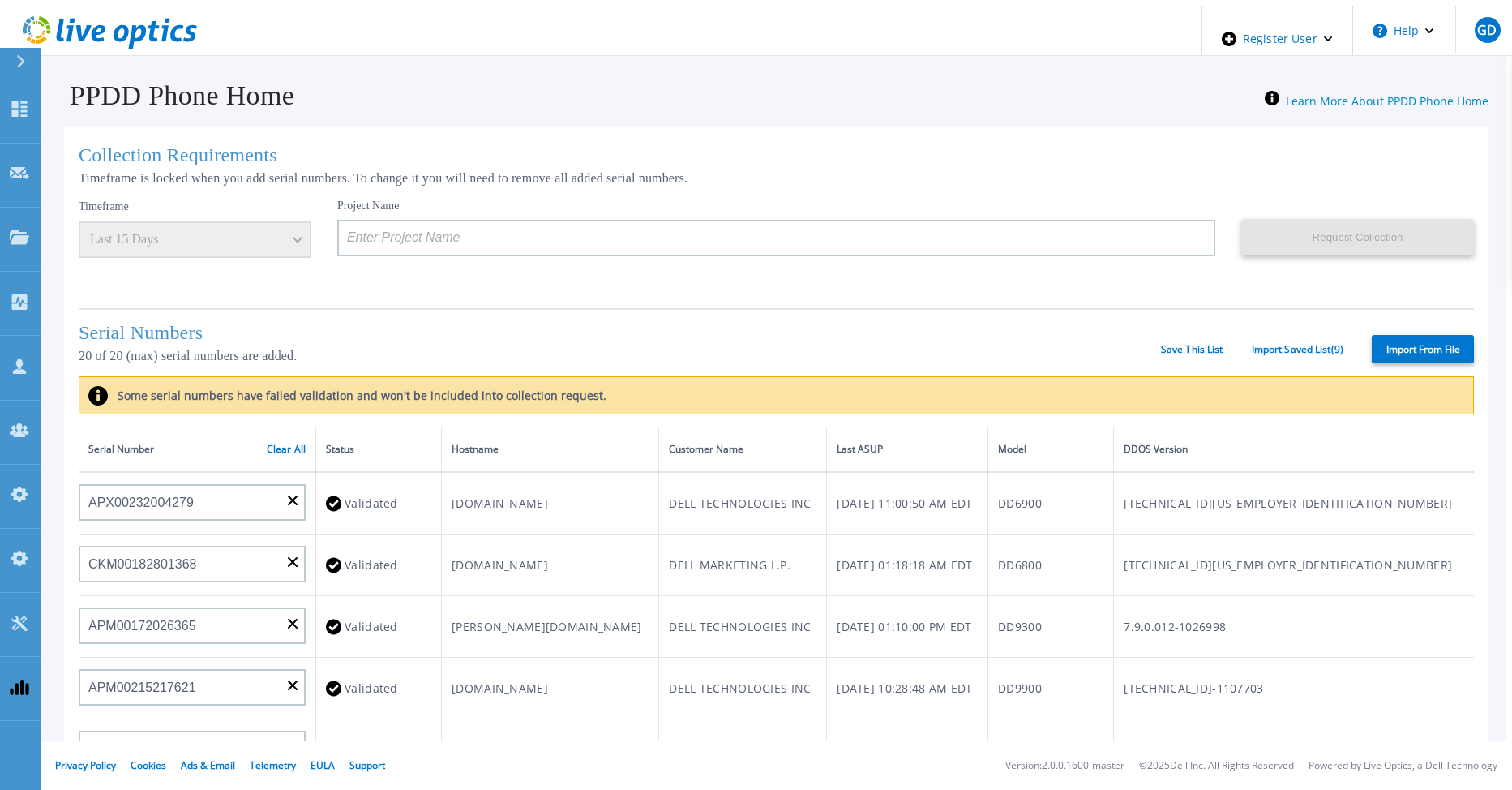
click at [1200, 344] on link "Save This List" at bounding box center [1192, 349] width 63 height 11
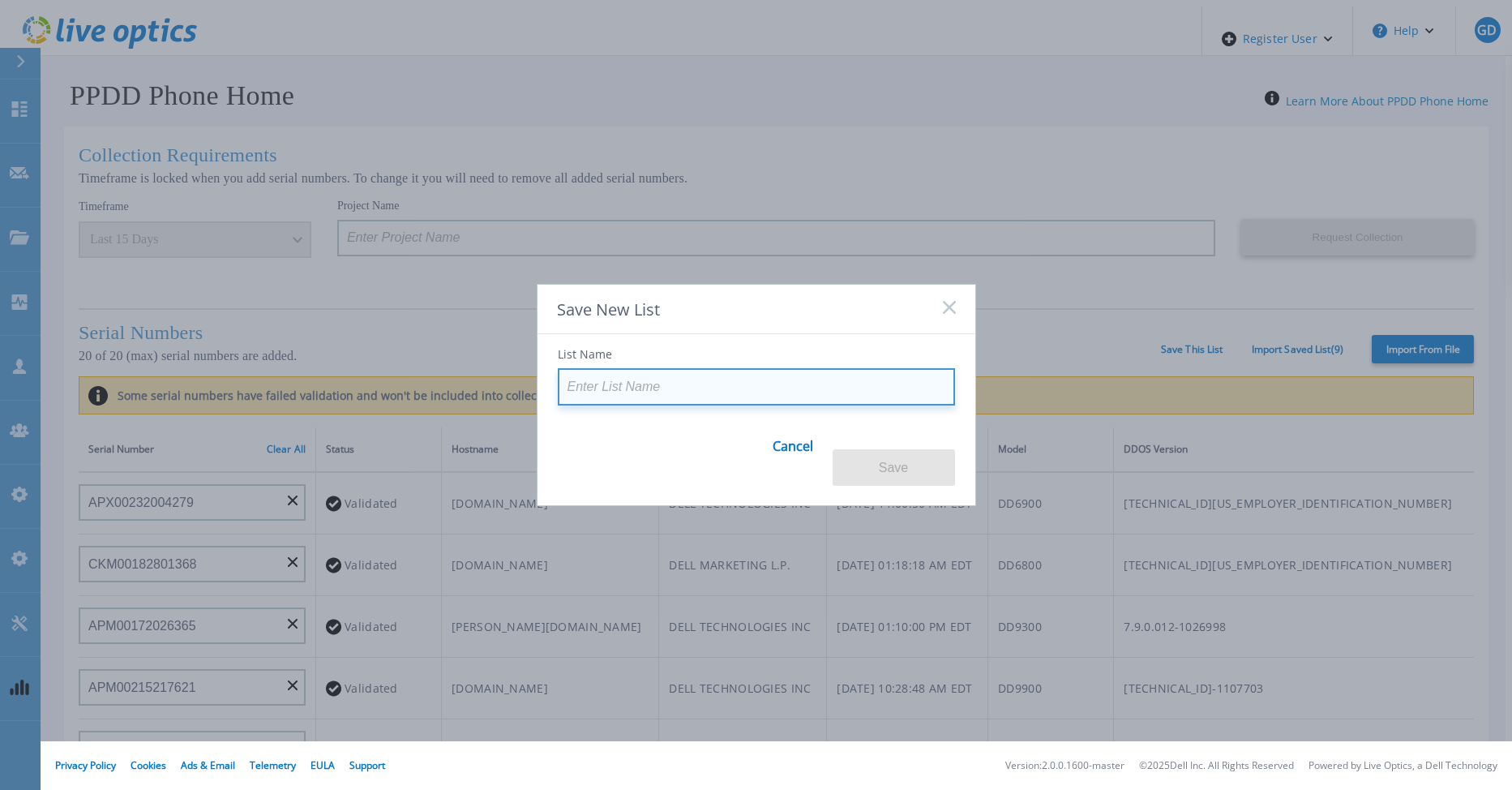
click at [648, 400] on input at bounding box center [757, 387] width 398 height 37
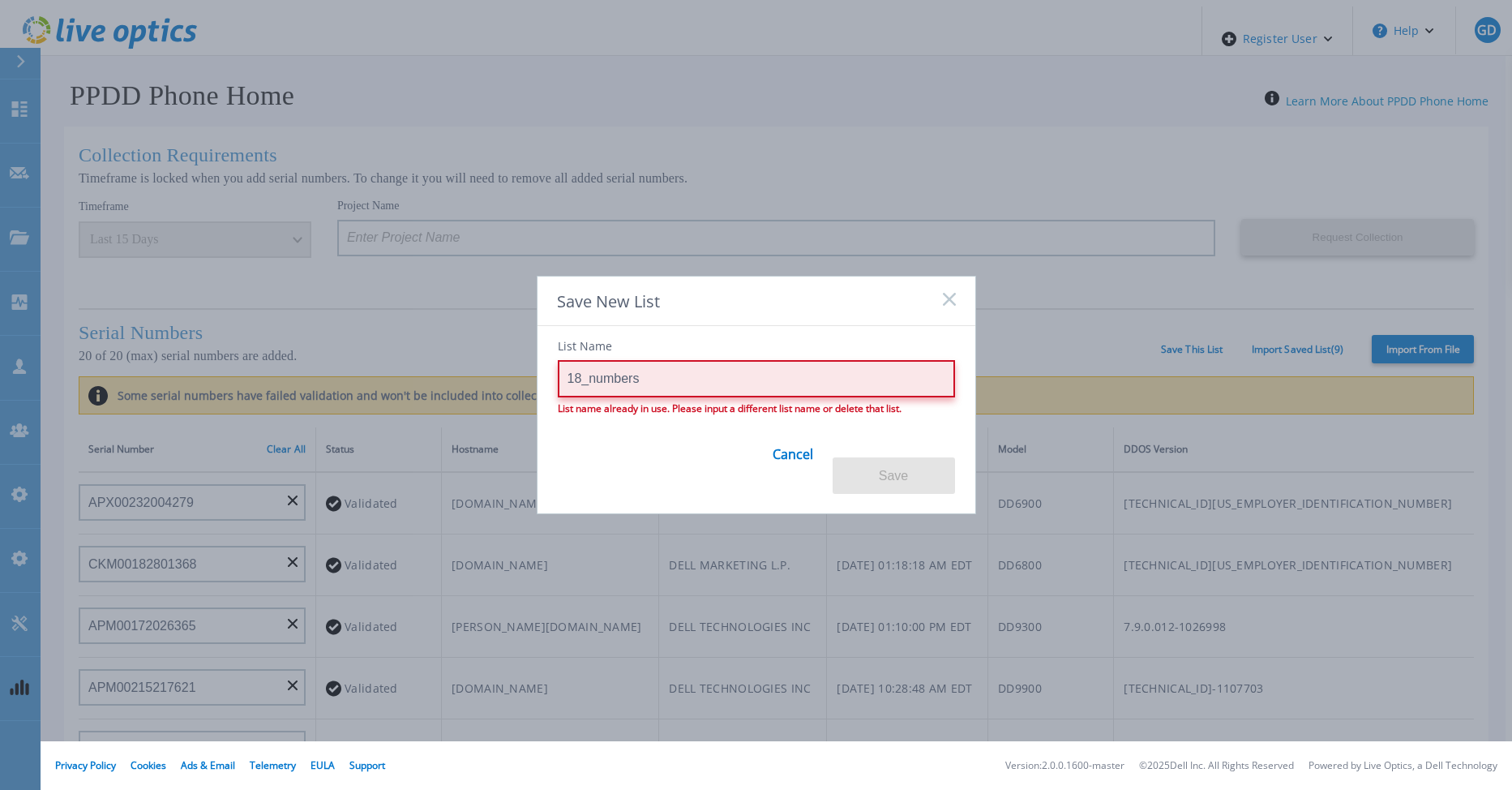
click at [721, 398] on input "18_numbers" at bounding box center [757, 379] width 398 height 37
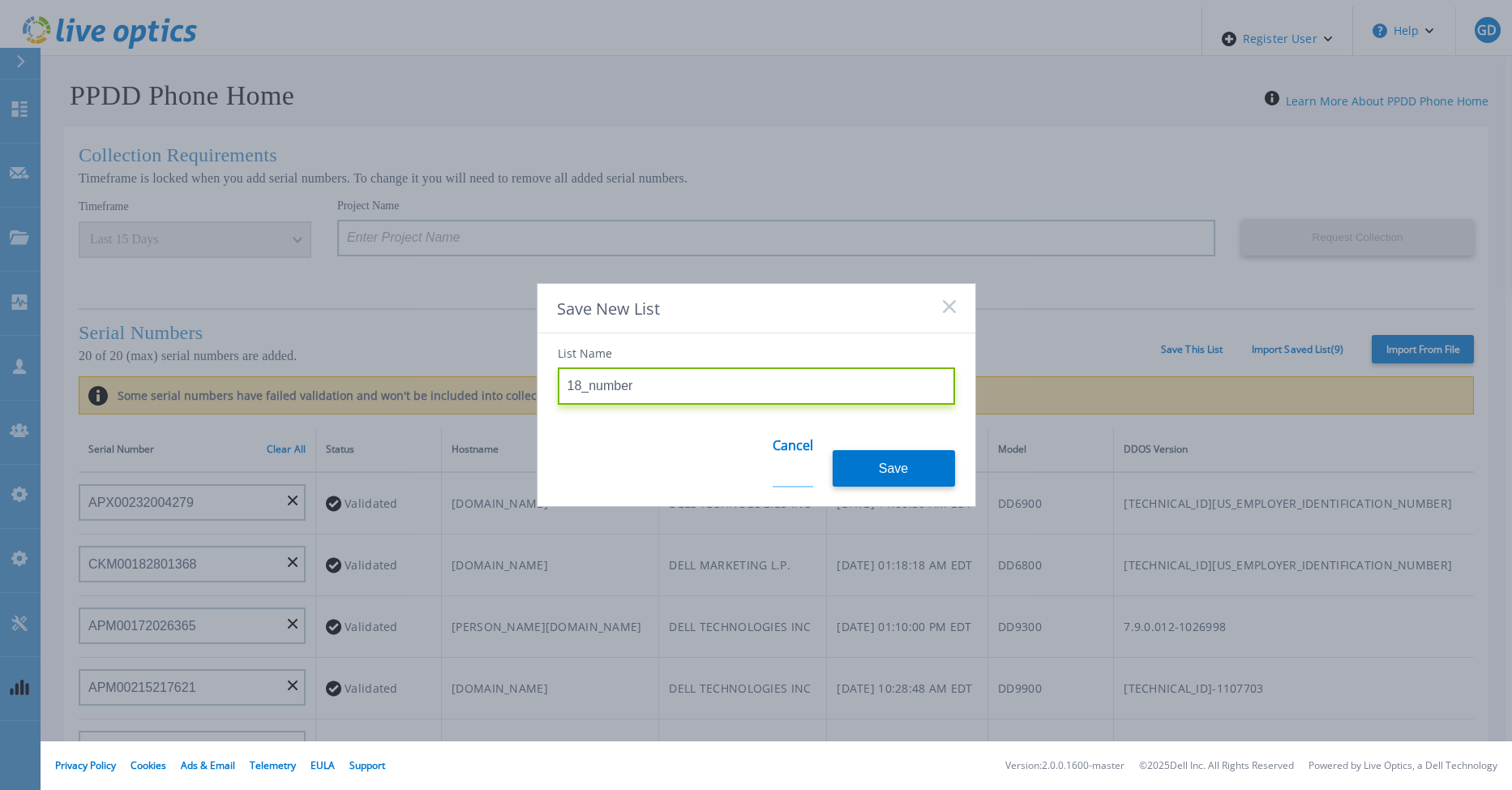
type input "18_number"
click at [792, 458] on link "Cancel" at bounding box center [792, 456] width 40 height 63
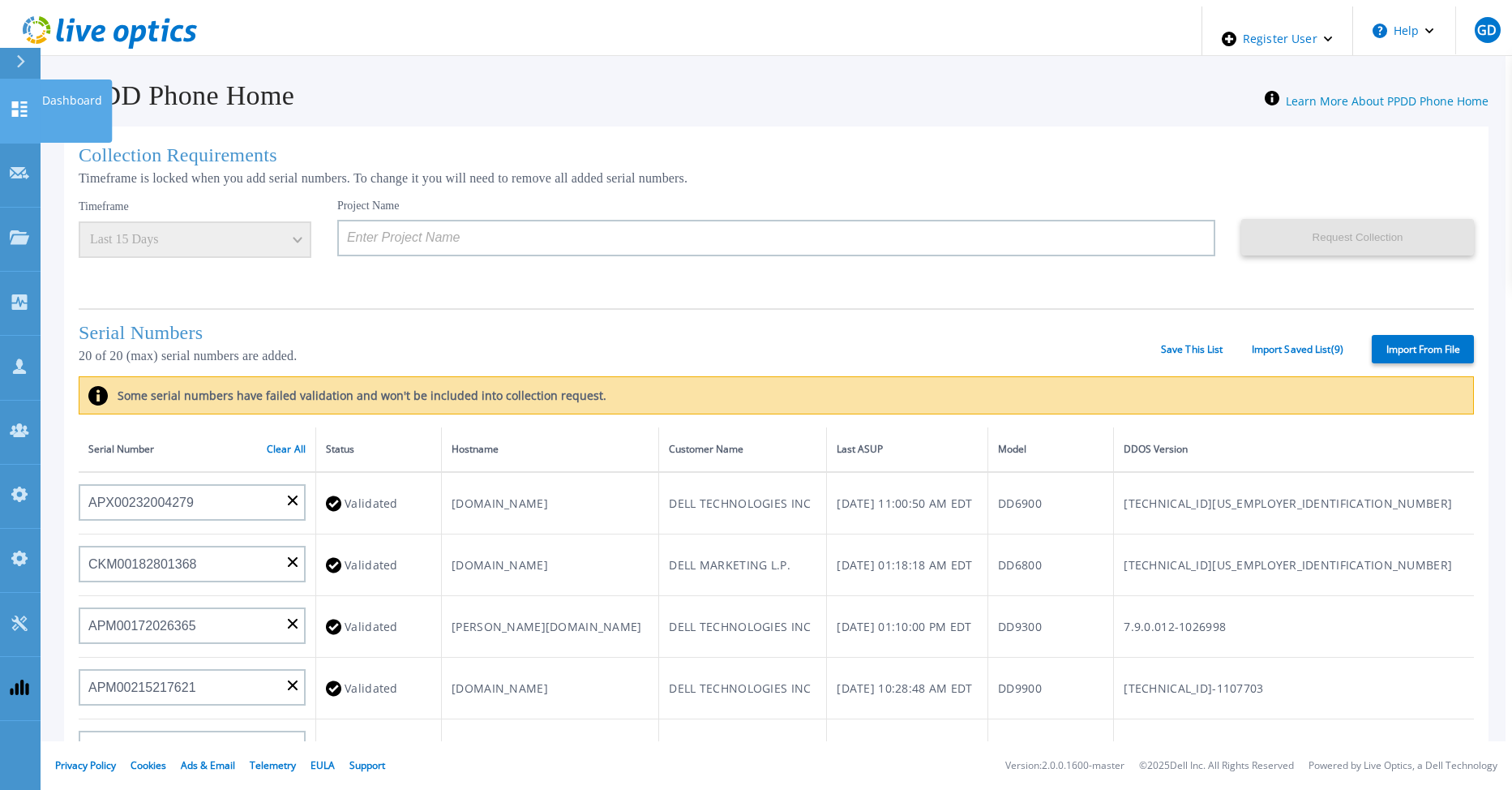
click at [29, 98] on link "Dashboard Dashboard" at bounding box center [20, 111] width 40 height 64
